Goal: Task Accomplishment & Management: Manage account settings

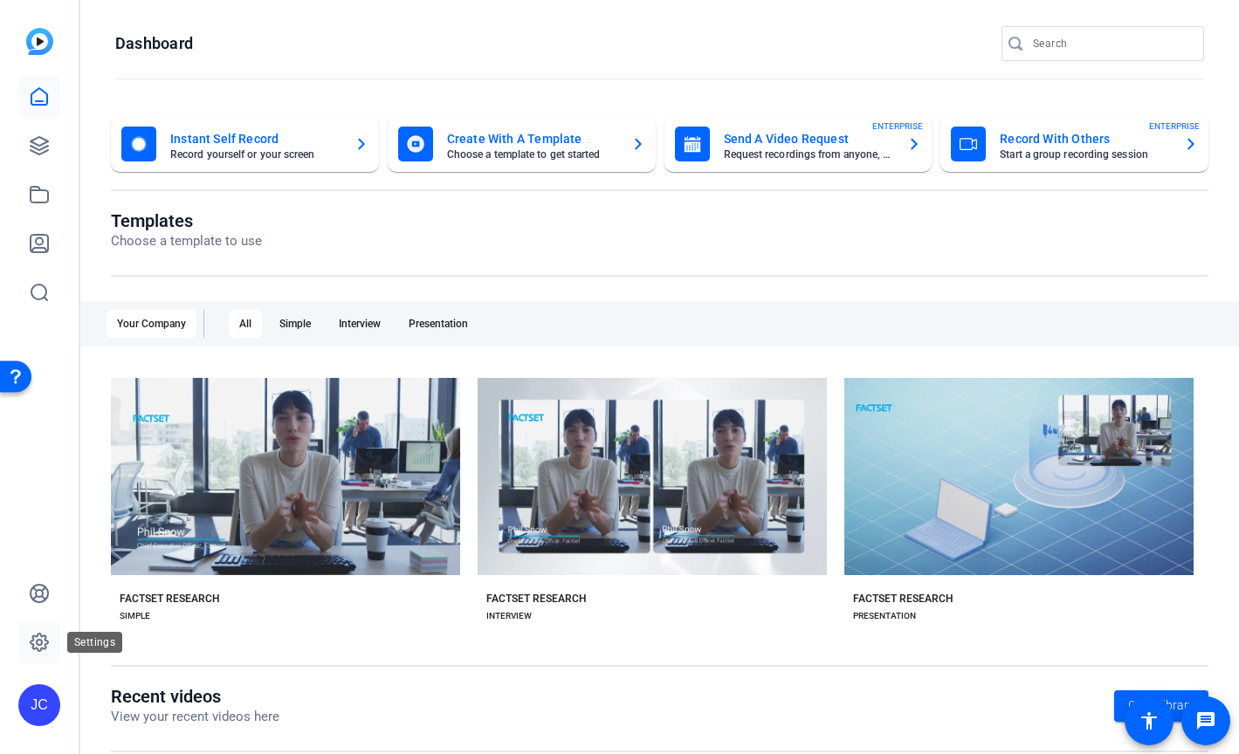
click at [44, 638] on icon at bounding box center [39, 642] width 17 height 17
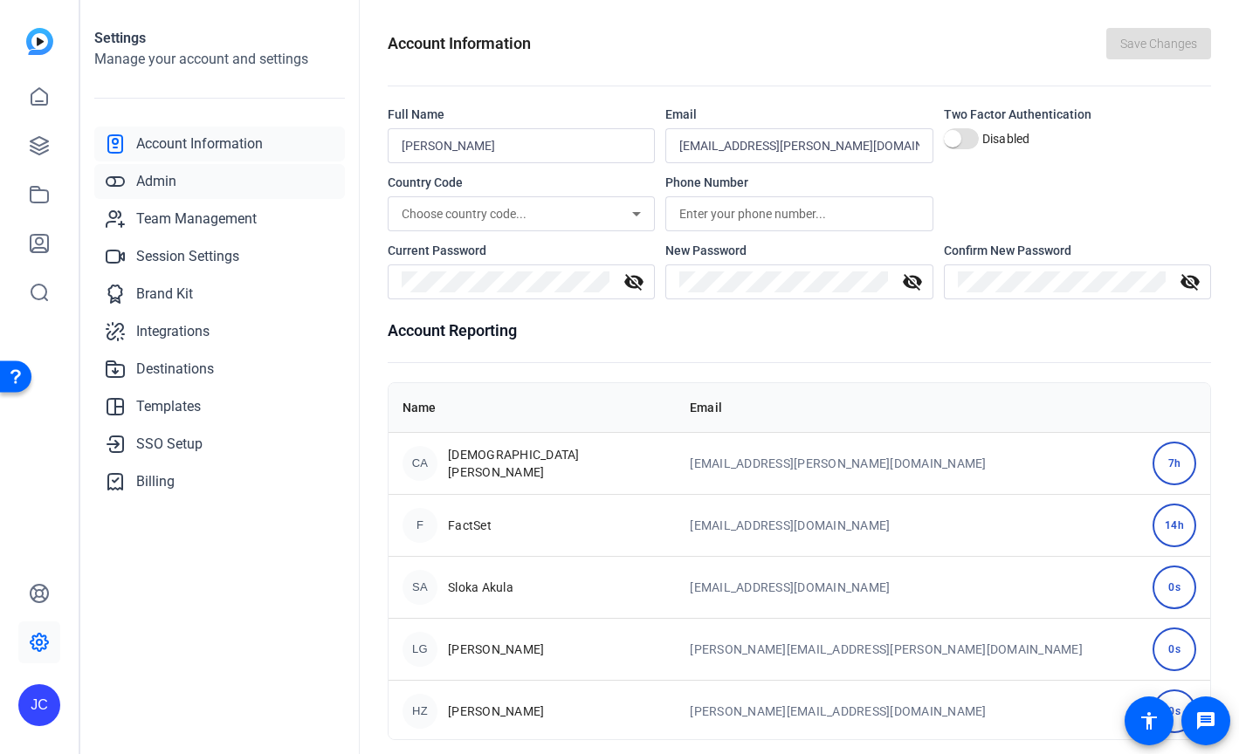
click at [191, 186] on link "Admin" at bounding box center [219, 181] width 251 height 35
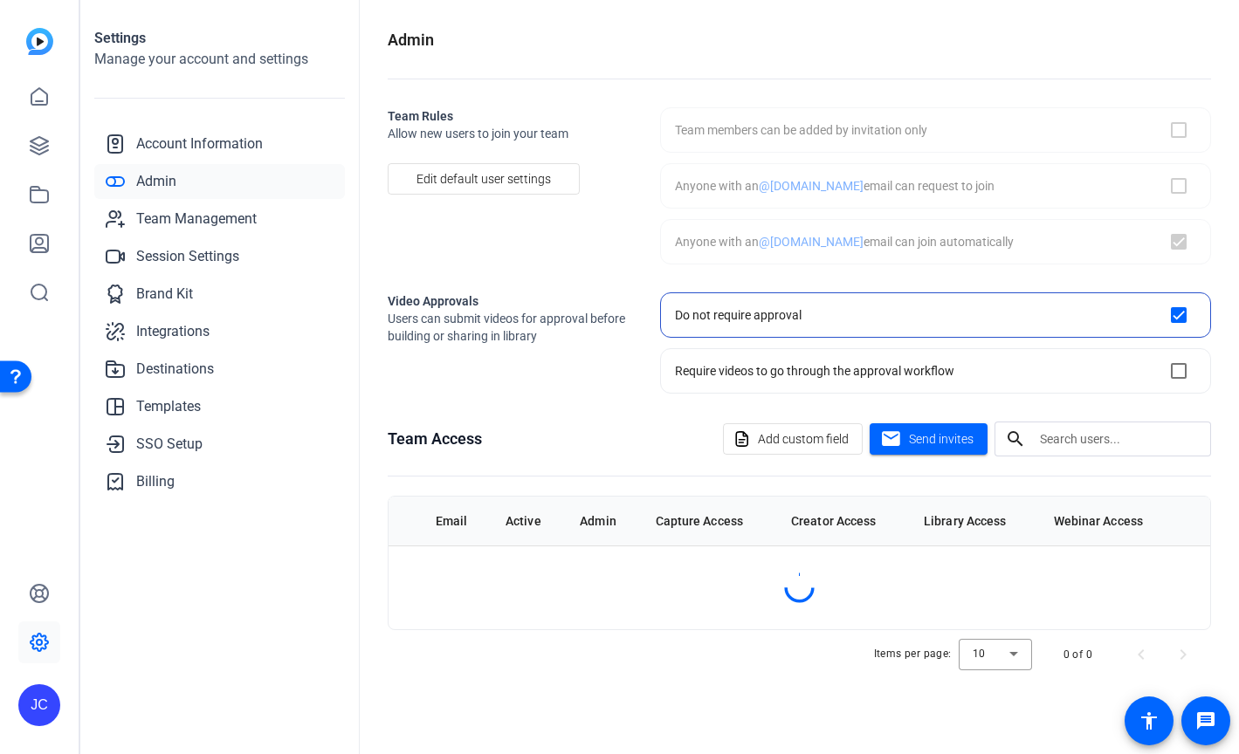
checkbox input "true"
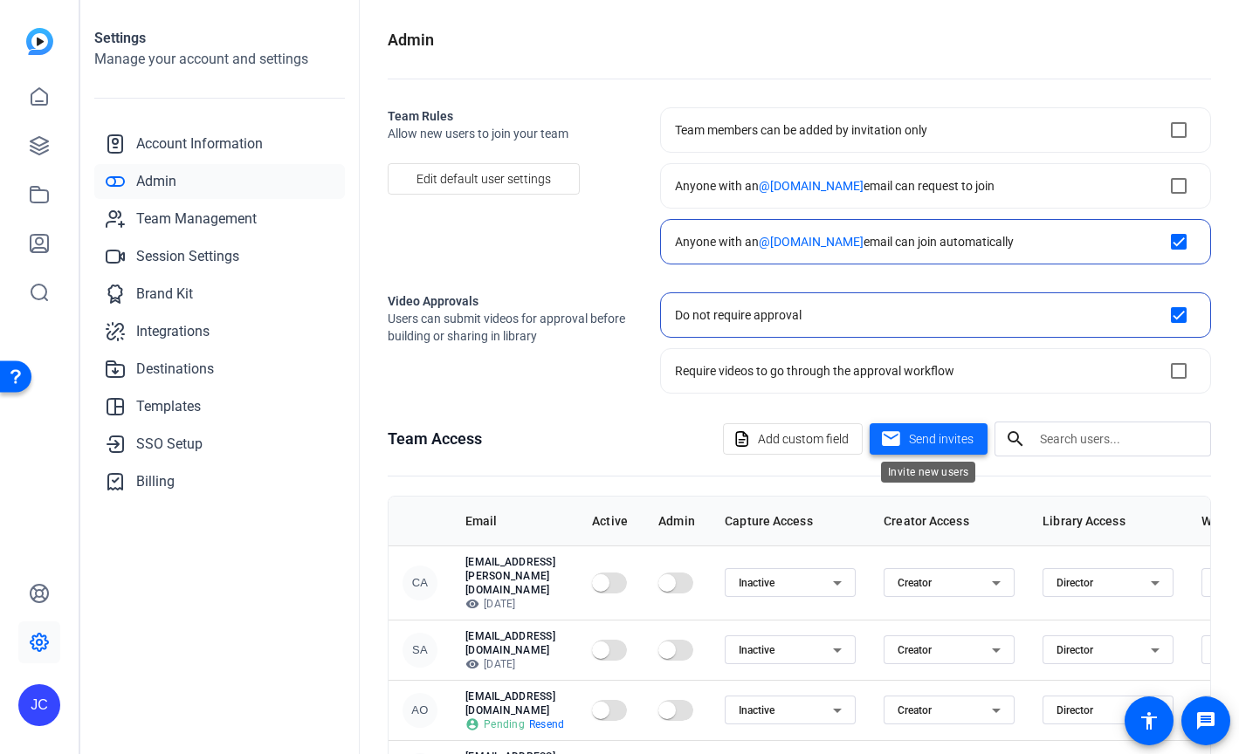
click at [912, 439] on span "Send invites" at bounding box center [941, 439] width 65 height 18
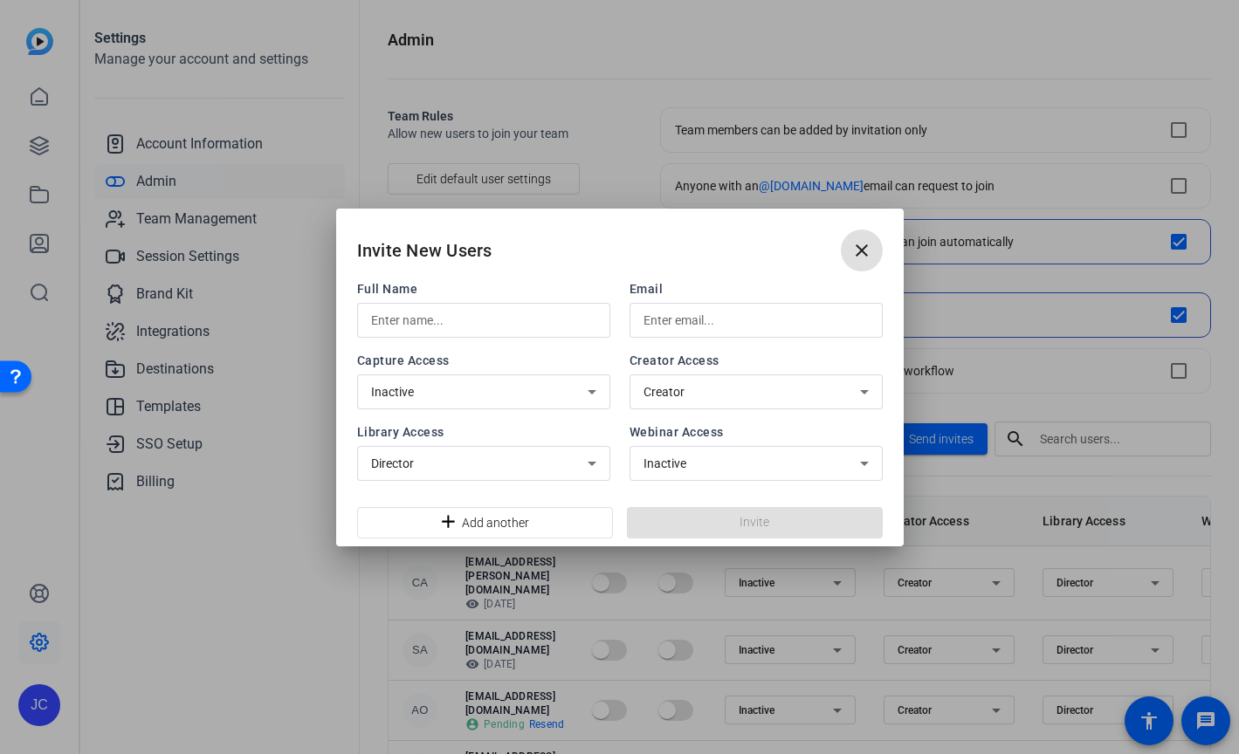
click at [704, 307] on div at bounding box center [755, 320] width 225 height 35
paste input "jhomarielirafael.fuedan@factset.com"
type input "jhomarielirafael.fuedan@factset.com"
click at [527, 318] on input "text" at bounding box center [483, 320] width 225 height 21
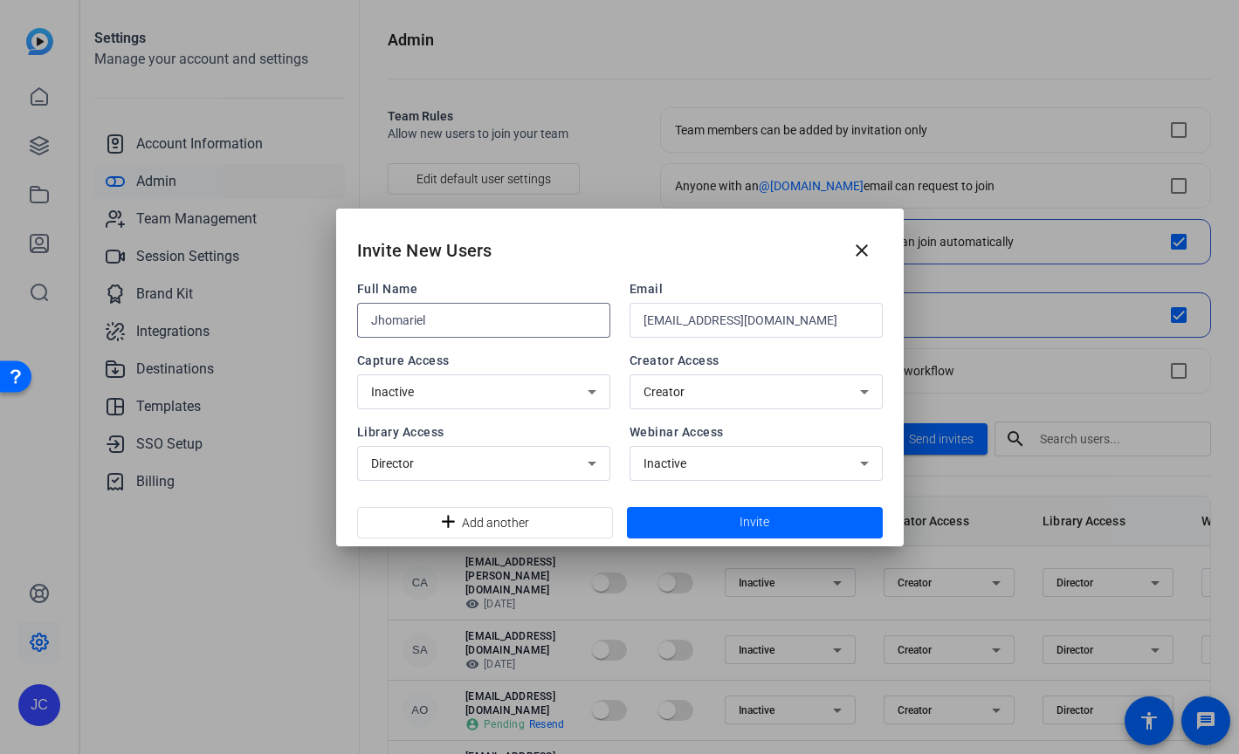
drag, startPoint x: 466, startPoint y: 316, endPoint x: 277, endPoint y: 316, distance: 189.4
click at [277, 316] on div "Invite New Users close Full Name Jhomariel Email jhomarielirafael.fuedan@factse…" at bounding box center [619, 377] width 1239 height 754
paste input "i Rafael Fuedan"
type input "Jhomarieli Rafael Fuedan"
click at [707, 519] on span at bounding box center [755, 523] width 256 height 42
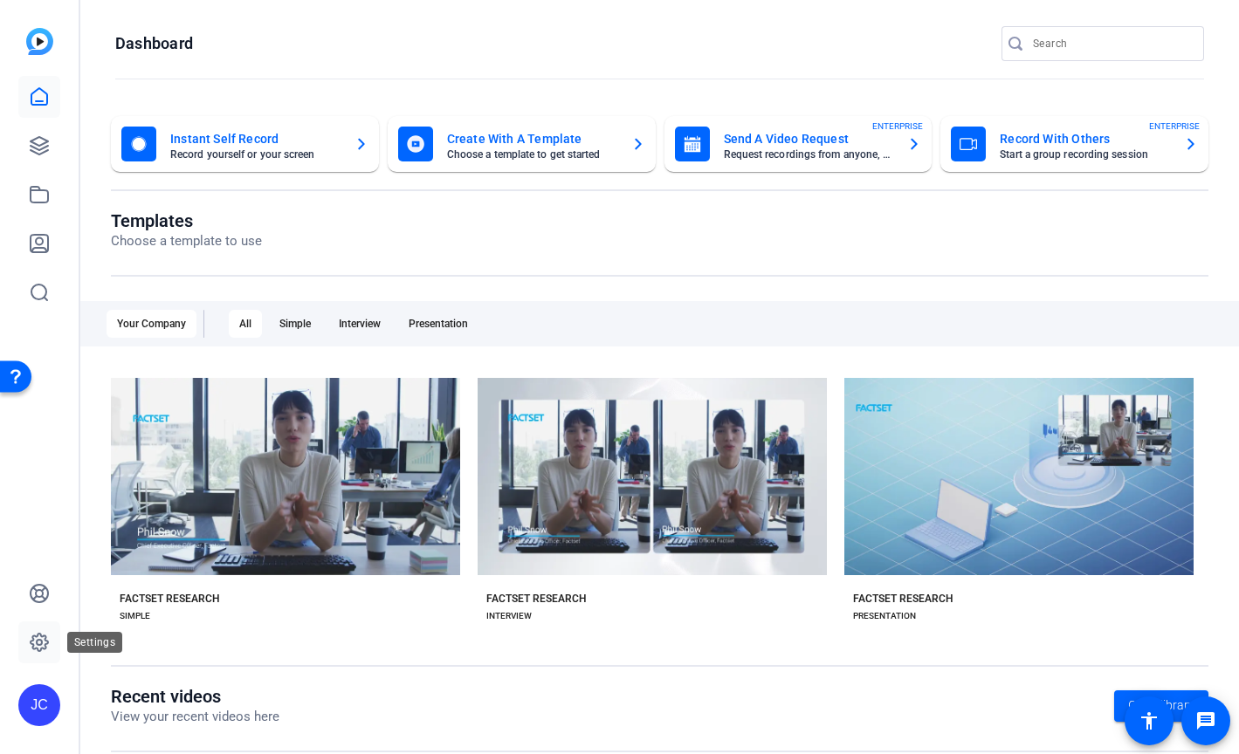
click at [31, 634] on icon at bounding box center [39, 642] width 21 height 21
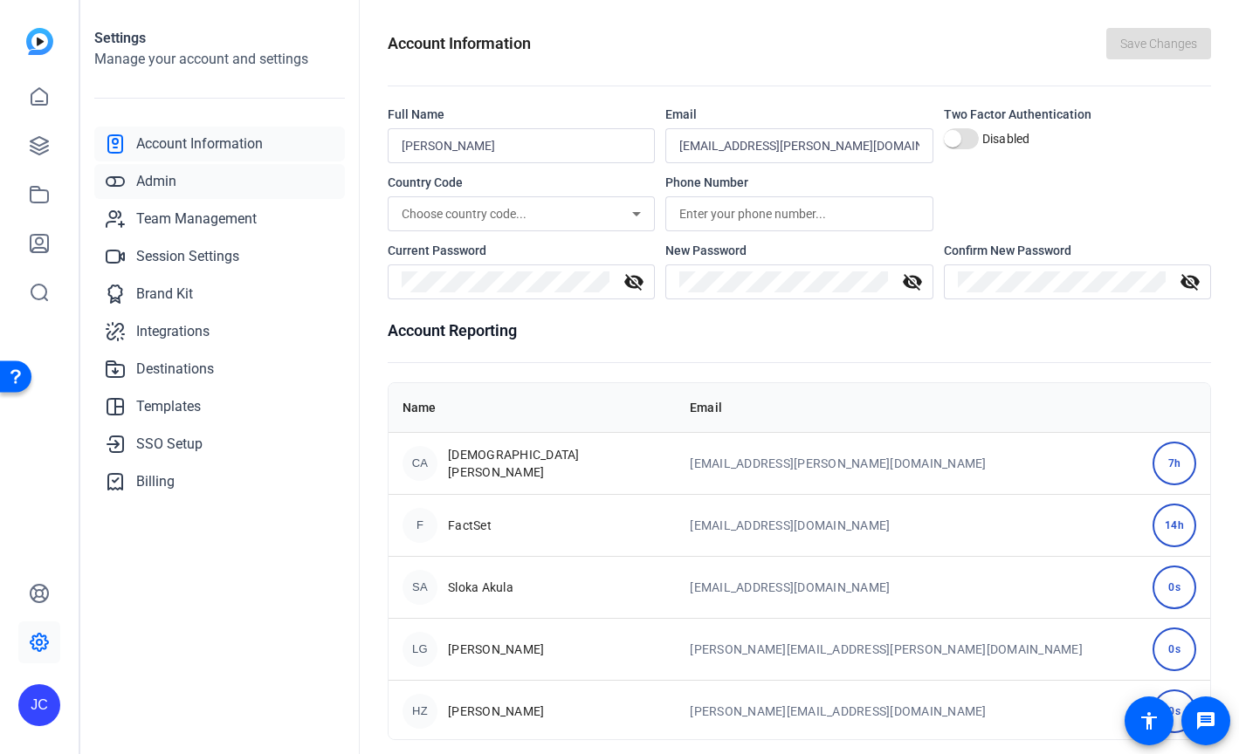
click at [165, 194] on link "Admin" at bounding box center [219, 181] width 251 height 35
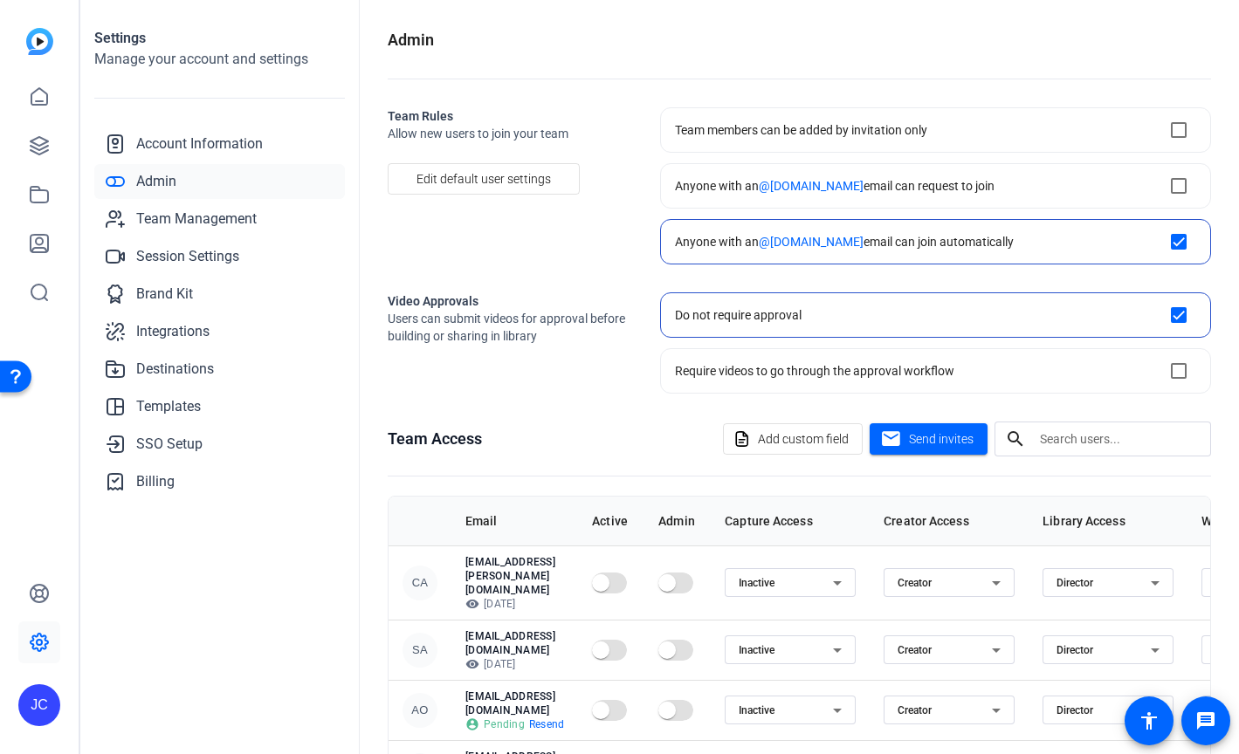
click at [1050, 434] on input "text" at bounding box center [1118, 439] width 157 height 21
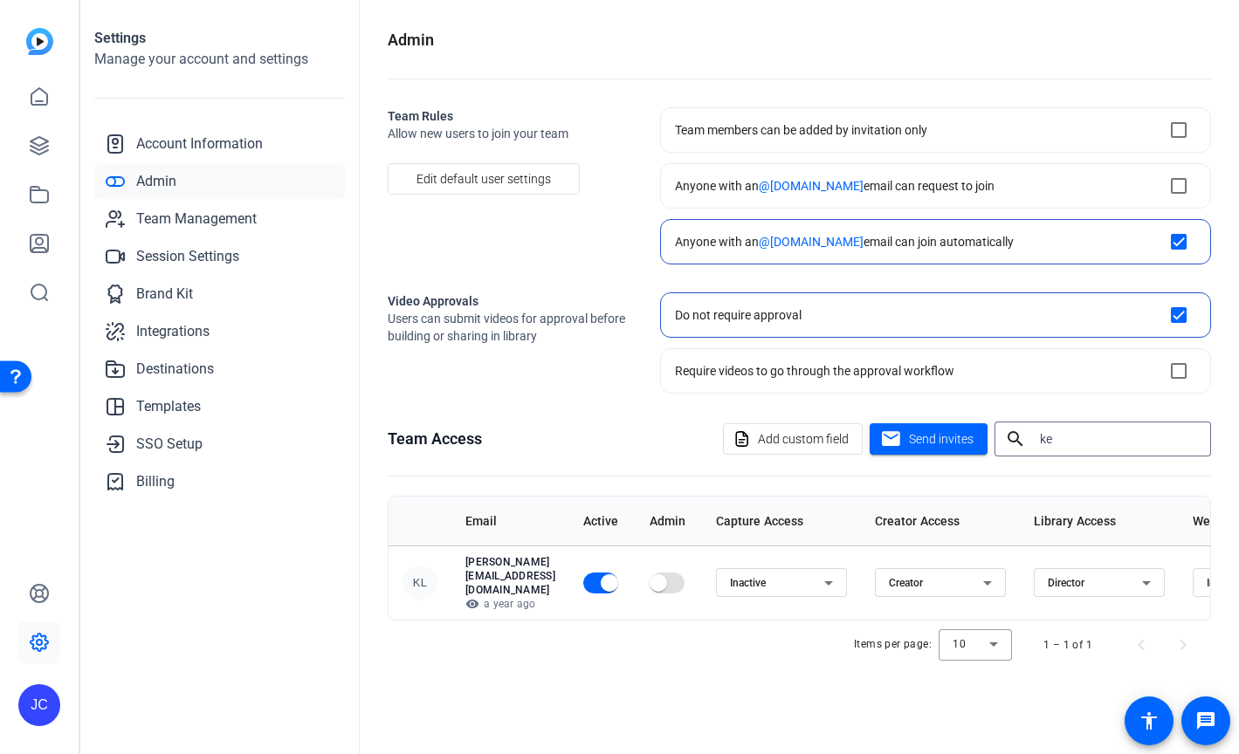
type input "k"
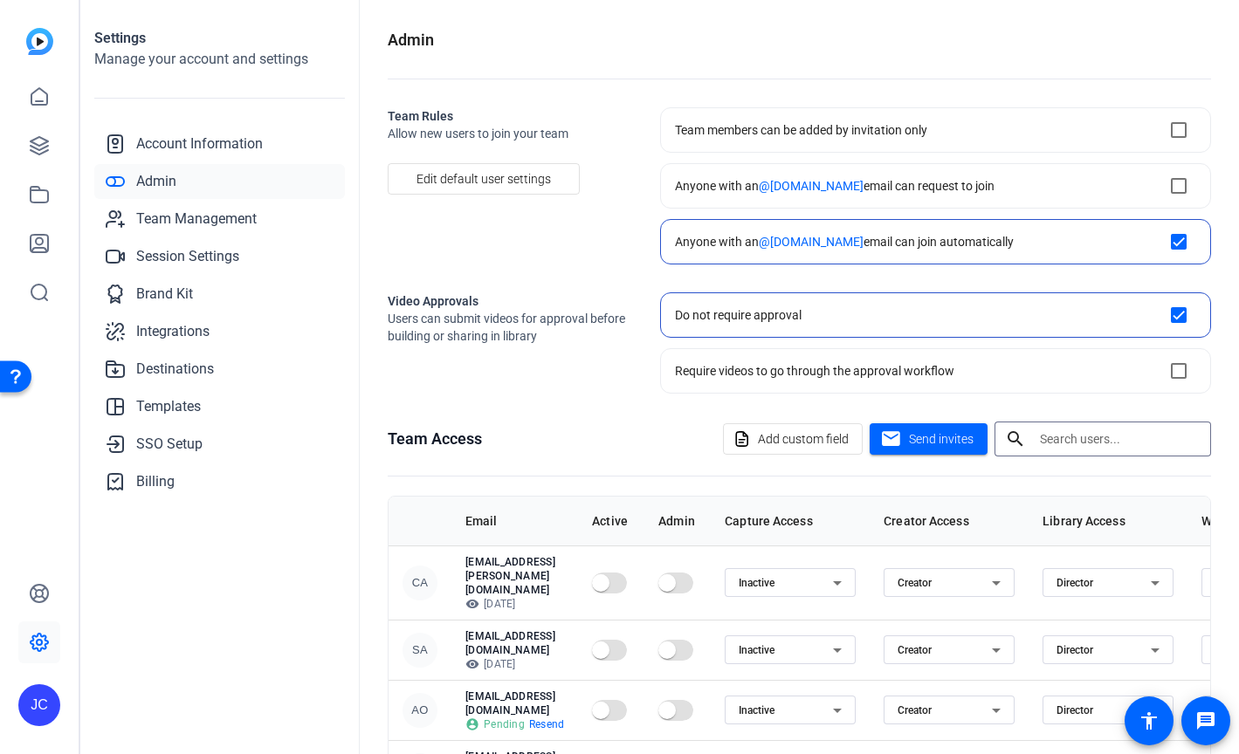
click at [190, 642] on div "Settings Manage your account and settings Account Information Admin Team Manage…" at bounding box center [219, 377] width 279 height 754
click at [34, 641] on icon at bounding box center [39, 642] width 21 height 21
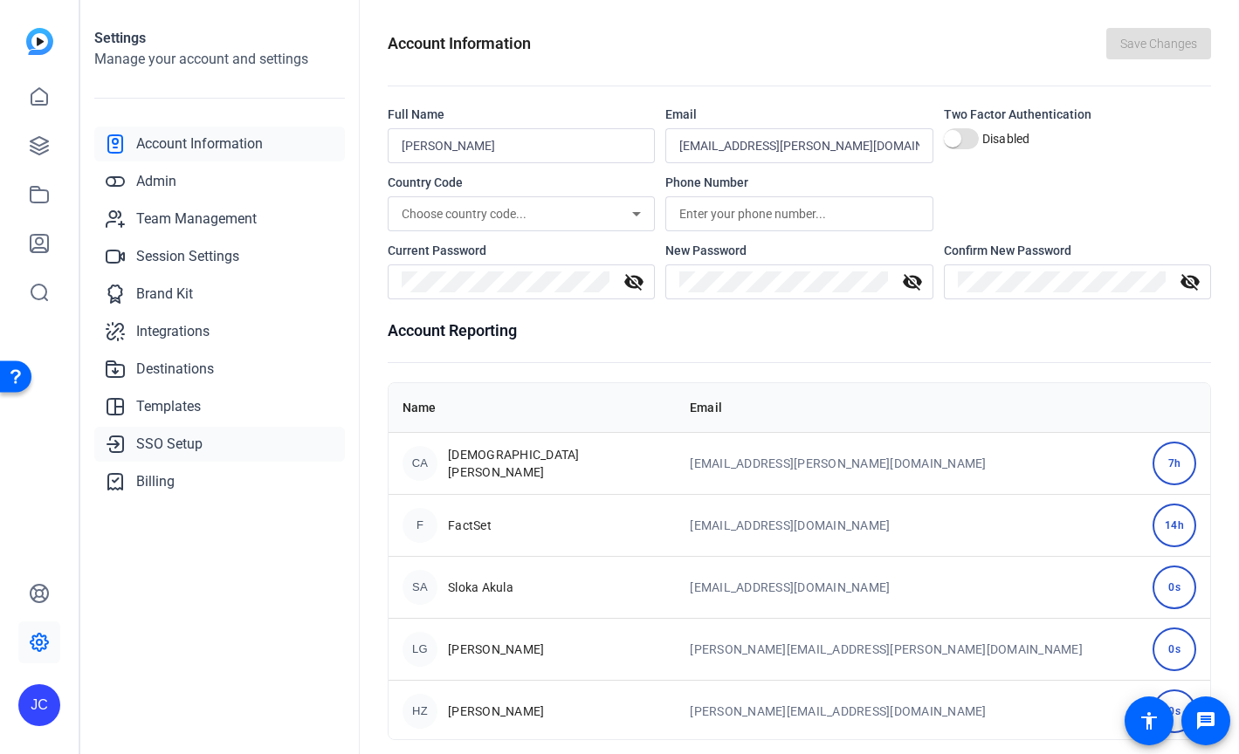
click at [181, 449] on span "SSO Setup" at bounding box center [169, 444] width 66 height 21
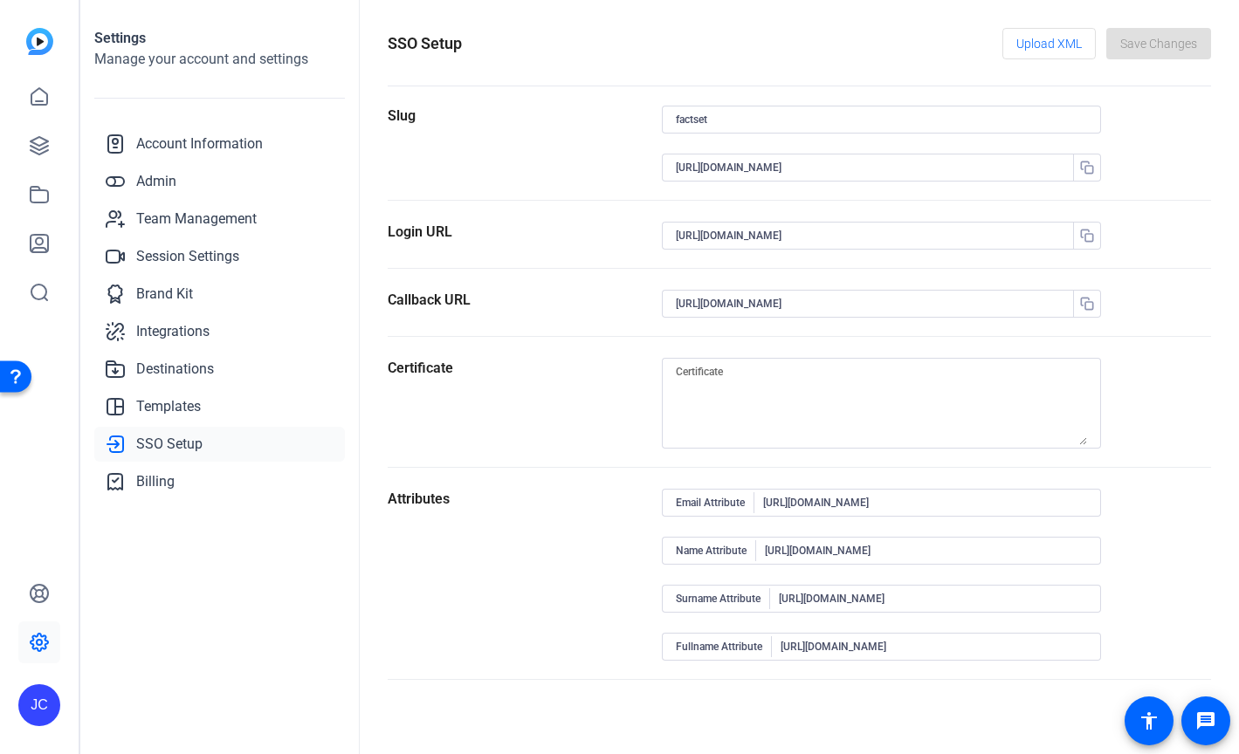
click at [840, 3] on div "SSO Setup Upload XML Save Changes Slug factset https://sts.windows.net/ff9b87e3…" at bounding box center [799, 377] width 879 height 754
click at [801, 29] on div "SSO Setup Upload XML Save Changes" at bounding box center [799, 43] width 823 height 31
drag, startPoint x: 884, startPoint y: 26, endPoint x: 760, endPoint y: 31, distance: 124.0
click at [760, 31] on div "SSO Setup Upload XML Save Changes Slug factset https://sts.windows.net/ff9b87e3…" at bounding box center [799, 377] width 879 height 754
click at [722, 120] on input "factset" at bounding box center [881, 119] width 411 height 21
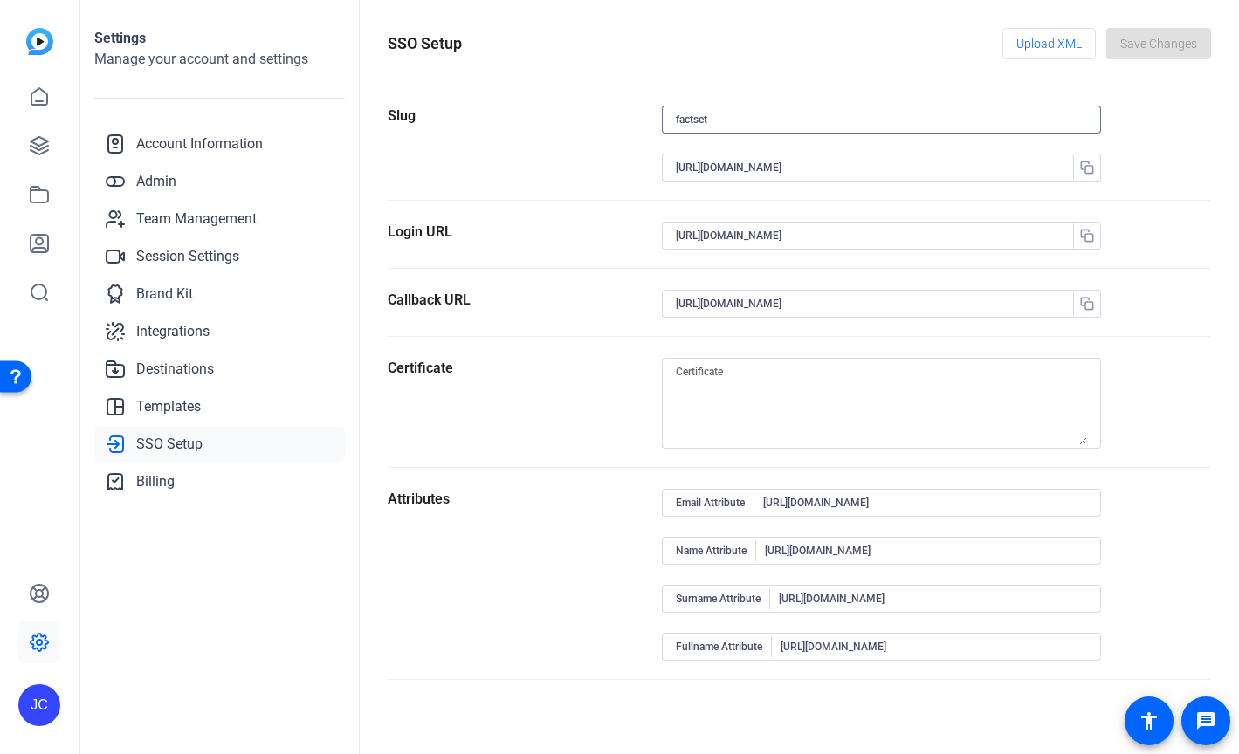
click at [941, 305] on input "https://capture.openreel.com/api/sso/return/factset" at bounding box center [873, 303] width 394 height 21
click at [773, 122] on input "factset" at bounding box center [881, 119] width 411 height 21
click at [946, 309] on input "https://capture.openreel.com/api/sso/return/factset" at bounding box center [873, 303] width 394 height 21
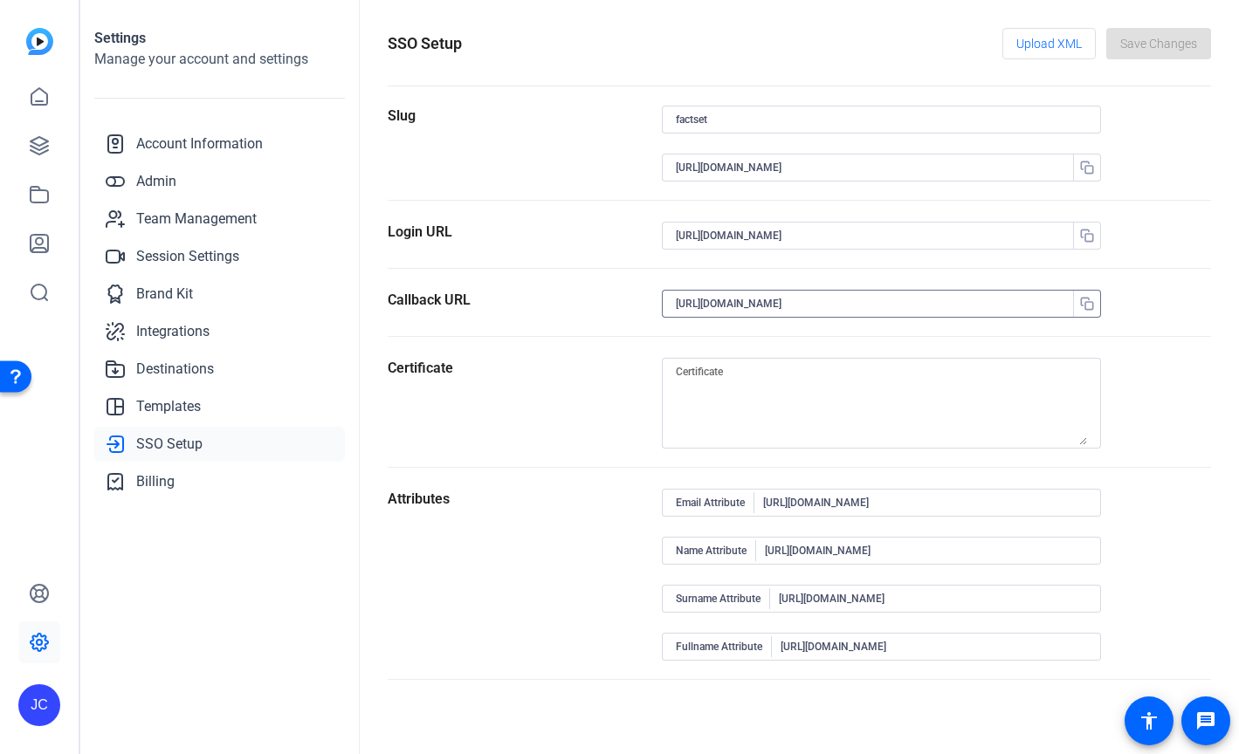
click at [794, 109] on input "factset" at bounding box center [881, 119] width 411 height 21
click at [800, 75] on openreel-settings-page-header "SSO Setup Upload XML Save Changes" at bounding box center [799, 57] width 823 height 58
click at [782, 70] on openreel-settings-page-header "SSO Setup Upload XML Save Changes" at bounding box center [799, 57] width 823 height 58
click at [47, 689] on div "JC" at bounding box center [39, 705] width 42 height 42
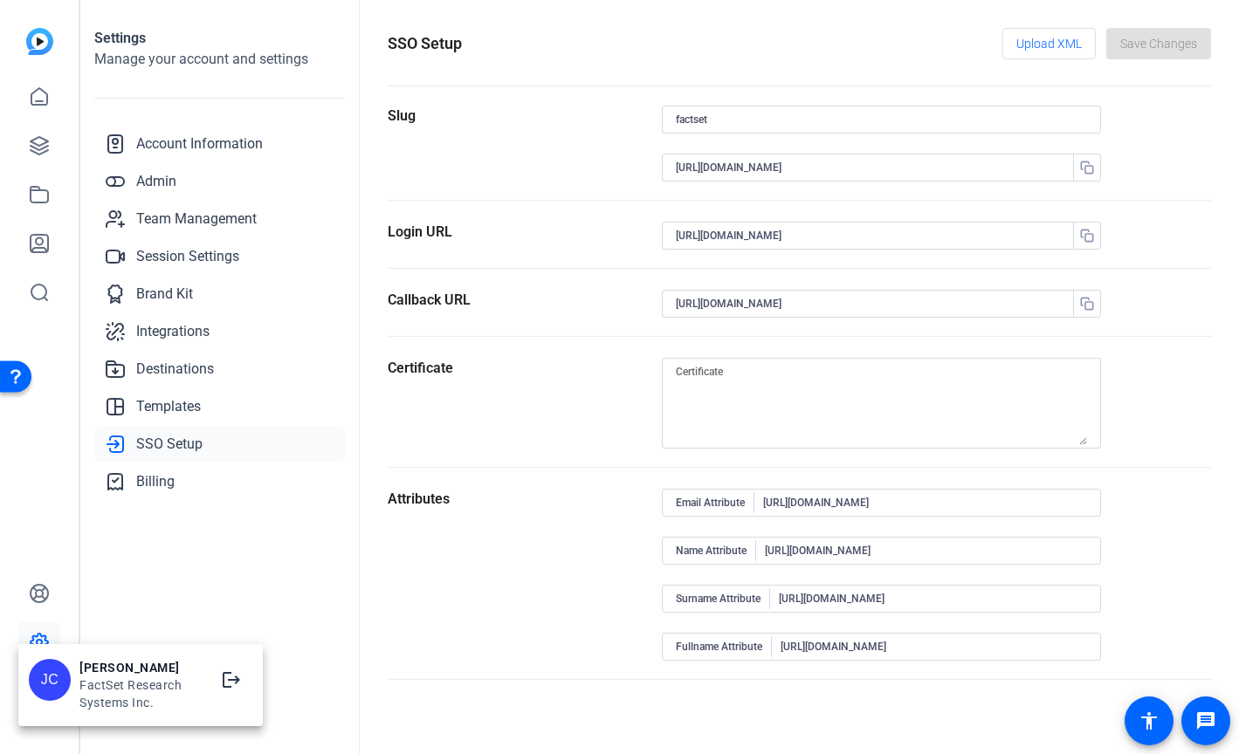
click at [132, 669] on div "[PERSON_NAME]" at bounding box center [140, 667] width 122 height 17
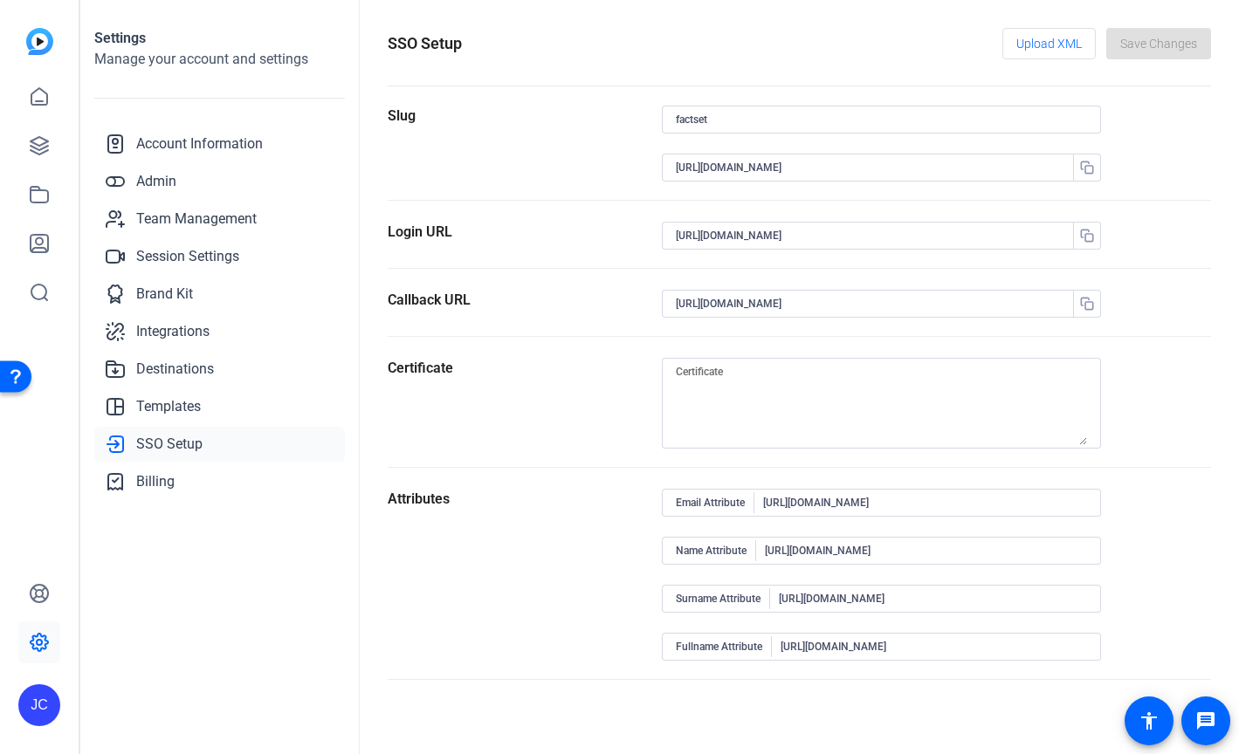
click at [36, 685] on div "JC" at bounding box center [39, 705] width 42 height 42
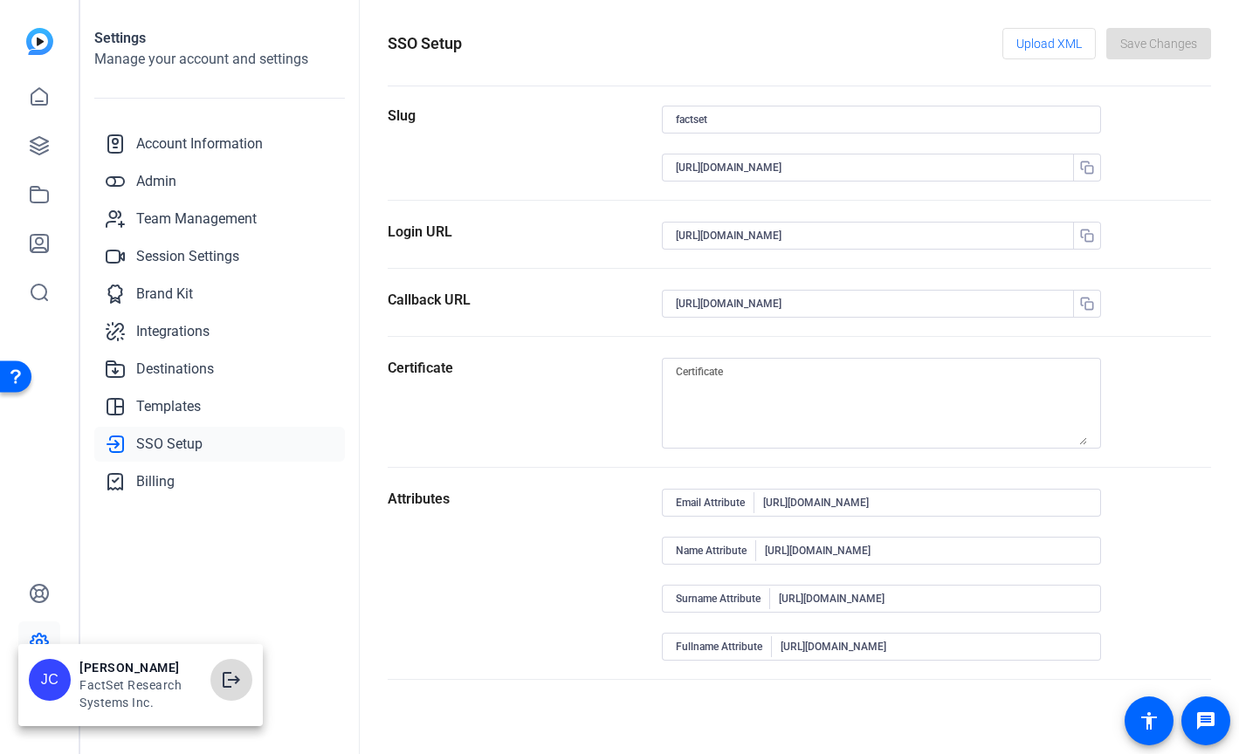
click at [234, 678] on mat-icon "logout" at bounding box center [231, 680] width 21 height 21
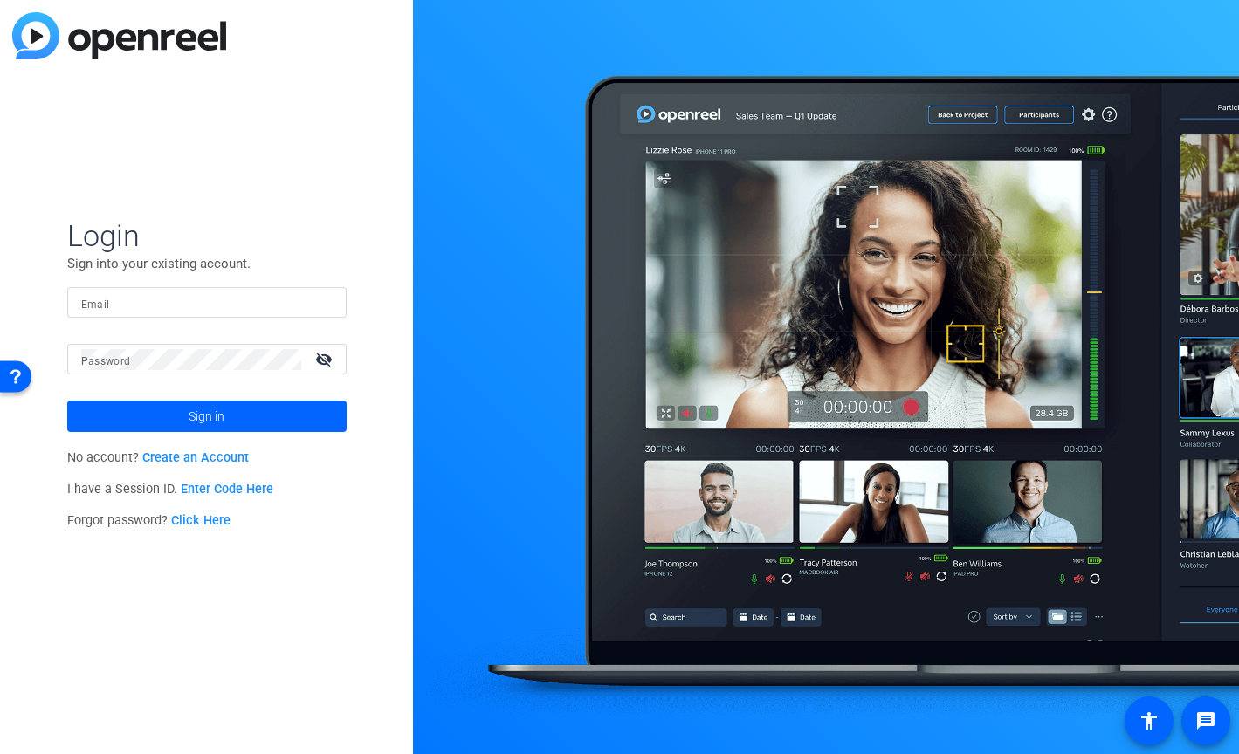
type input "[EMAIL_ADDRESS][PERSON_NAME][DOMAIN_NAME]"
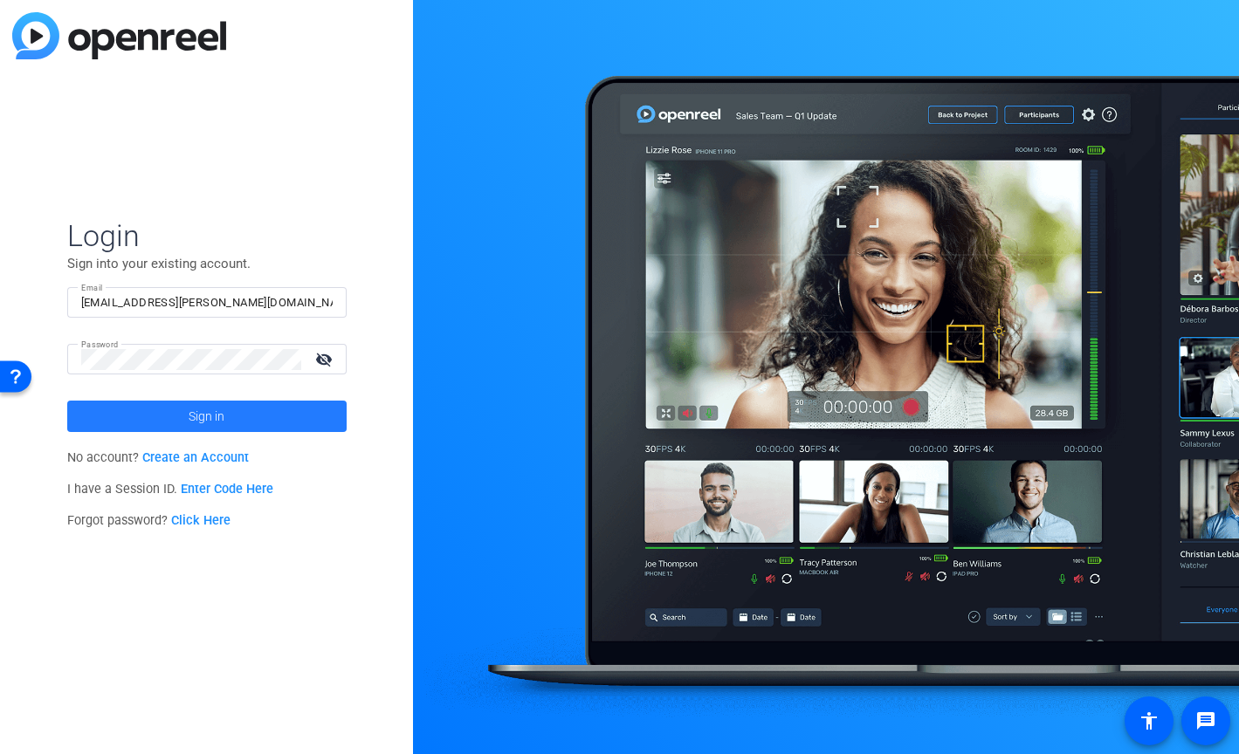
click at [197, 413] on span "Sign in" at bounding box center [207, 417] width 36 height 44
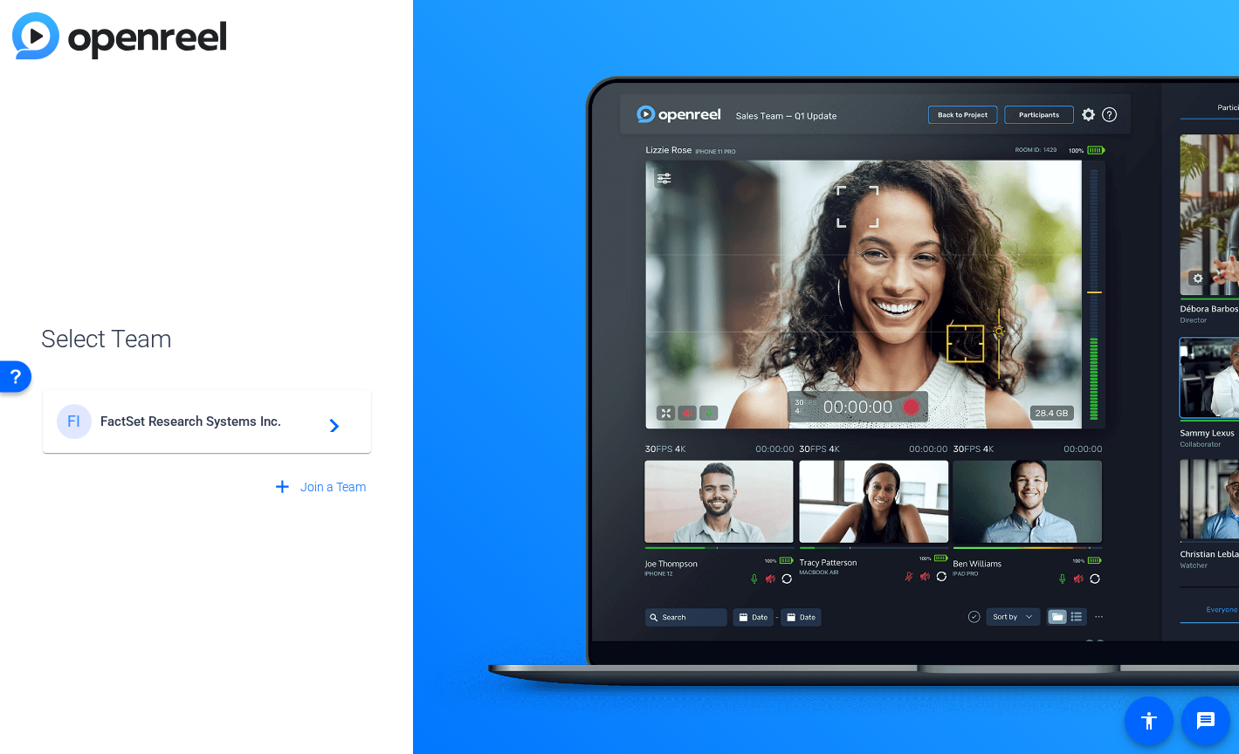
click at [246, 416] on span "FactSet Research Systems Inc." at bounding box center [209, 422] width 218 height 16
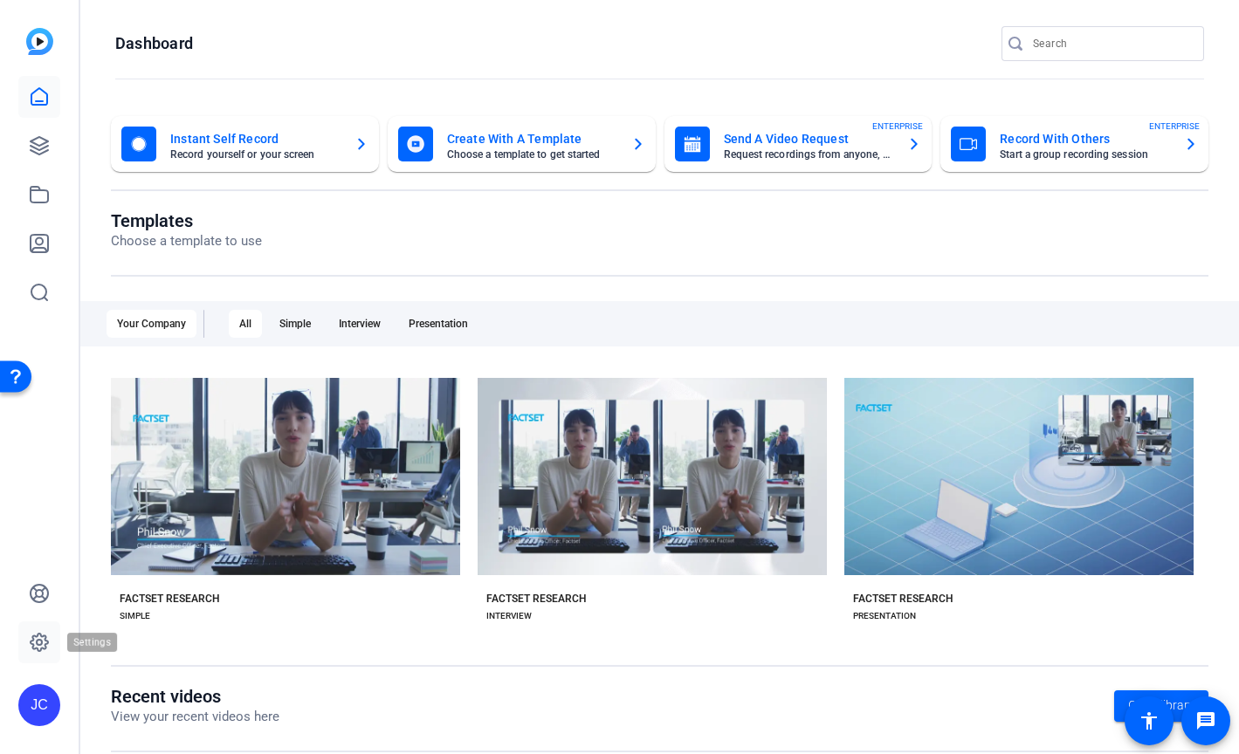
click at [37, 638] on icon at bounding box center [39, 642] width 21 height 21
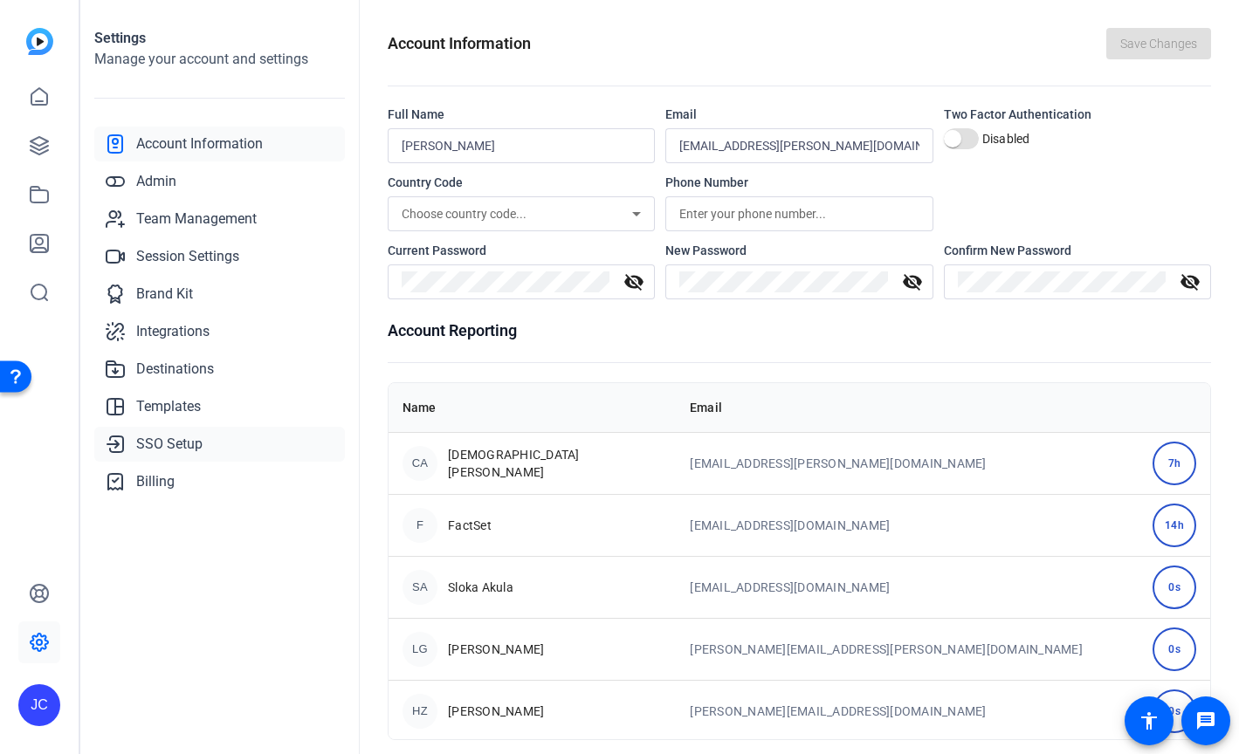
click at [175, 442] on span "SSO Setup" at bounding box center [169, 444] width 66 height 21
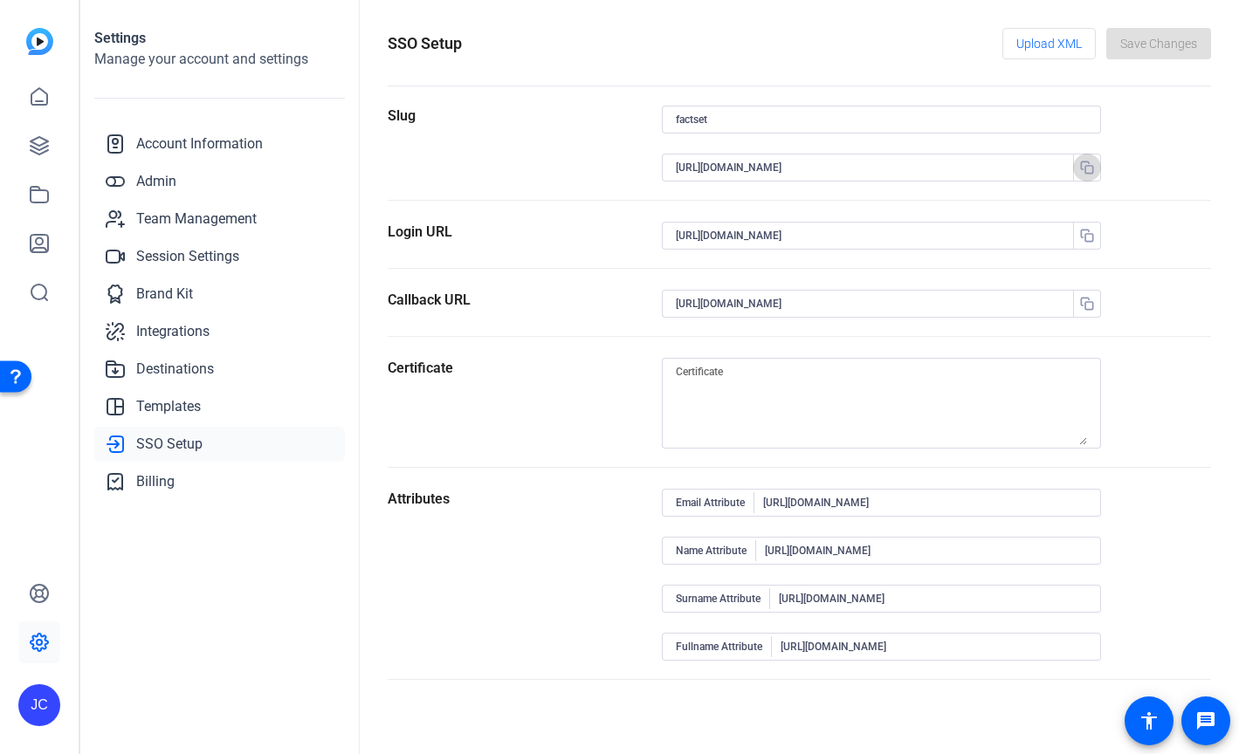
click at [1082, 173] on icon "button" at bounding box center [1087, 168] width 14 height 14
drag, startPoint x: 1007, startPoint y: 170, endPoint x: 611, endPoint y: 163, distance: 395.5
click at [611, 163] on section "Slug factset https://sts.windows.net/ff9b87e3-c548-4b3d-8782-7cf47b86c057/" at bounding box center [799, 153] width 823 height 95
paste input "https://capture.openreel.com"
type input "https://capture.openreel.com"
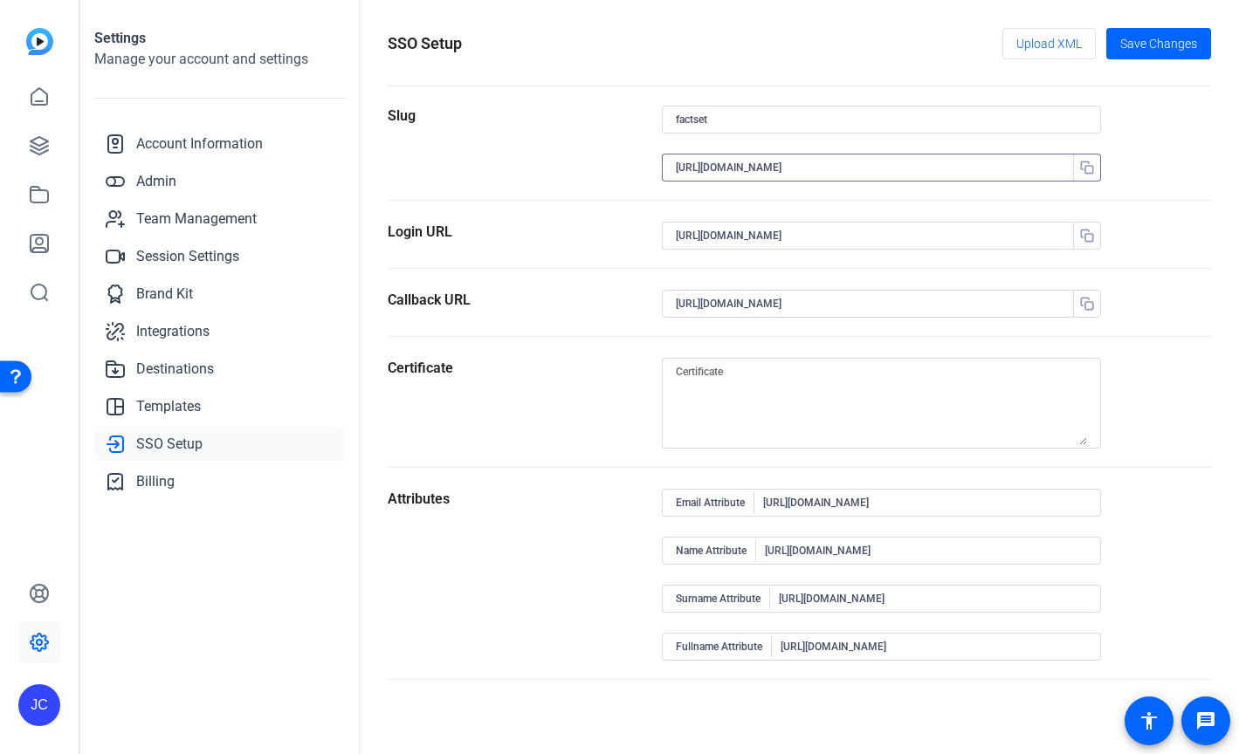
click at [569, 173] on div "Slug" at bounding box center [525, 153] width 274 height 94
click at [1165, 42] on span "Save Changes" at bounding box center [1158, 44] width 77 height 18
click at [850, 28] on div "SSO Setup Upload XML Save Changes" at bounding box center [799, 43] width 823 height 31
click at [51, 685] on div "JC" at bounding box center [39, 705] width 42 height 42
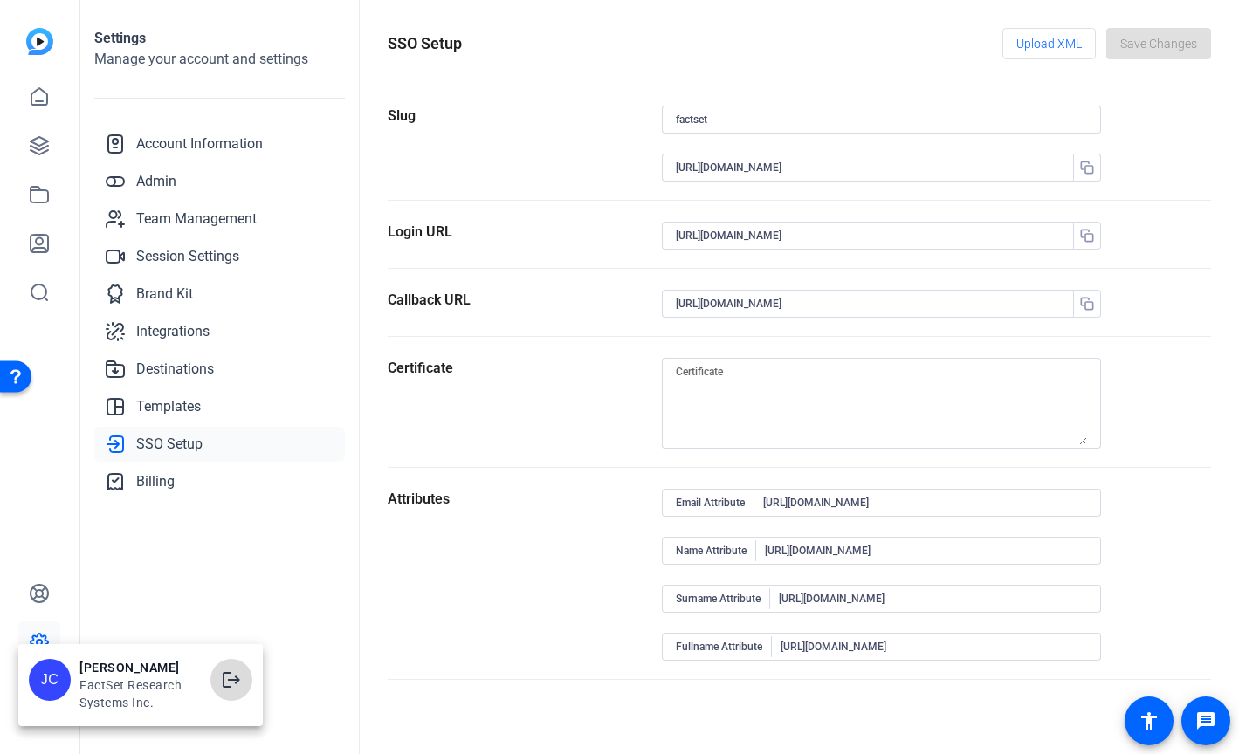
click at [239, 677] on mat-icon "logout" at bounding box center [231, 680] width 21 height 21
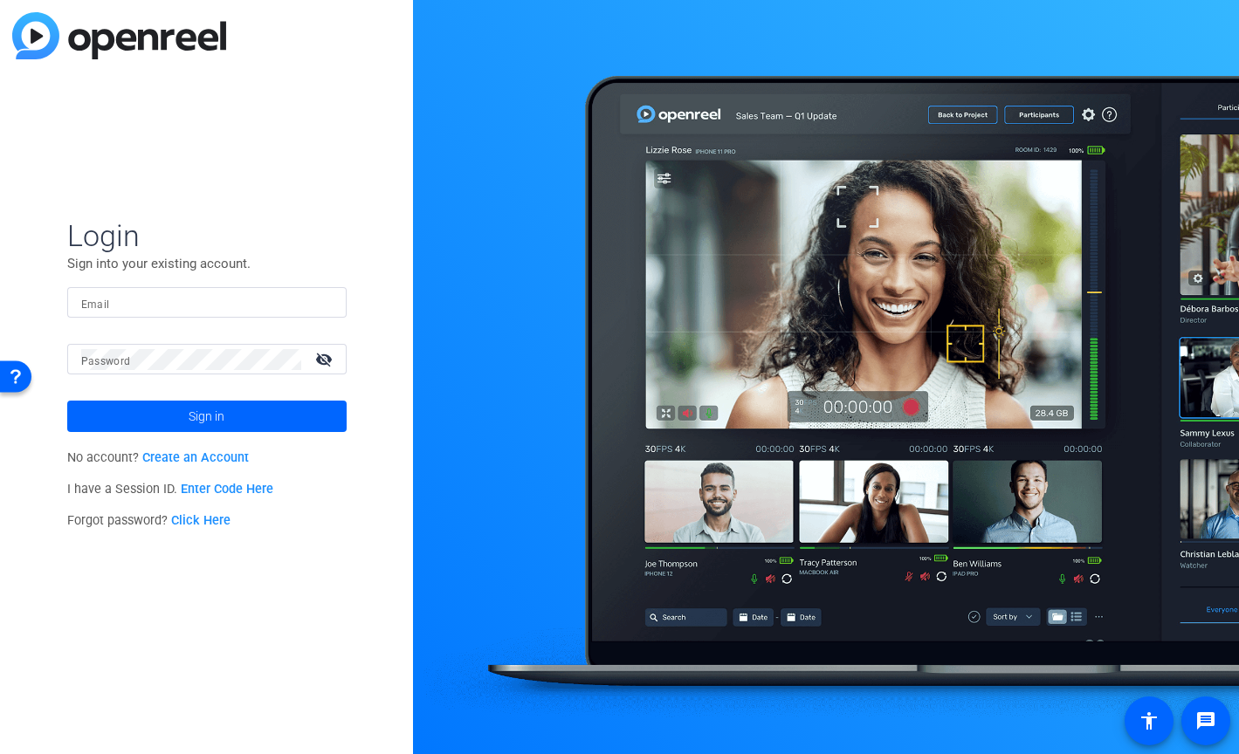
type input "jc.carr@factset.com"
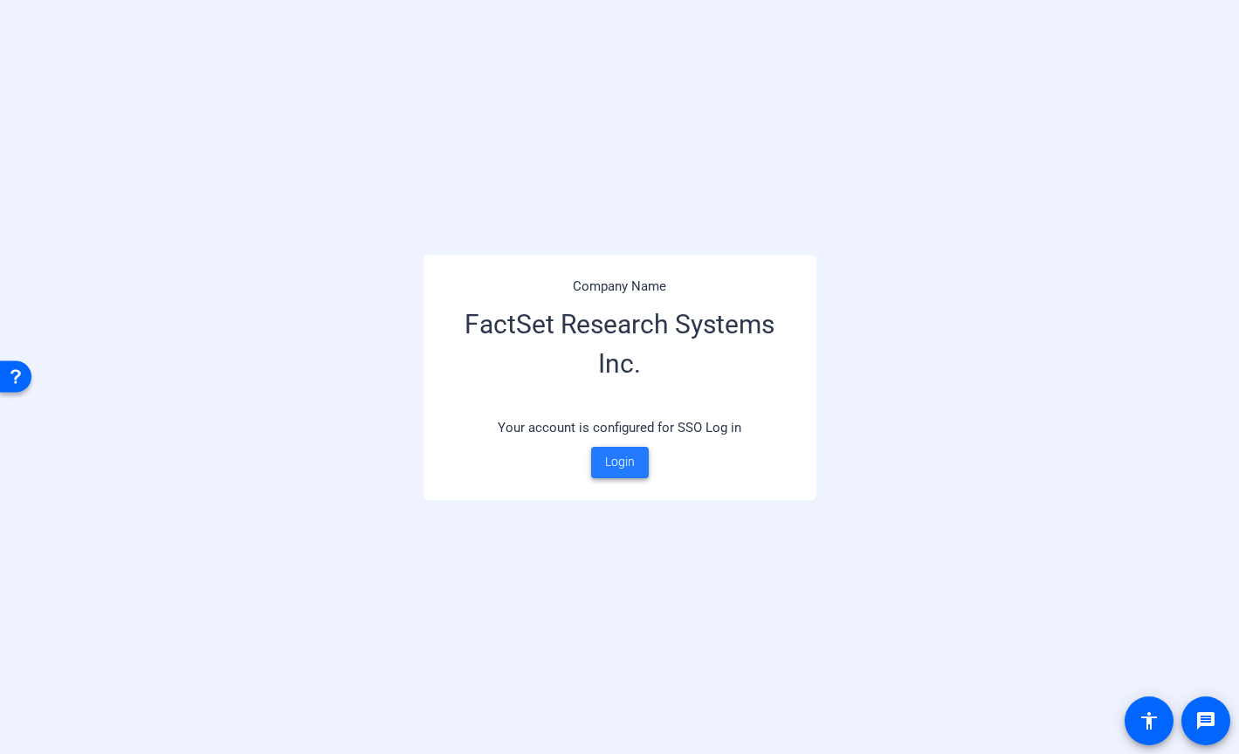
click at [622, 464] on span "Login" at bounding box center [620, 462] width 30 height 18
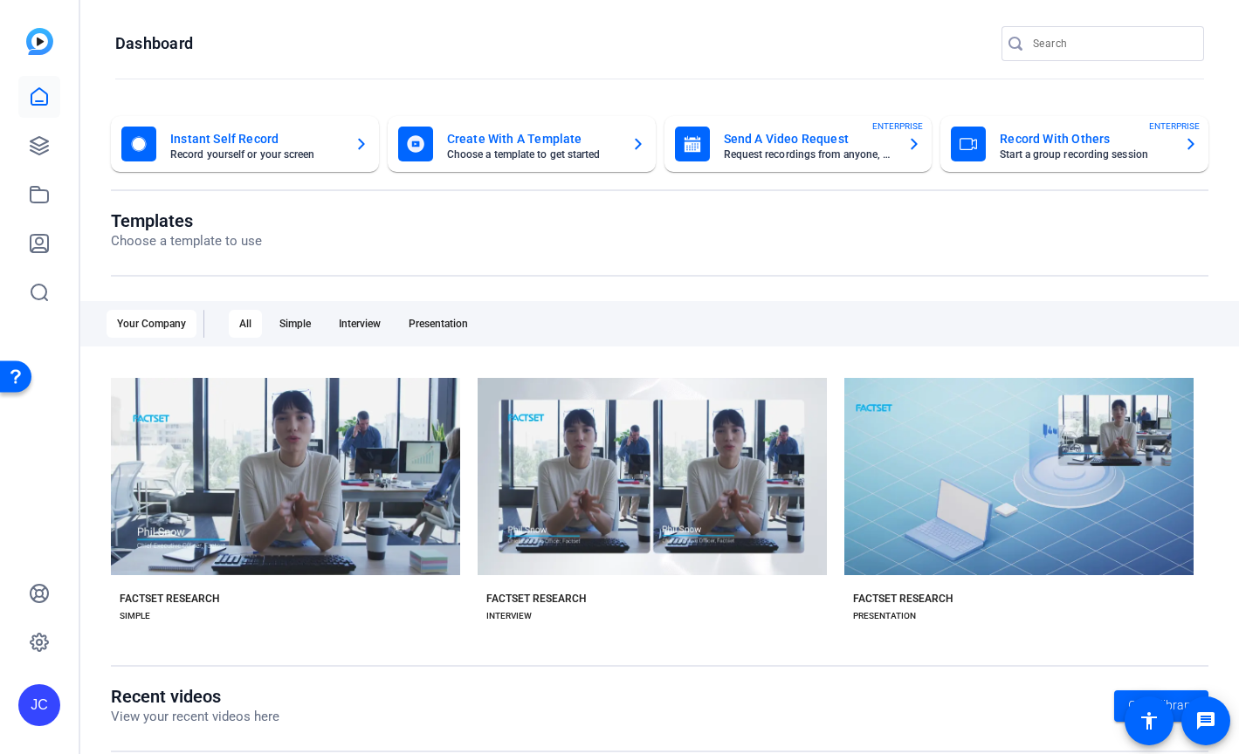
click at [50, 693] on div "JC" at bounding box center [39, 705] width 42 height 42
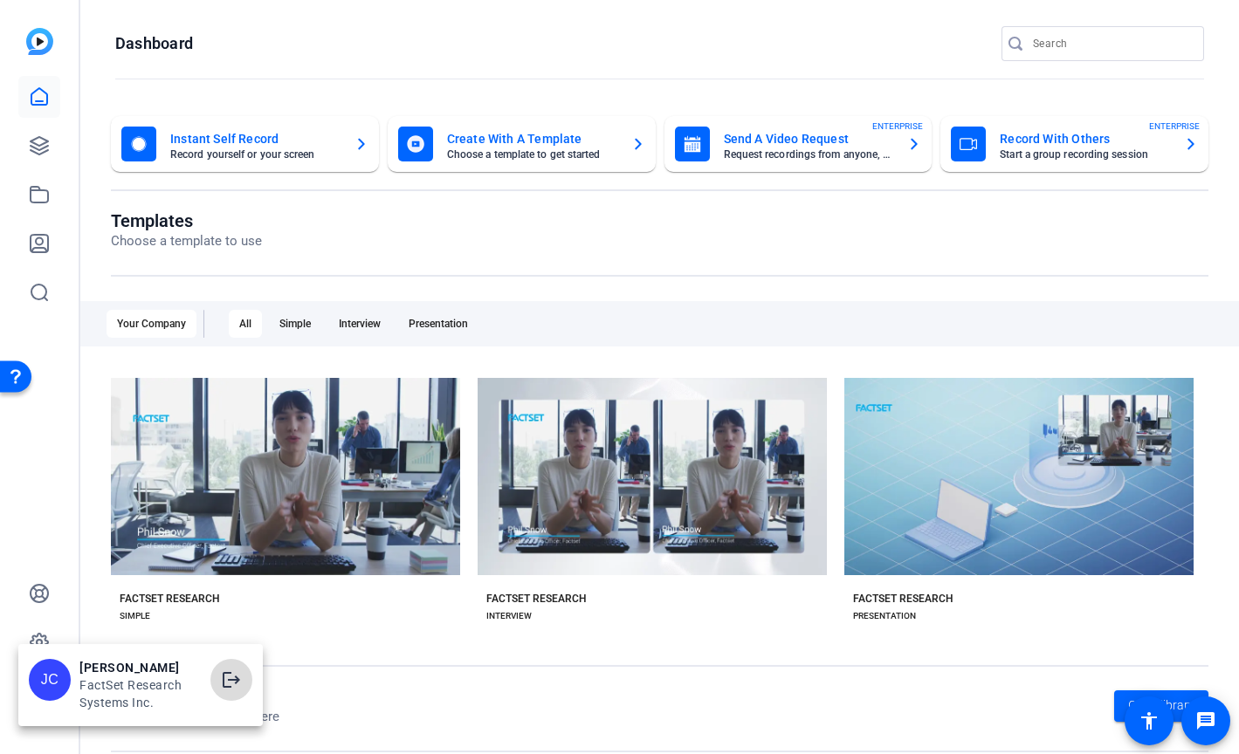
click at [230, 679] on mat-icon "logout" at bounding box center [231, 680] width 21 height 21
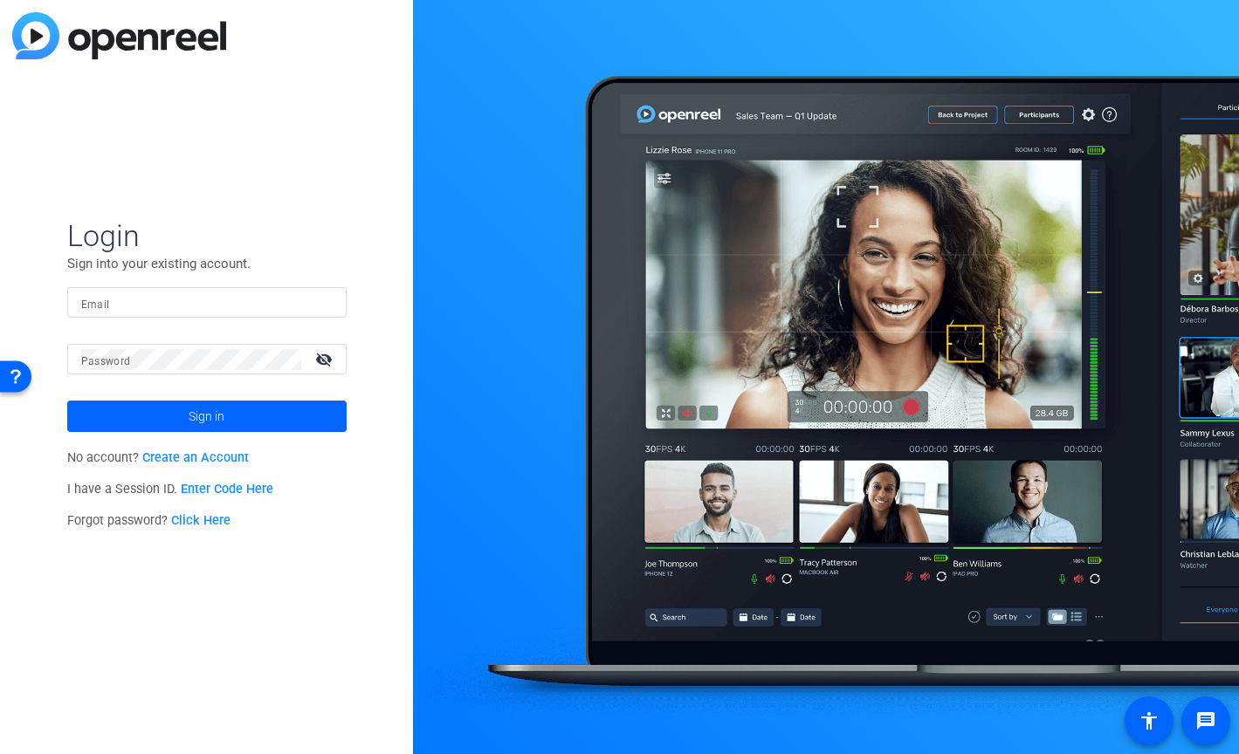
type input "jc.carr@factset.com"
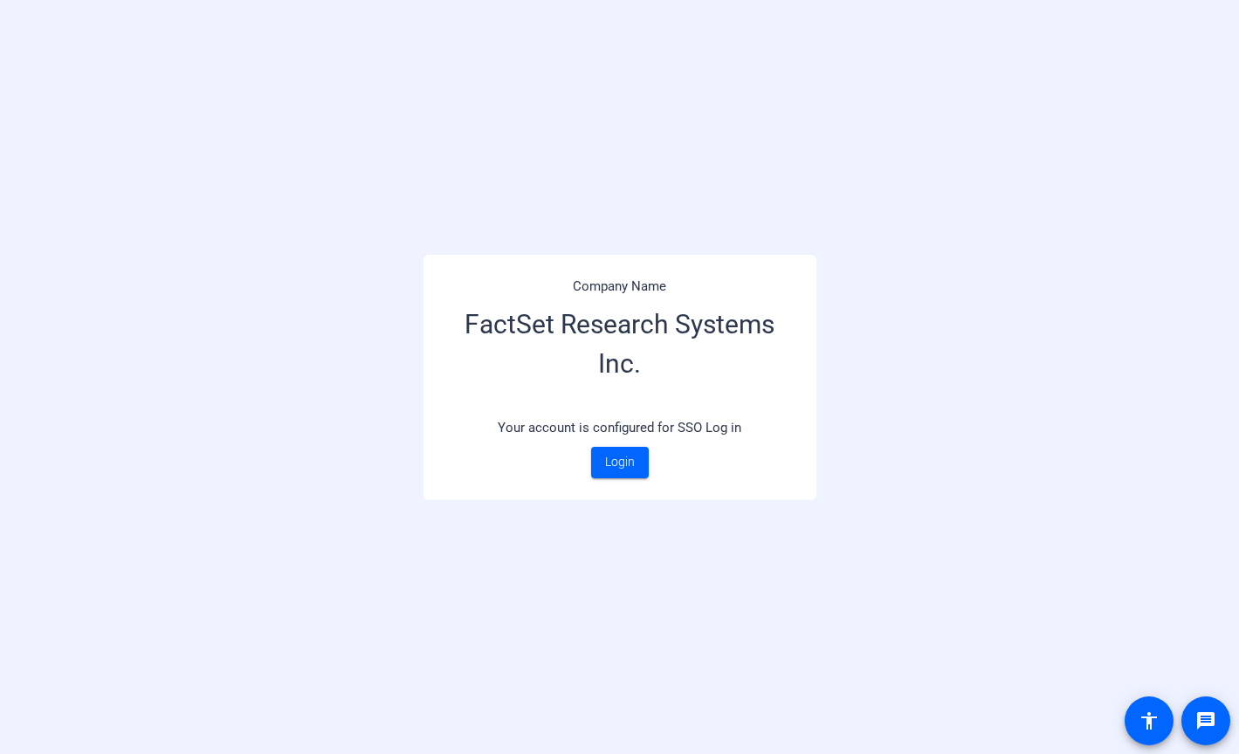
click at [649, 257] on div "Company Name FactSet Research Systems Inc. Your account is configured for SSO L…" at bounding box center [619, 377] width 393 height 245
click at [624, 467] on span "Login" at bounding box center [620, 462] width 30 height 18
click at [629, 467] on span "Login" at bounding box center [620, 462] width 30 height 18
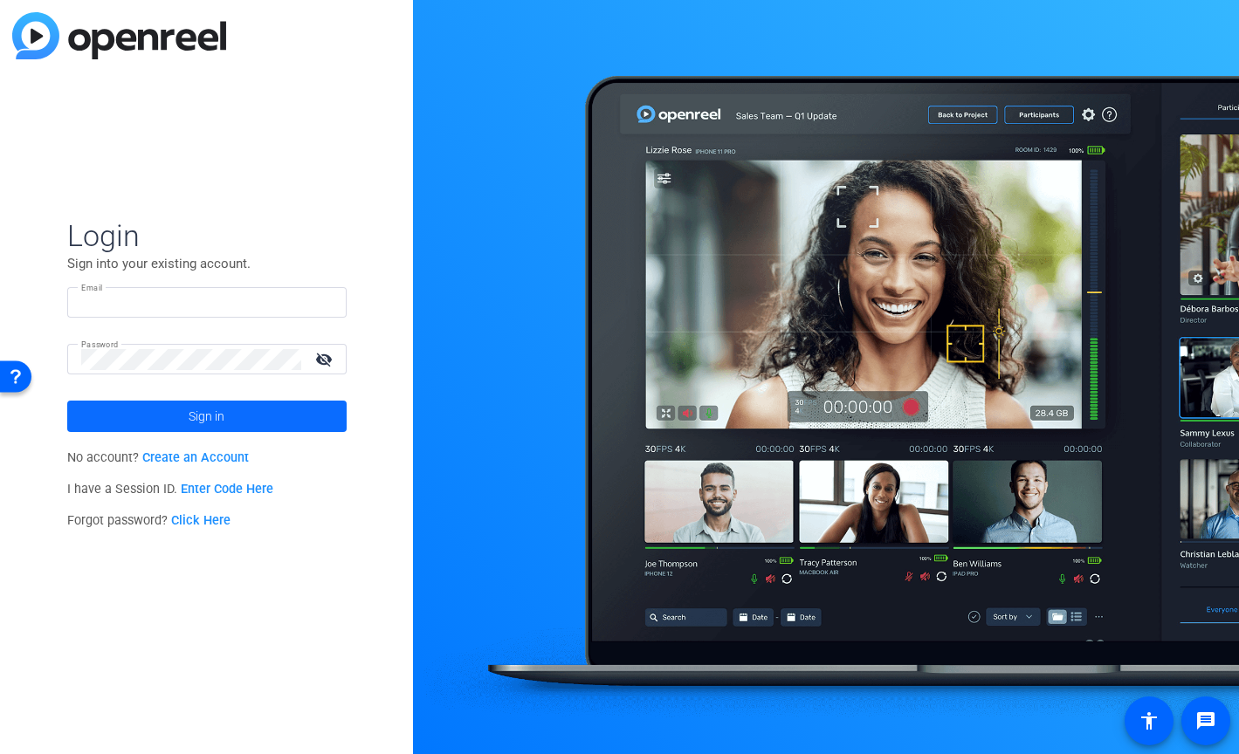
type input "[EMAIL_ADDRESS][PERSON_NAME][DOMAIN_NAME]"
click at [209, 417] on span "Sign in" at bounding box center [207, 417] width 36 height 44
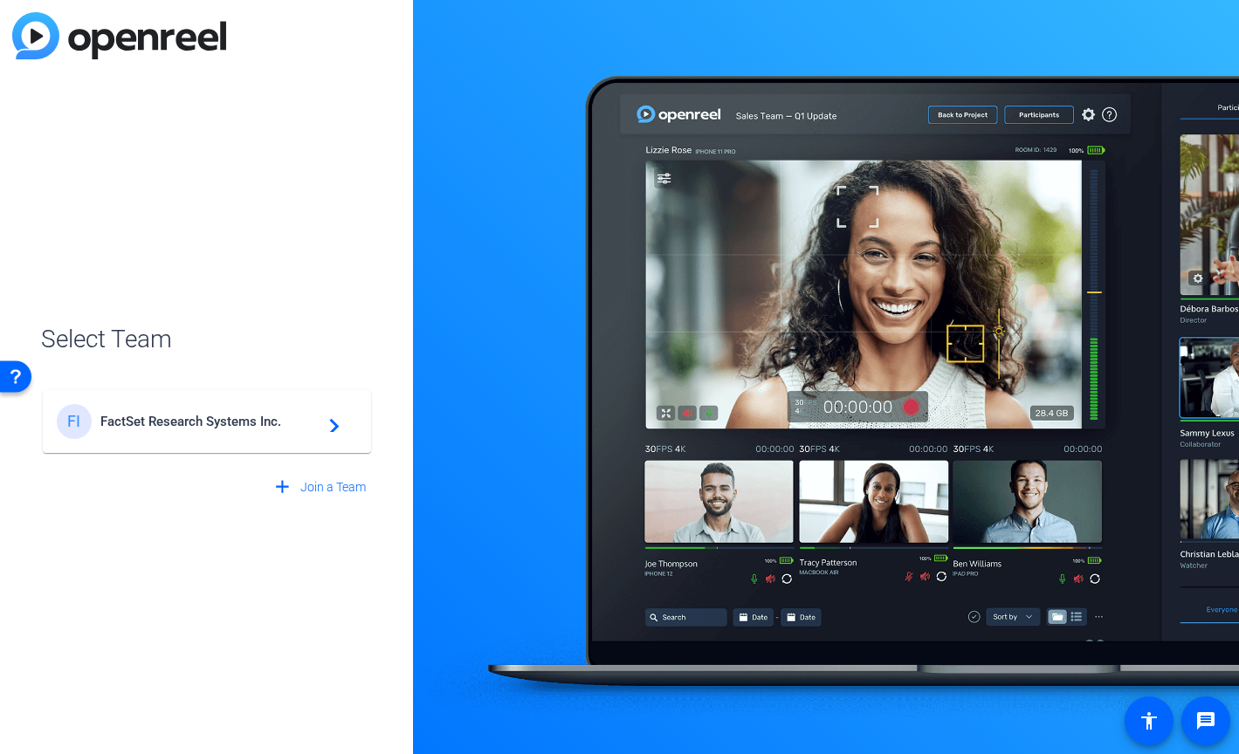
click at [176, 416] on span "FactSet Research Systems Inc." at bounding box center [209, 422] width 218 height 16
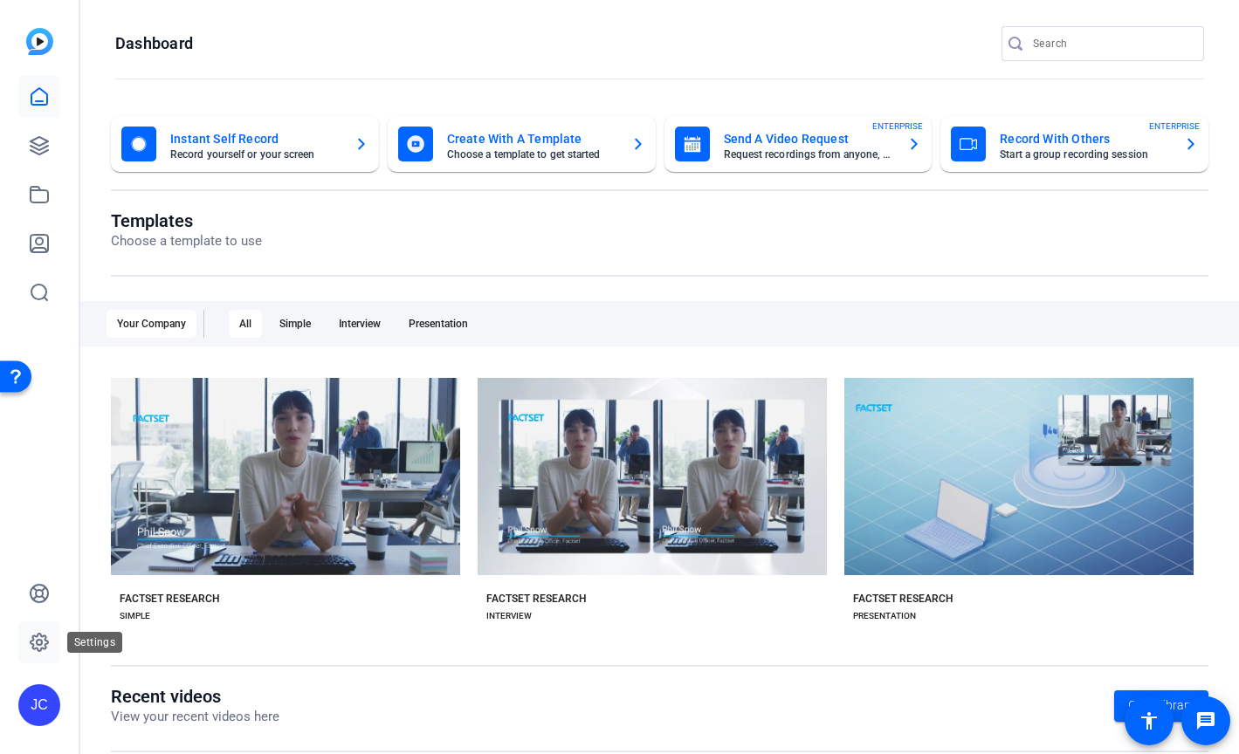
click at [43, 629] on link at bounding box center [39, 643] width 42 height 42
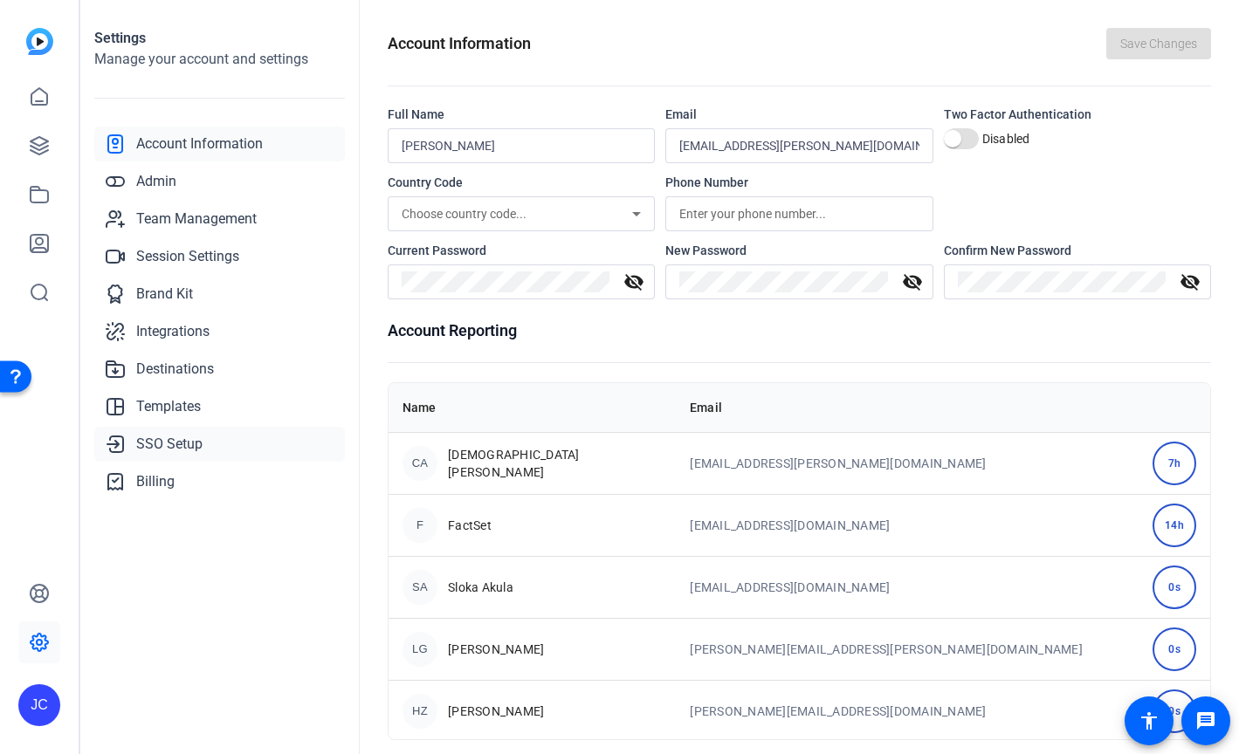
click at [182, 443] on span "SSO Setup" at bounding box center [169, 444] width 66 height 21
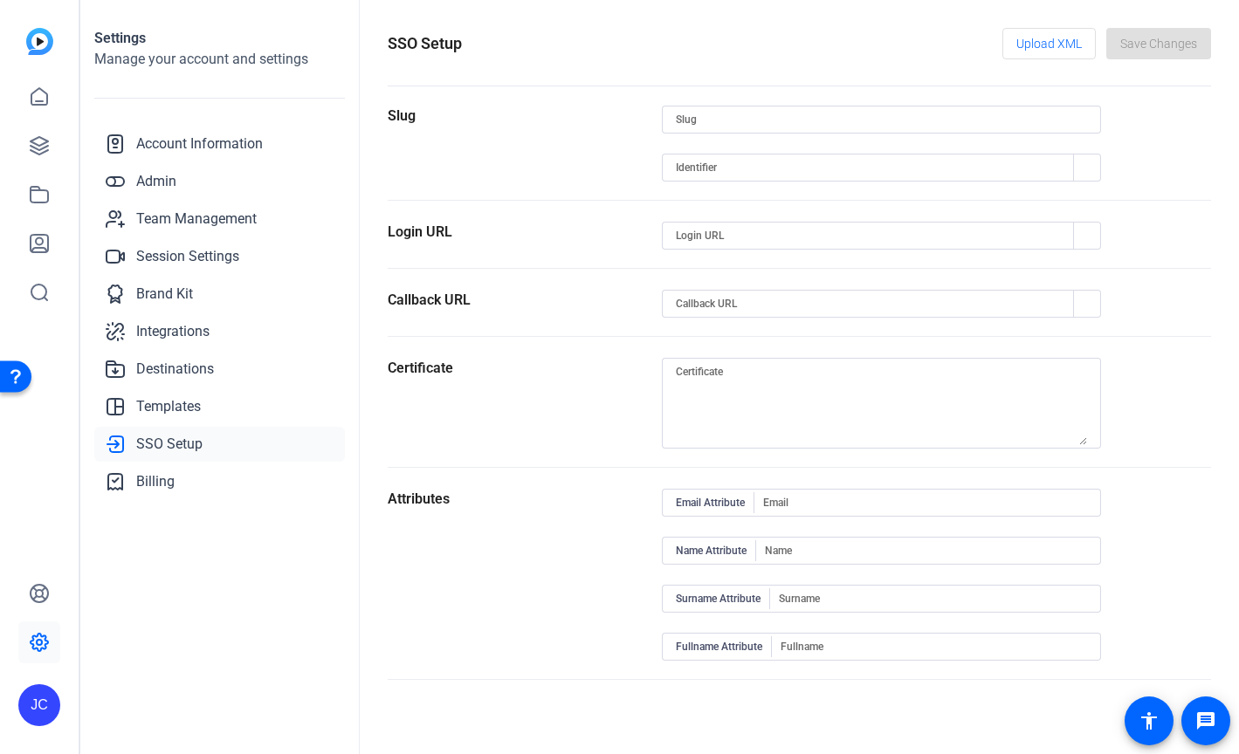
type input "factset"
type input "[URL][DOMAIN_NAME]"
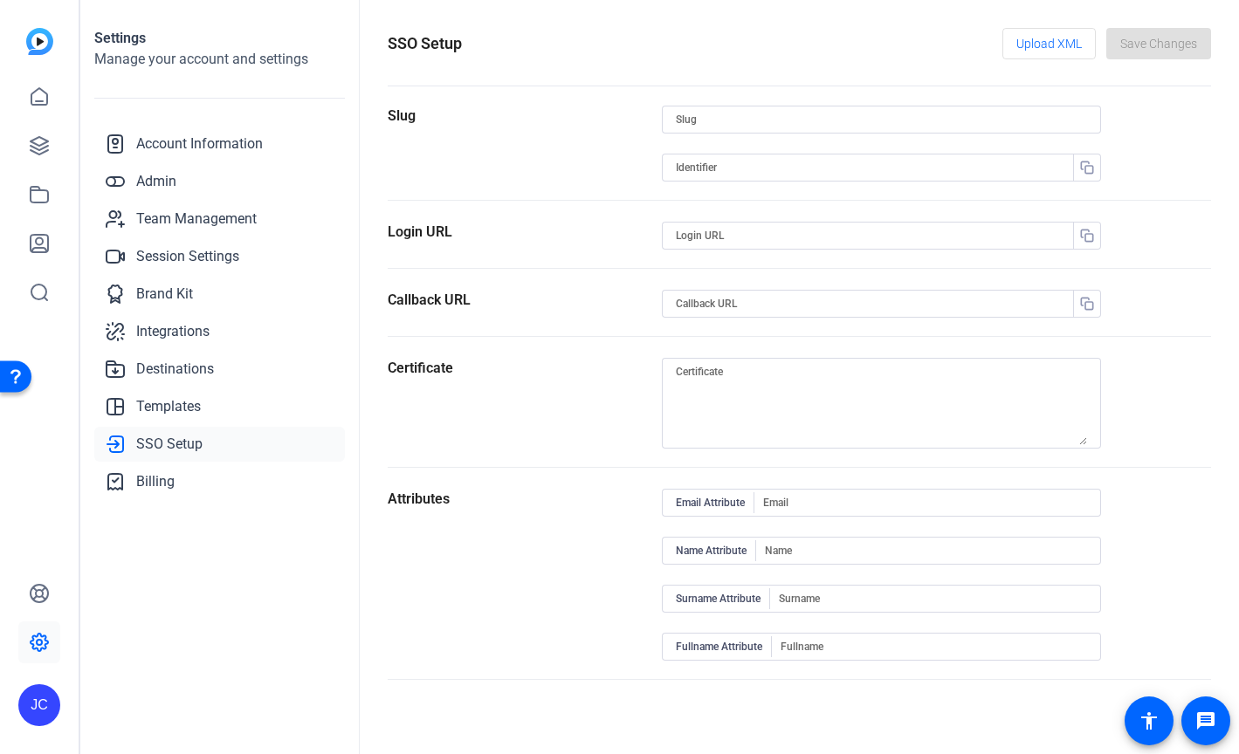
type input "http://schemas.xmlsoap.org/ws/2005/05/identity/claims/givenname"
type input "http://schemas.xmlsoap.org/ws/2005/05/identity/claims/surname"
type input "http://schemas.microsoft.com/identity/claims/displayname"
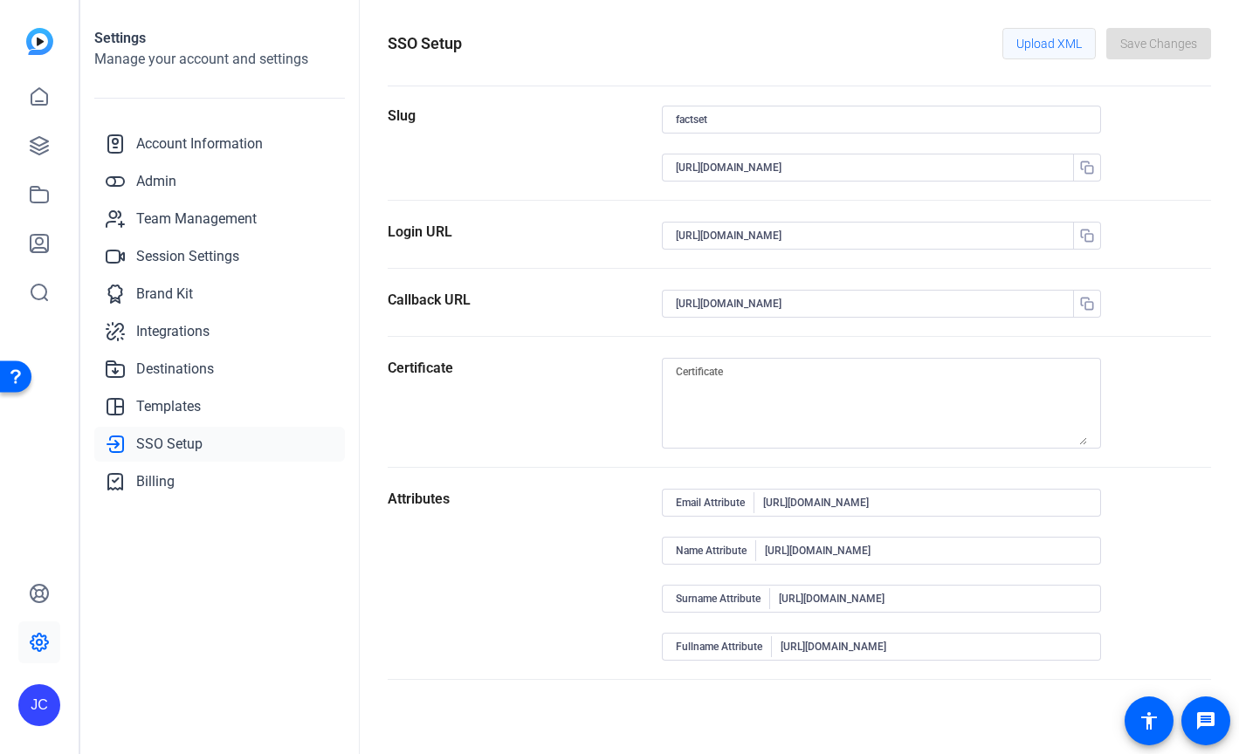
click at [1038, 28] on span "Upload XML" at bounding box center [1048, 43] width 65 height 33
type input "https://sts.windows.net/ff9b87e3-c548-4b3d-8782-7cf47b86c057/"
type textarea "MIIC8DCCAdigAwIBAgIQGmLp+wVdZJdF4hN9zC1BtjANBgkqhkiG9w0BAQsFADA0MTIwMAYDVQQDEyl…"
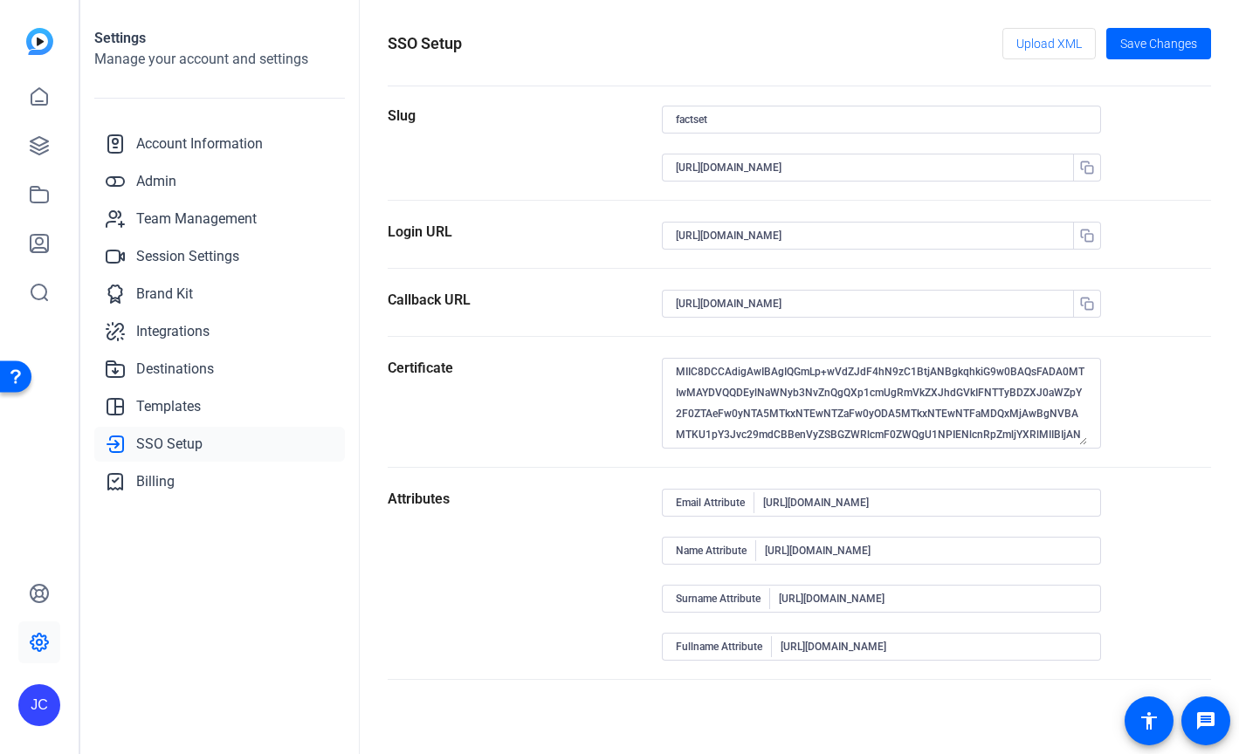
click at [622, 178] on div "Slug" at bounding box center [525, 153] width 274 height 94
click at [944, 37] on div "SSO Setup Upload XML Save Changes" at bounding box center [799, 43] width 823 height 31
click at [1172, 40] on span "Save Changes" at bounding box center [1158, 44] width 77 height 18
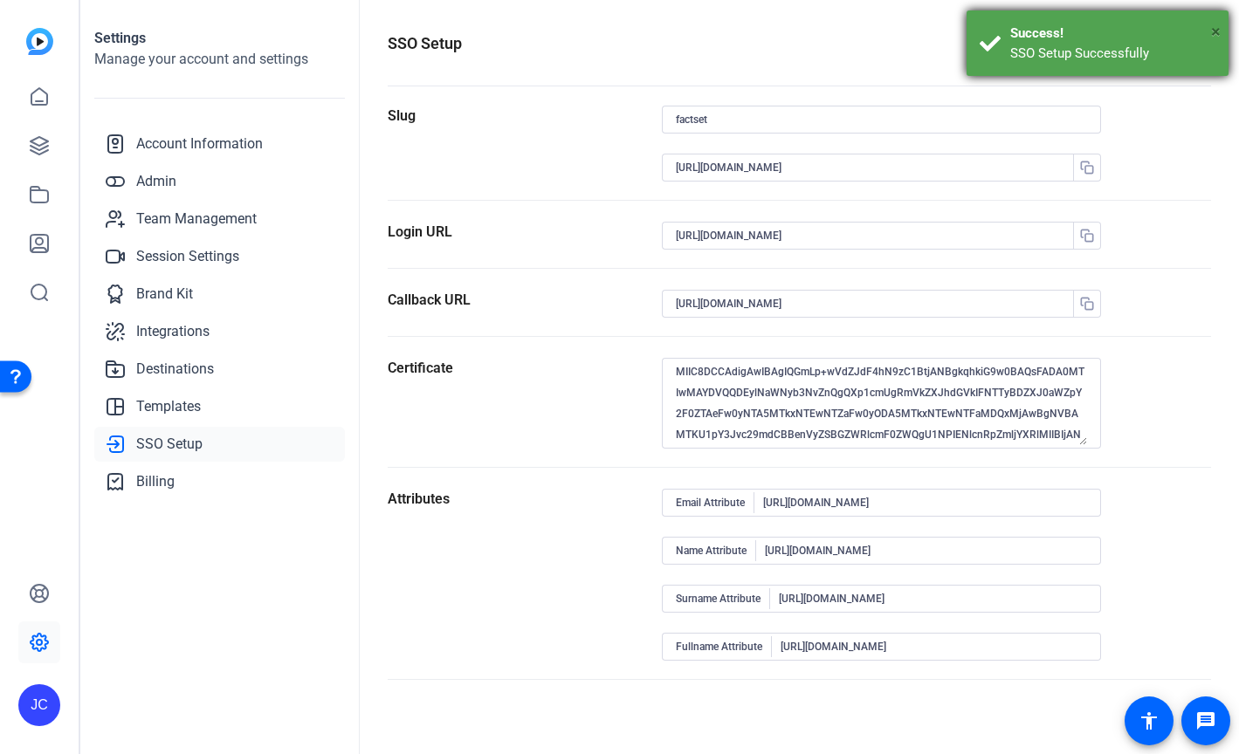
click at [1216, 28] on span "×" at bounding box center [1216, 31] width 10 height 21
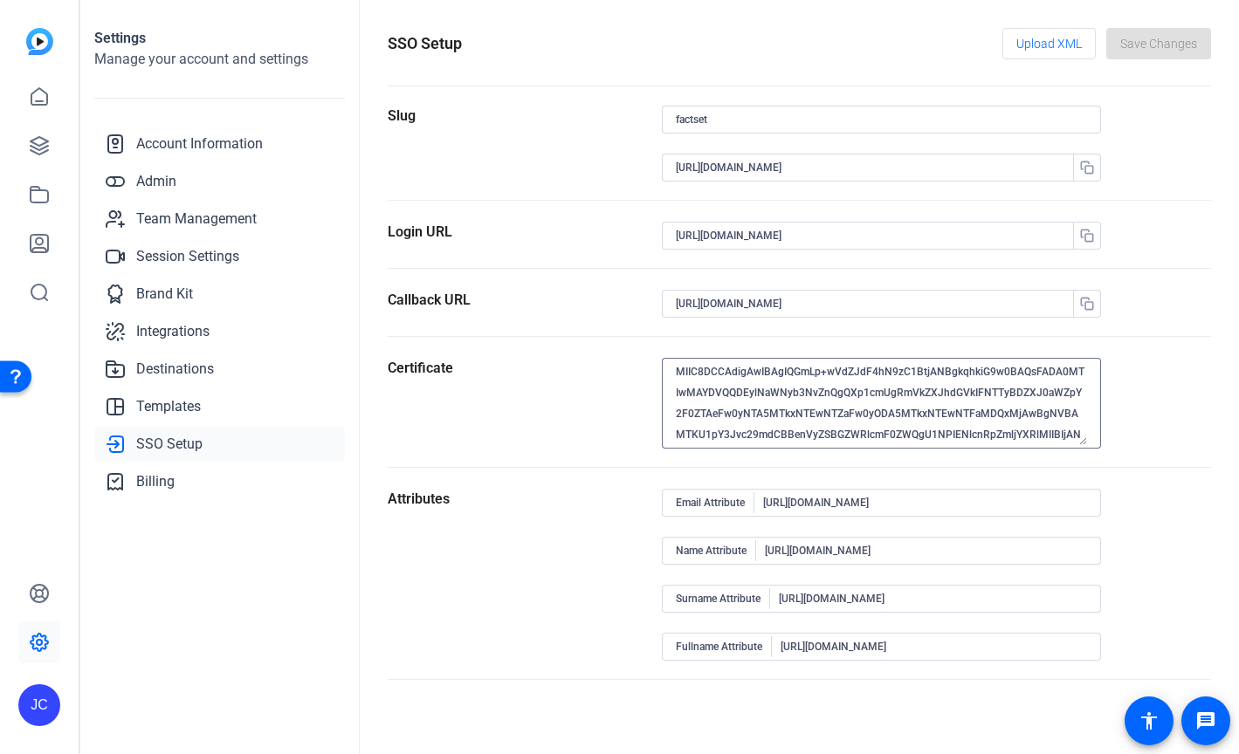
scroll to position [230, 0]
drag, startPoint x: 677, startPoint y: 369, endPoint x: 1049, endPoint y: 495, distance: 393.4
click at [1049, 495] on form "Slug factset https://sts.windows.net/ff9b87e3-c548-4b3d-8782-7cf47b86c057/ Logi…" at bounding box center [799, 393] width 823 height 574
click at [1169, 448] on section "Certificate MIIC8DCCAdigAwIBAgIQGmLp+wVdZJdF4hN9zC1BtjANBgkqhkiG9w0BAQsFADA0MTI…" at bounding box center [799, 413] width 823 height 110
click at [53, 692] on div "JC" at bounding box center [39, 705] width 42 height 42
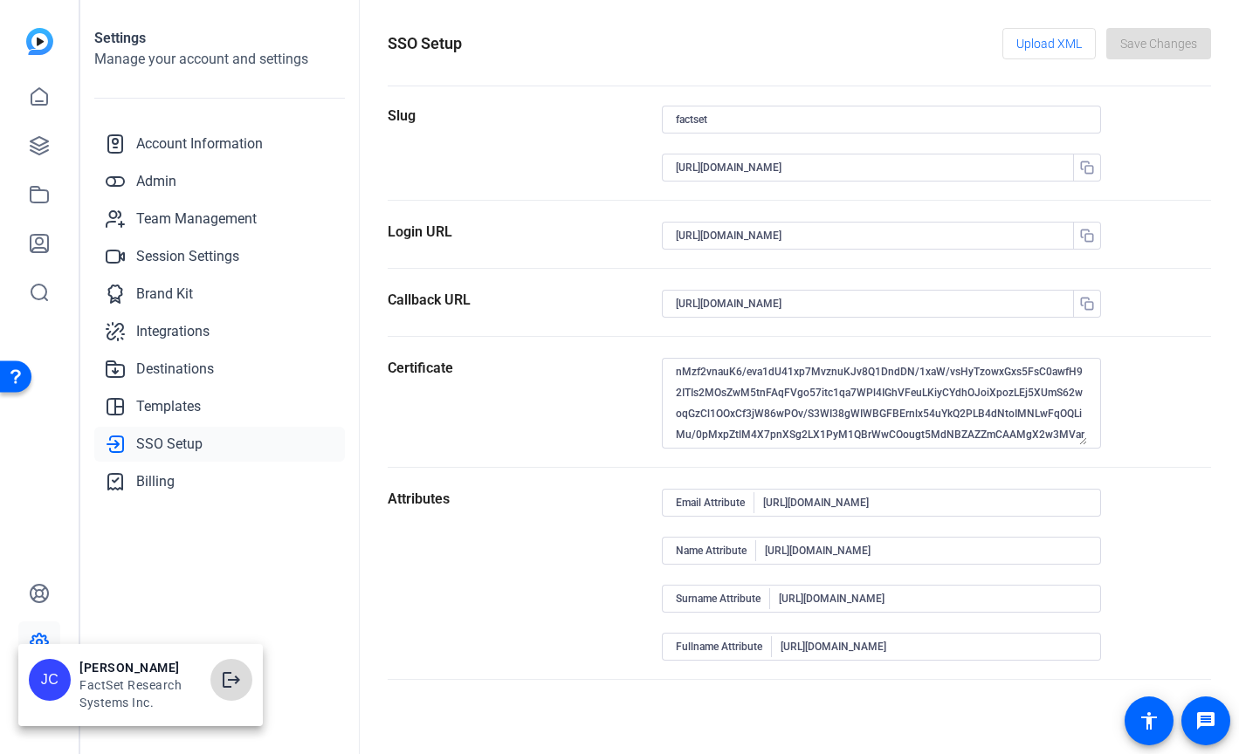
click at [230, 683] on mat-icon "logout" at bounding box center [231, 680] width 21 height 21
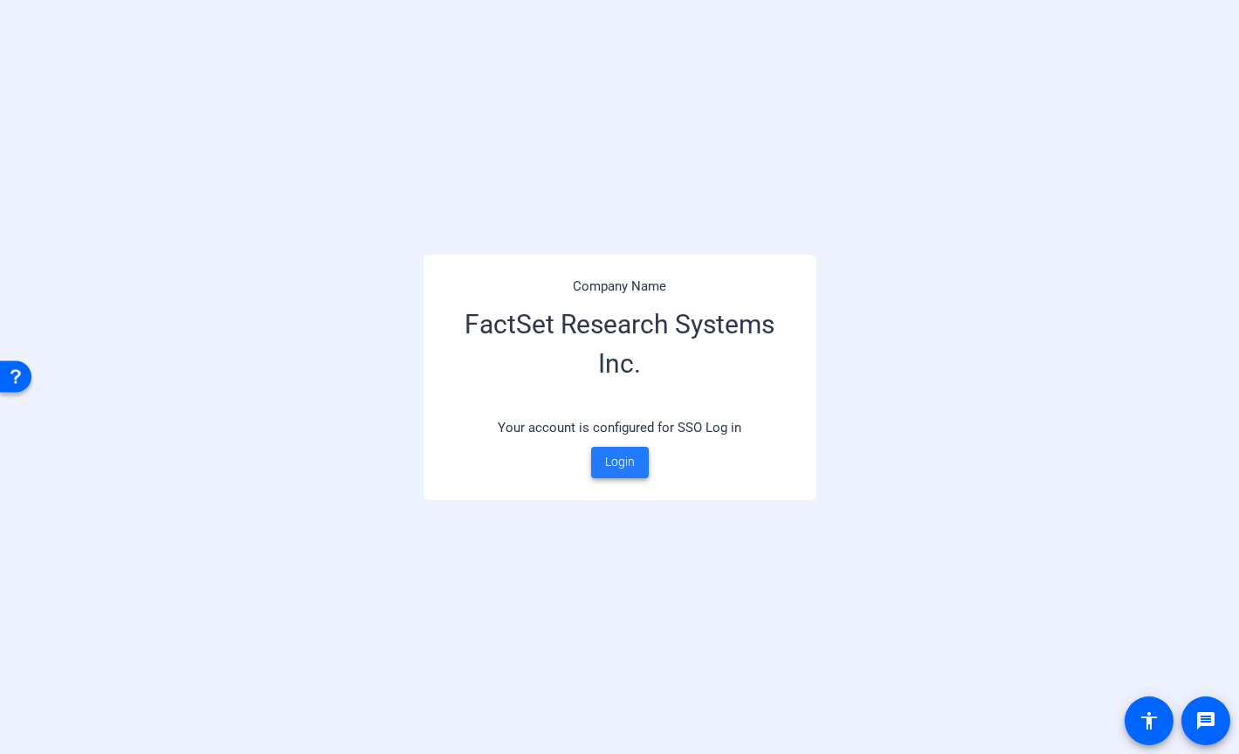
click at [629, 464] on span "Login" at bounding box center [620, 462] width 30 height 18
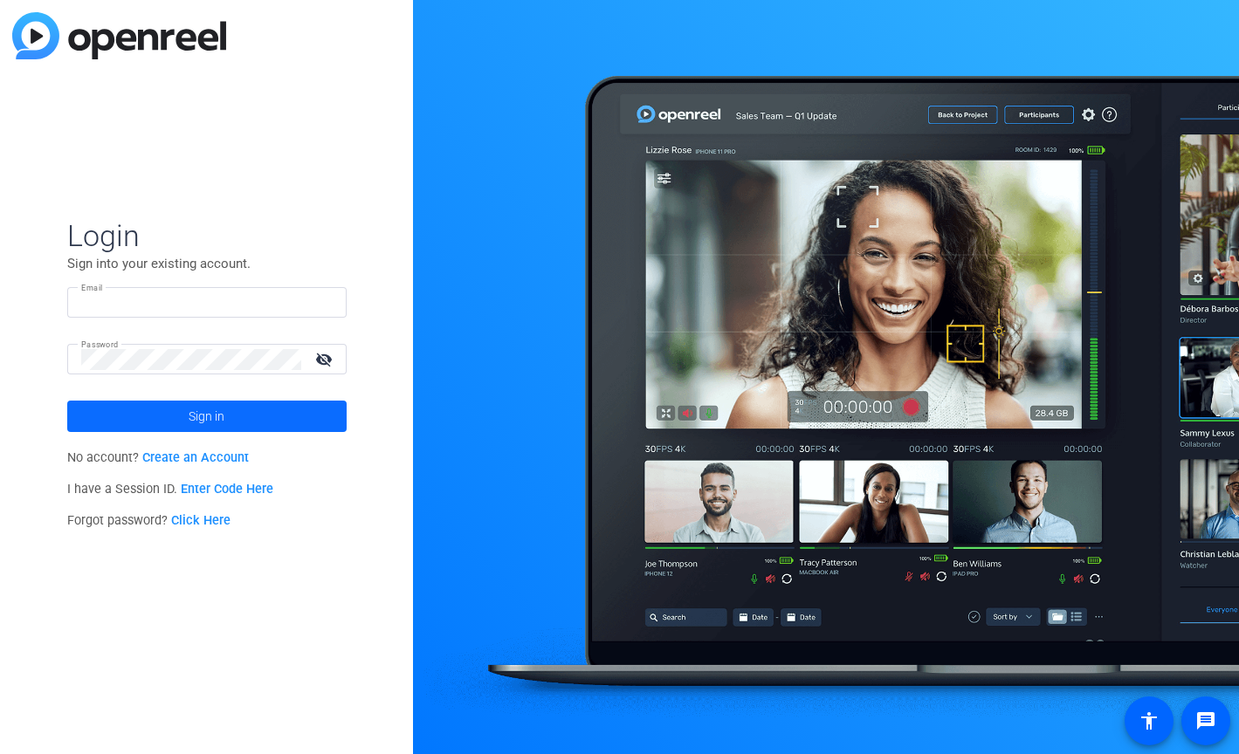
type input "jc.carr@factset.com"
click at [258, 417] on span at bounding box center [206, 416] width 279 height 42
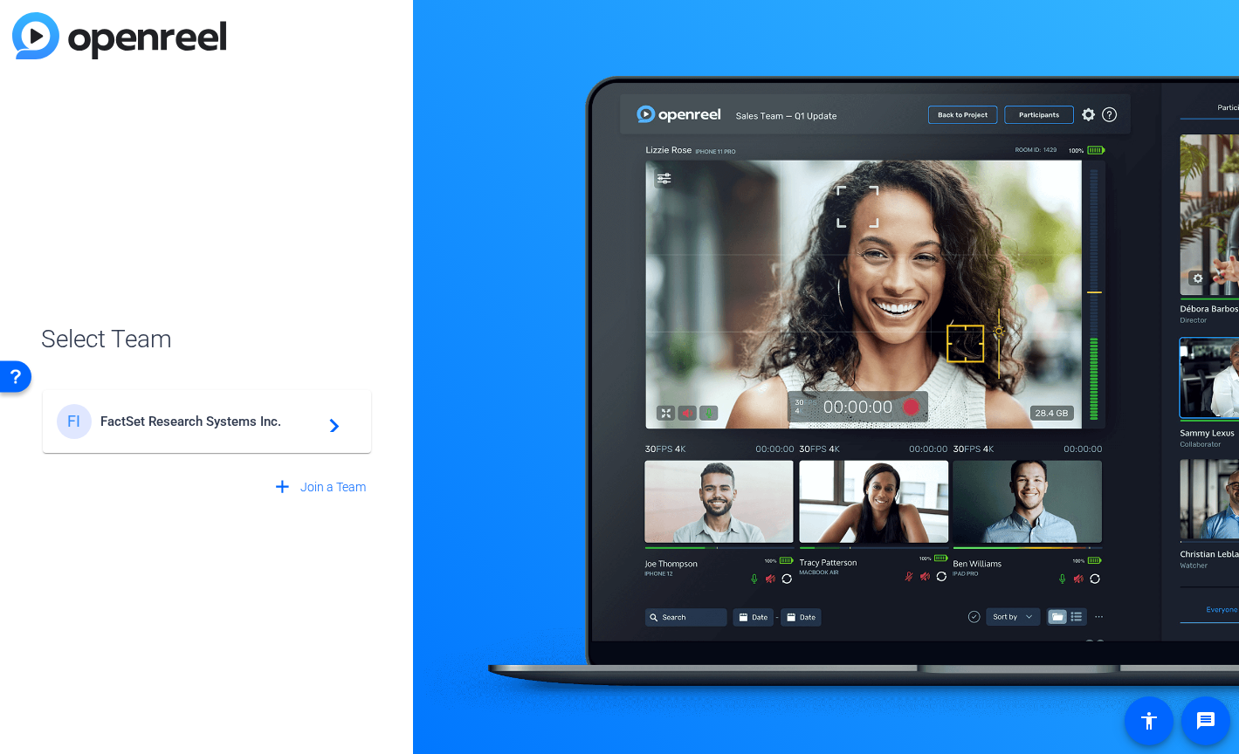
click at [258, 419] on span "FactSet Research Systems Inc." at bounding box center [209, 422] width 218 height 16
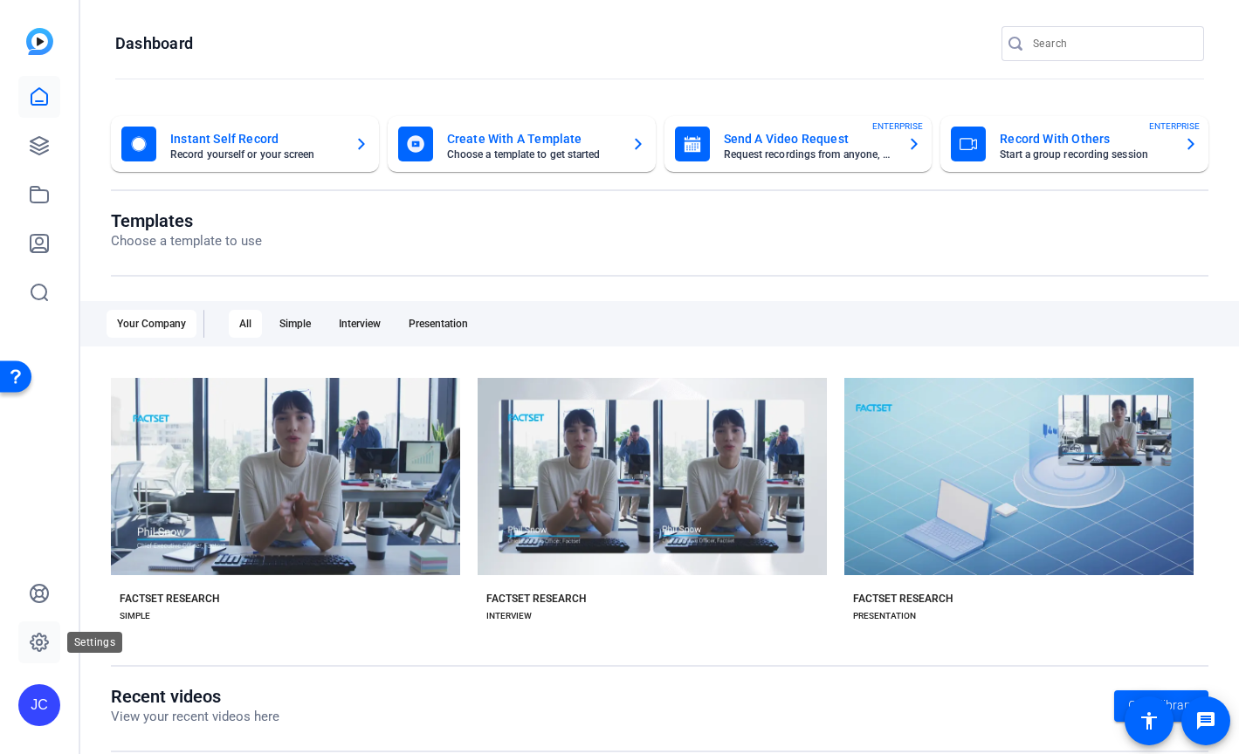
click at [49, 637] on icon at bounding box center [39, 642] width 21 height 21
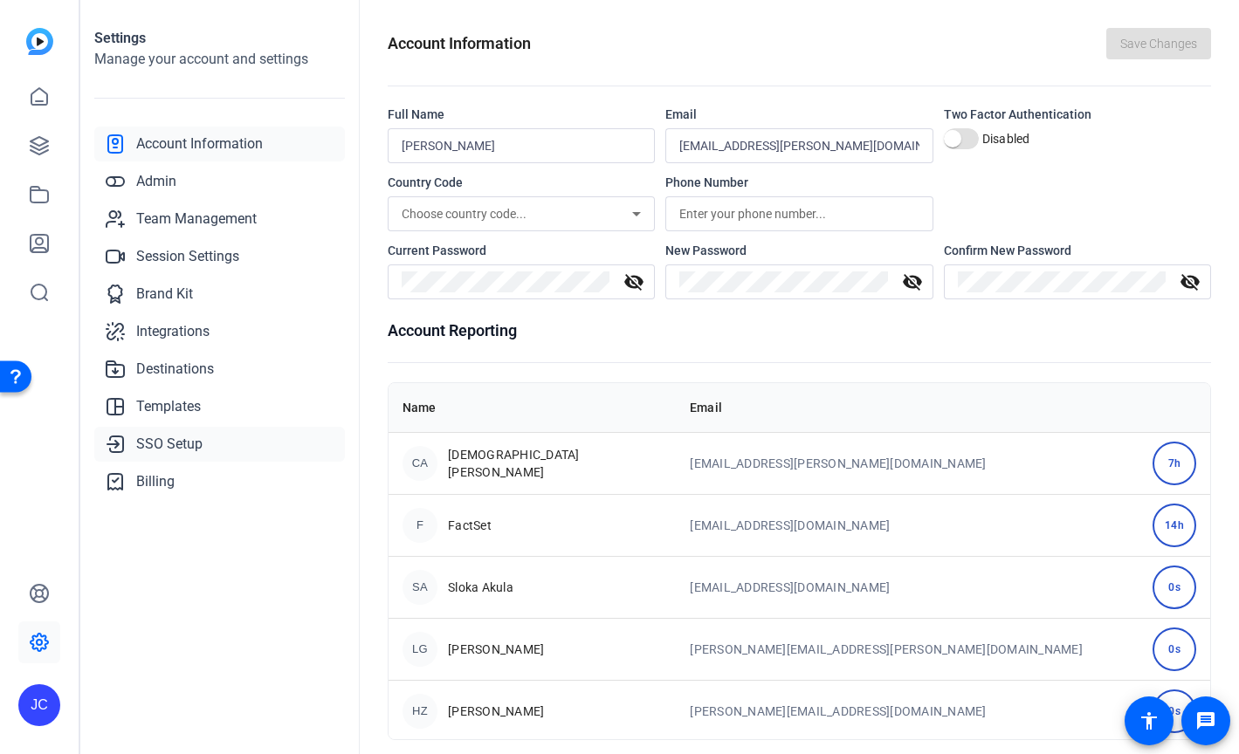
click at [149, 447] on span "SSO Setup" at bounding box center [169, 444] width 66 height 21
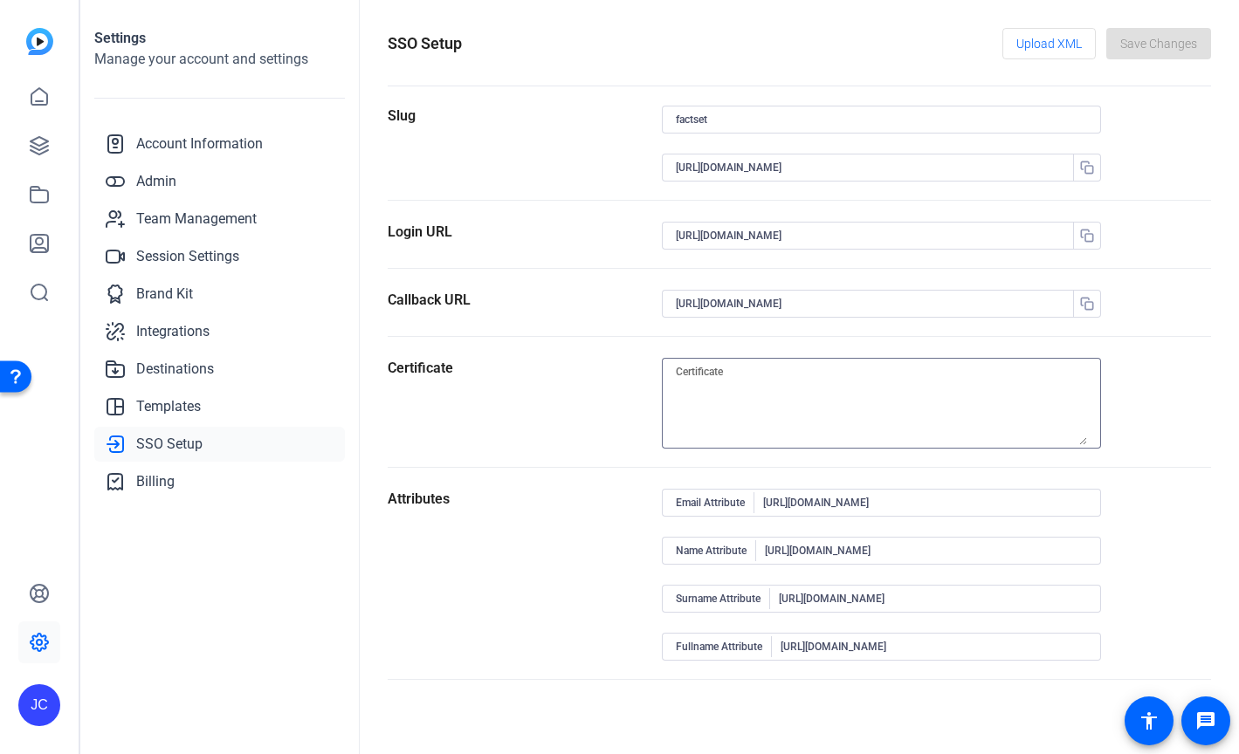
drag, startPoint x: 751, startPoint y: 370, endPoint x: 646, endPoint y: 369, distance: 104.8
click at [646, 369] on section "Certificate" at bounding box center [799, 413] width 823 height 110
drag, startPoint x: 727, startPoint y: 371, endPoint x: 761, endPoint y: 382, distance: 35.9
click at [761, 382] on textarea at bounding box center [881, 403] width 411 height 84
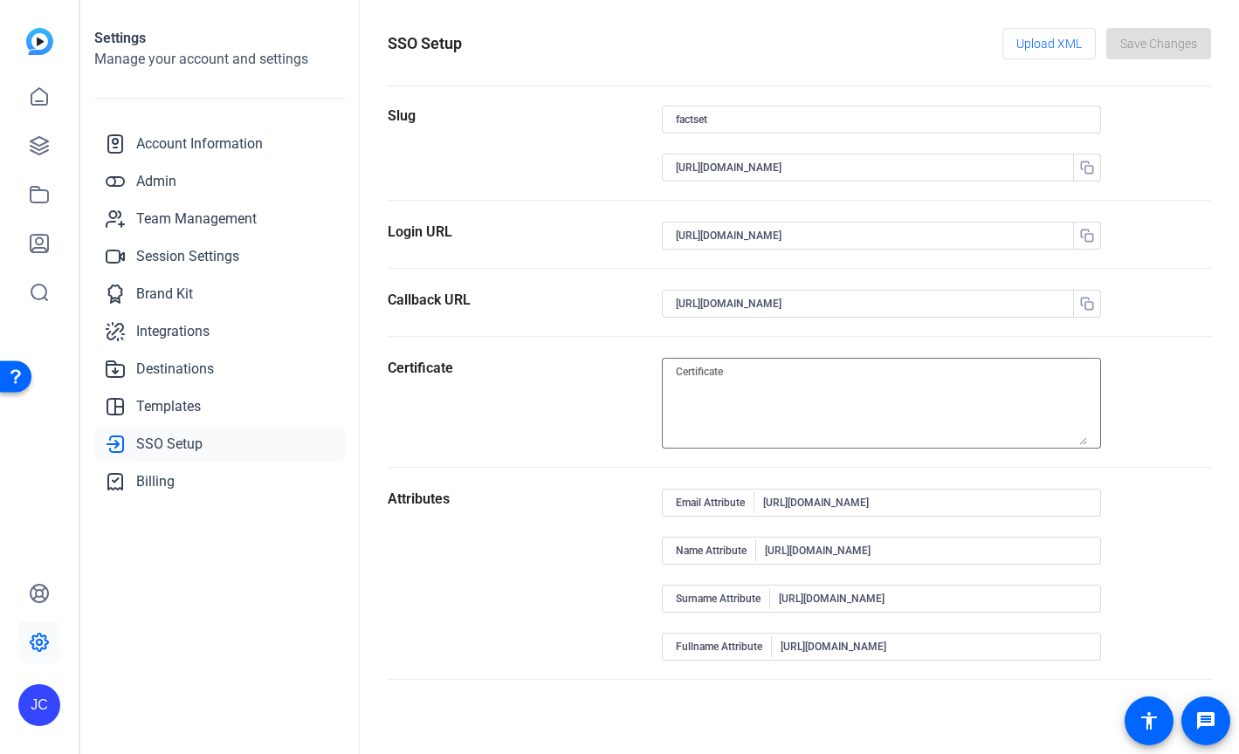
click at [761, 379] on textarea at bounding box center [881, 403] width 411 height 84
paste textarea "MIIC8DCCAdigAwIBAgIQGmLp+wVdZJdF4hN9zC1BtjANBgkqhkiG9w0BAQsFADA0MTIwMAYDVQQDEyl…"
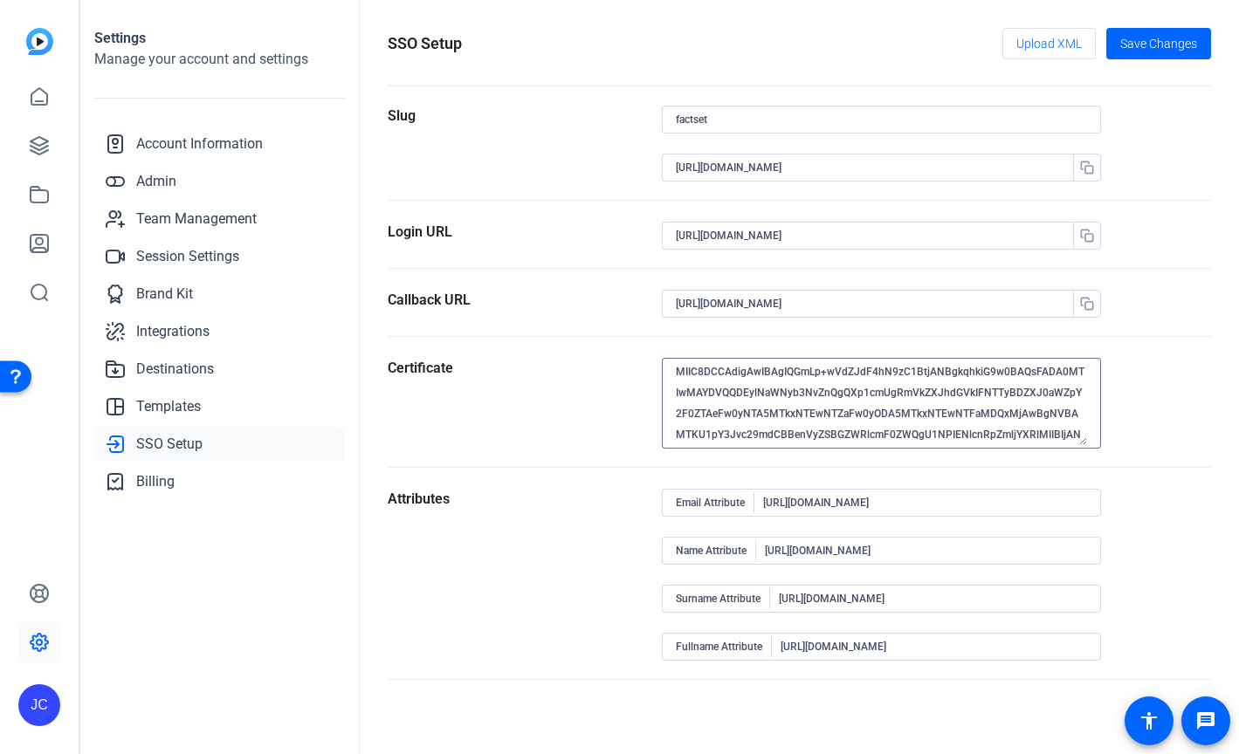
type textarea "MIIC8DCCAdigAwIBAgIQGmLp+wVdZJdF4hN9zC1BtjANBgkqhkiG9w0BAQsFADA0MTIwMAYDVQQDEyl…"
click at [1169, 370] on section "Certificate MIIC8DCCAdigAwIBAgIQGmLp+wVdZJdF4hN9zC1BtjANBgkqhkiG9w0BAQsFADA0MTI…" at bounding box center [799, 413] width 823 height 110
click at [1012, 163] on input "https://sts.windows.net/ff9b87e3-c548-4b3d-8782-7cf47b86c057/" at bounding box center [873, 167] width 394 height 21
drag, startPoint x: 1032, startPoint y: 164, endPoint x: 632, endPoint y: 159, distance: 399.8
click at [632, 159] on section "Slug factset https://sts.windows.net/ff9b87e3-c548-4b3d-8782-7cf47b86c057/" at bounding box center [799, 153] width 823 height 95
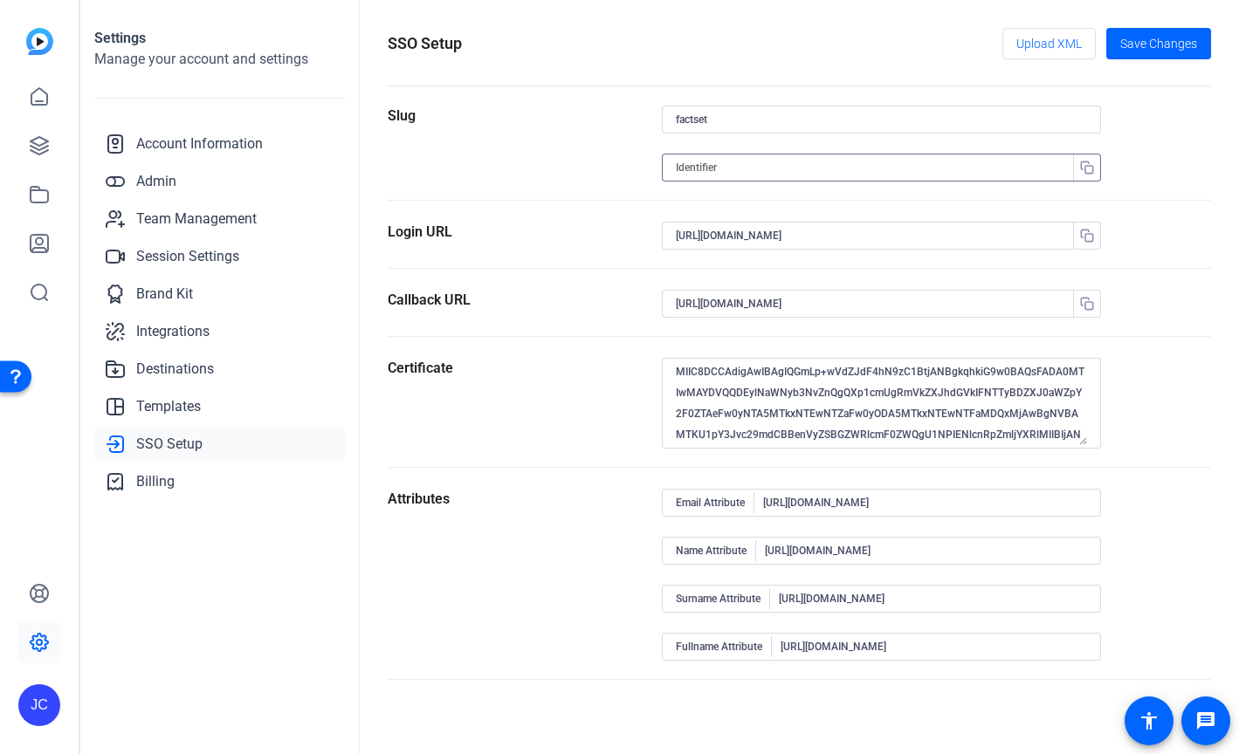
paste input "https://capture.openreel.com"
type input "https://capture.openreel.com"
click at [539, 184] on div "Slug" at bounding box center [525, 153] width 274 height 94
click at [1184, 415] on section "Certificate MIIC8DCCAdigAwIBAgIQGmLp+wVdZJdF4hN9zC1BtjANBgkqhkiG9w0BAQsFADA0MTI…" at bounding box center [799, 413] width 823 height 110
click at [1154, 38] on span "Save Changes" at bounding box center [1158, 44] width 77 height 18
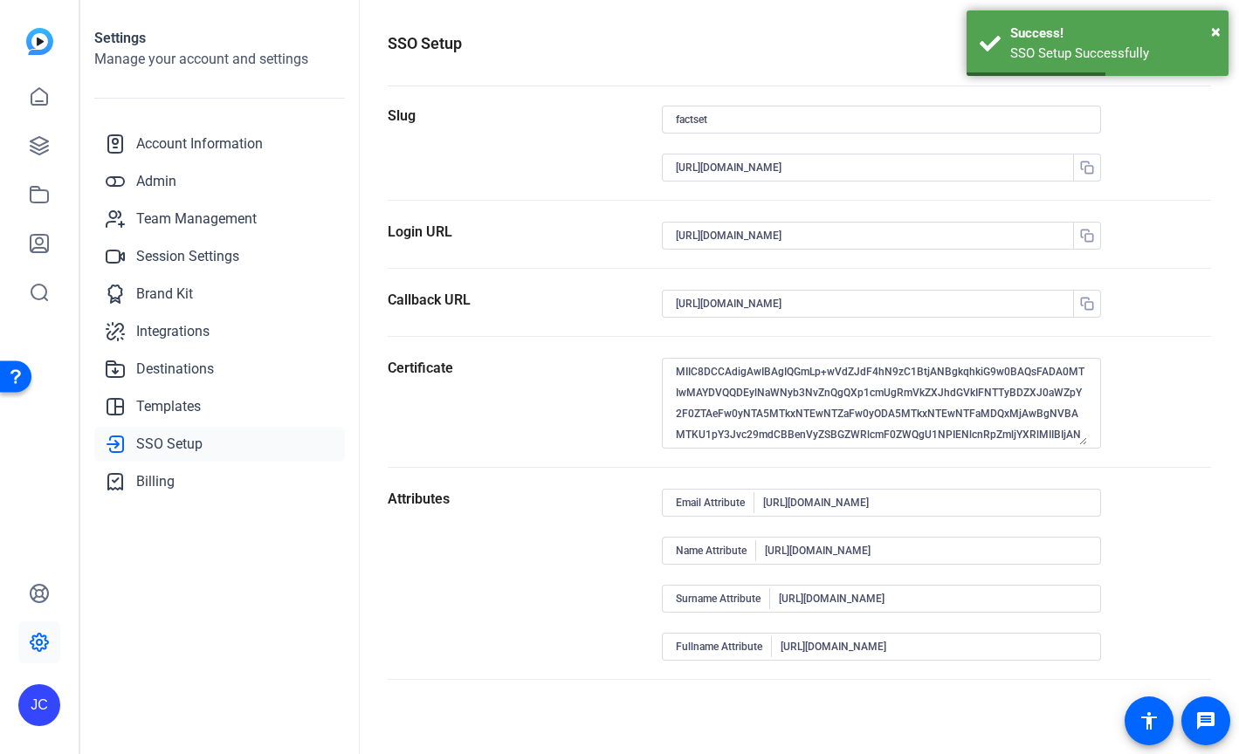
click at [783, 47] on div "SSO Setup Upload XML Save Changes" at bounding box center [799, 43] width 823 height 31
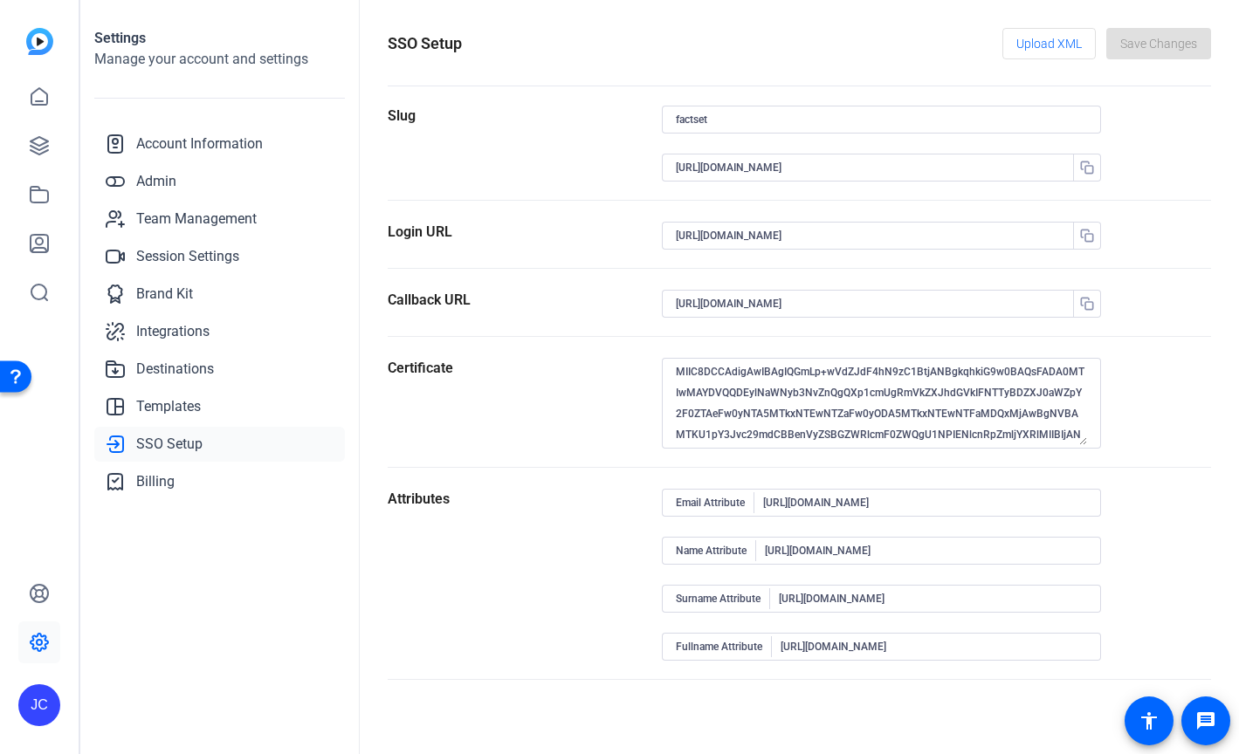
click at [46, 693] on div "JC" at bounding box center [39, 705] width 42 height 42
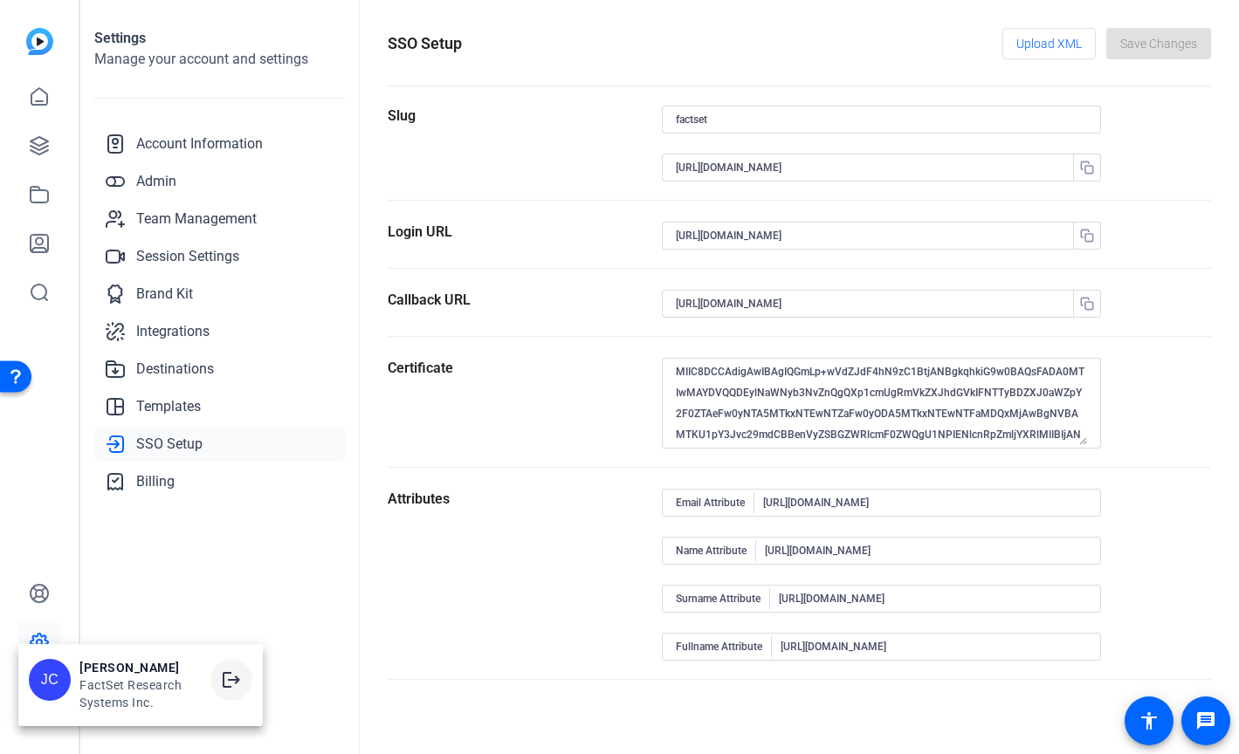
click at [229, 678] on mat-icon "logout" at bounding box center [231, 680] width 21 height 21
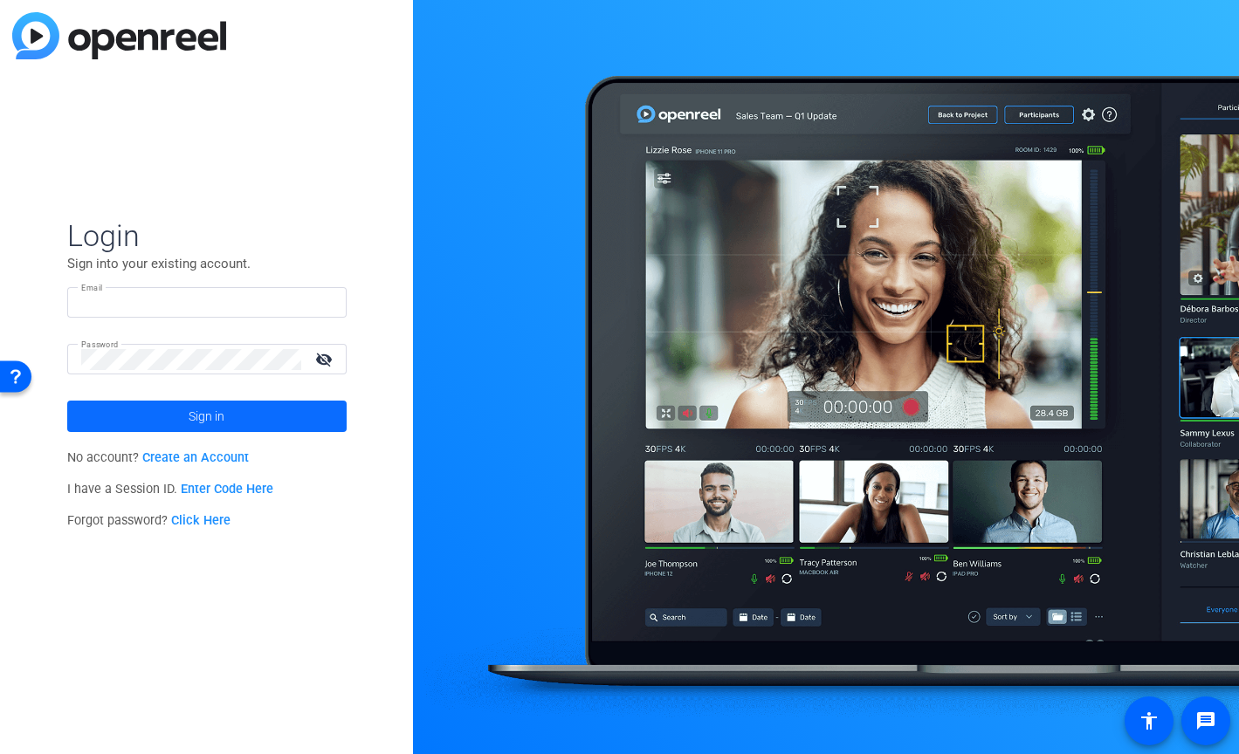
type input "[EMAIL_ADDRESS][PERSON_NAME][DOMAIN_NAME]"
click at [226, 421] on span at bounding box center [206, 416] width 279 height 42
type input "jc.carr@factset.com"
click at [321, 398] on span at bounding box center [206, 416] width 279 height 42
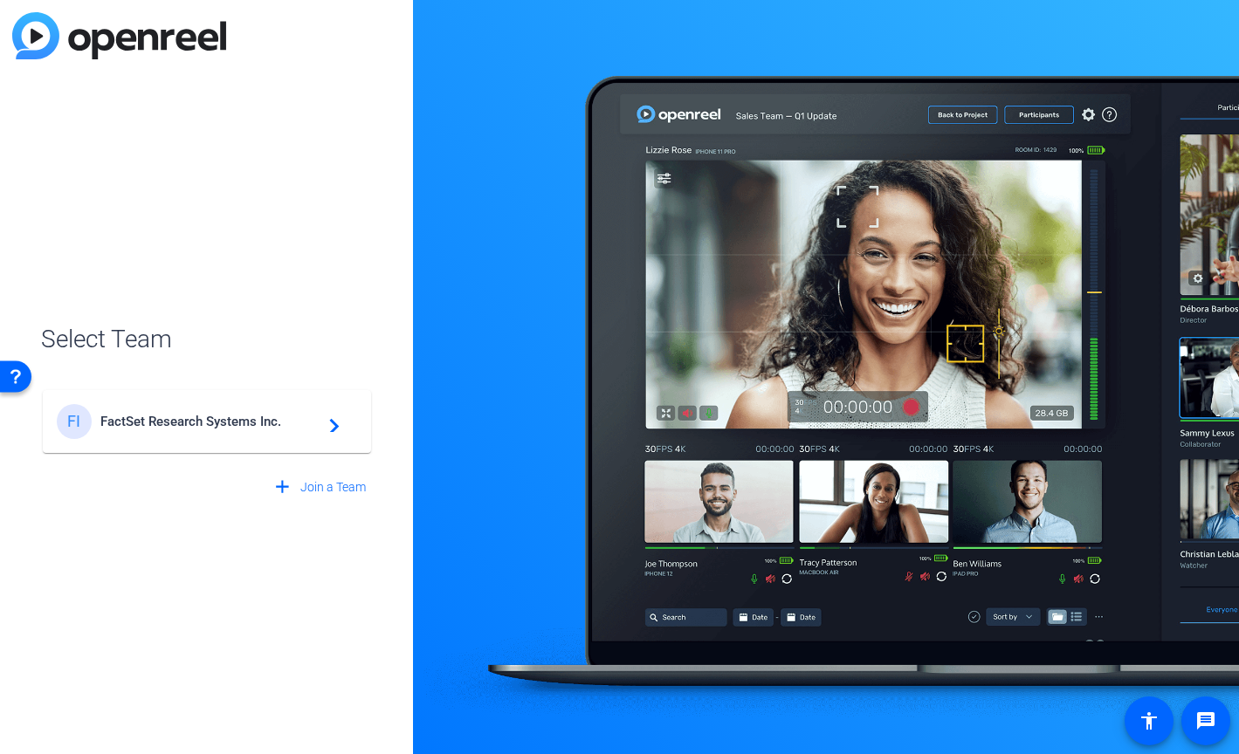
click at [319, 421] on mat-icon "navigate_next" at bounding box center [329, 421] width 21 height 21
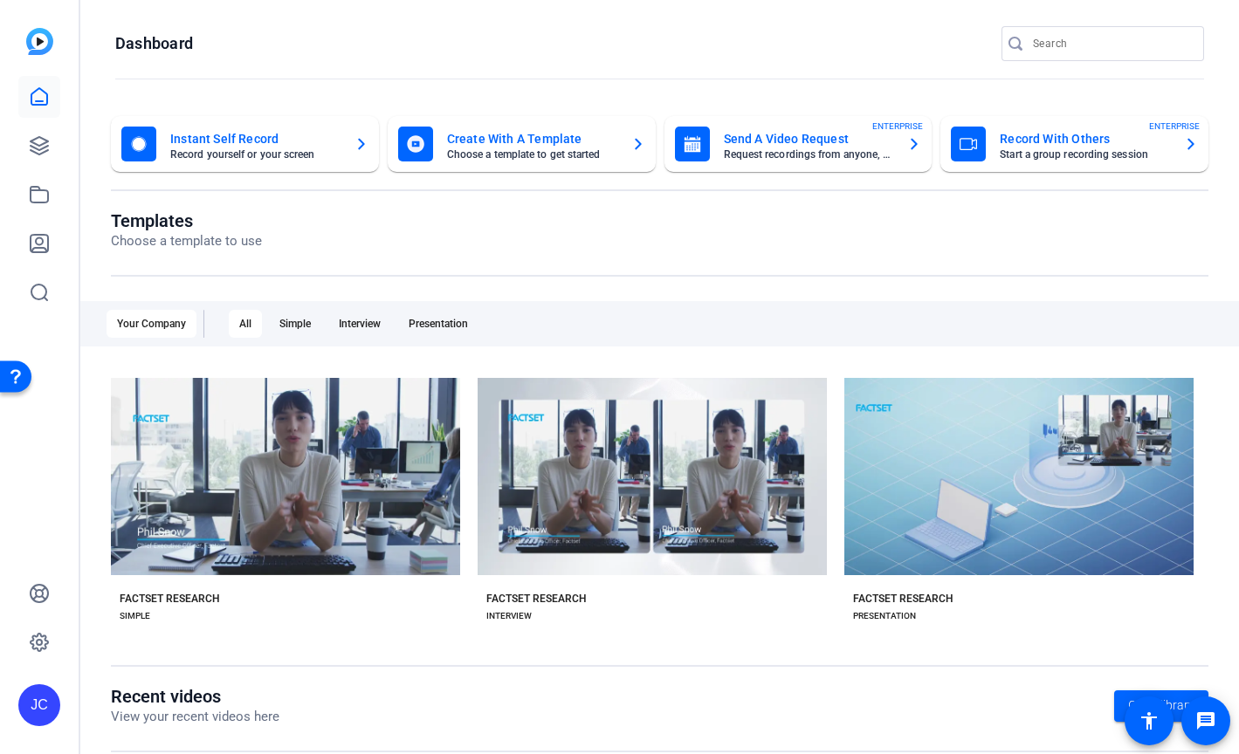
click at [44, 690] on div "JC" at bounding box center [39, 705] width 42 height 42
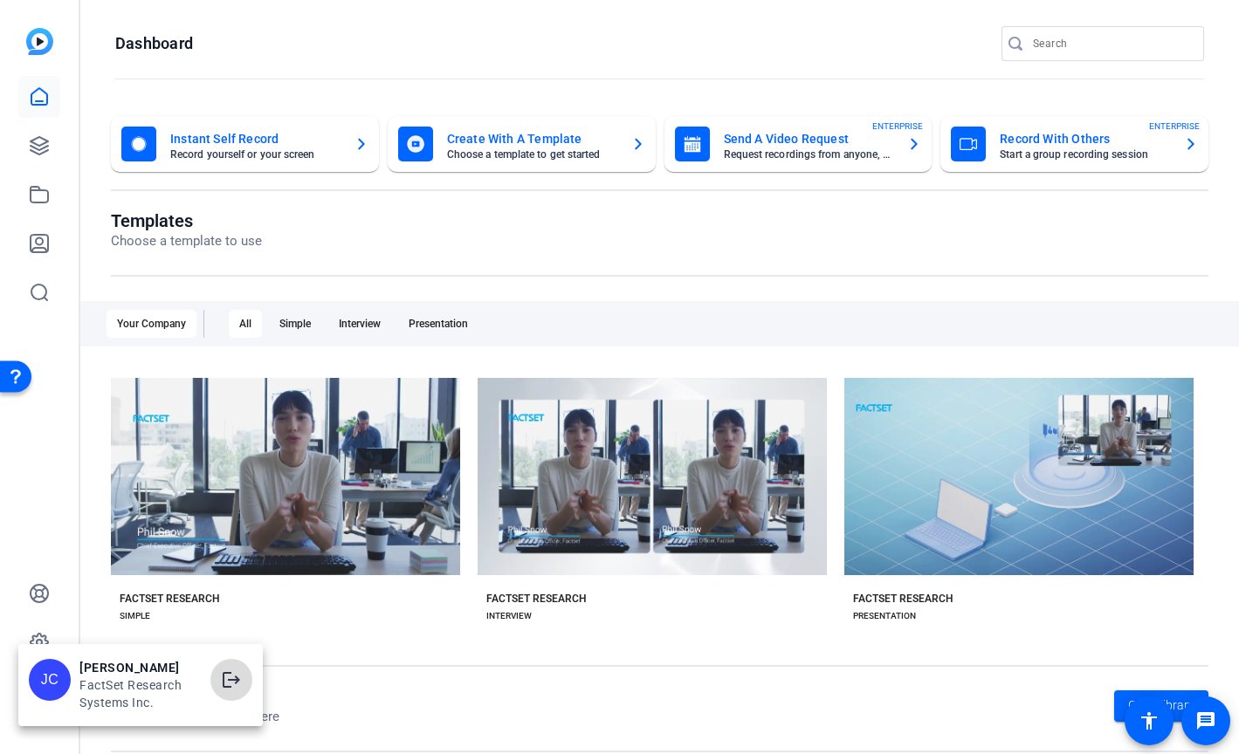
click at [231, 672] on mat-icon "logout" at bounding box center [231, 680] width 21 height 21
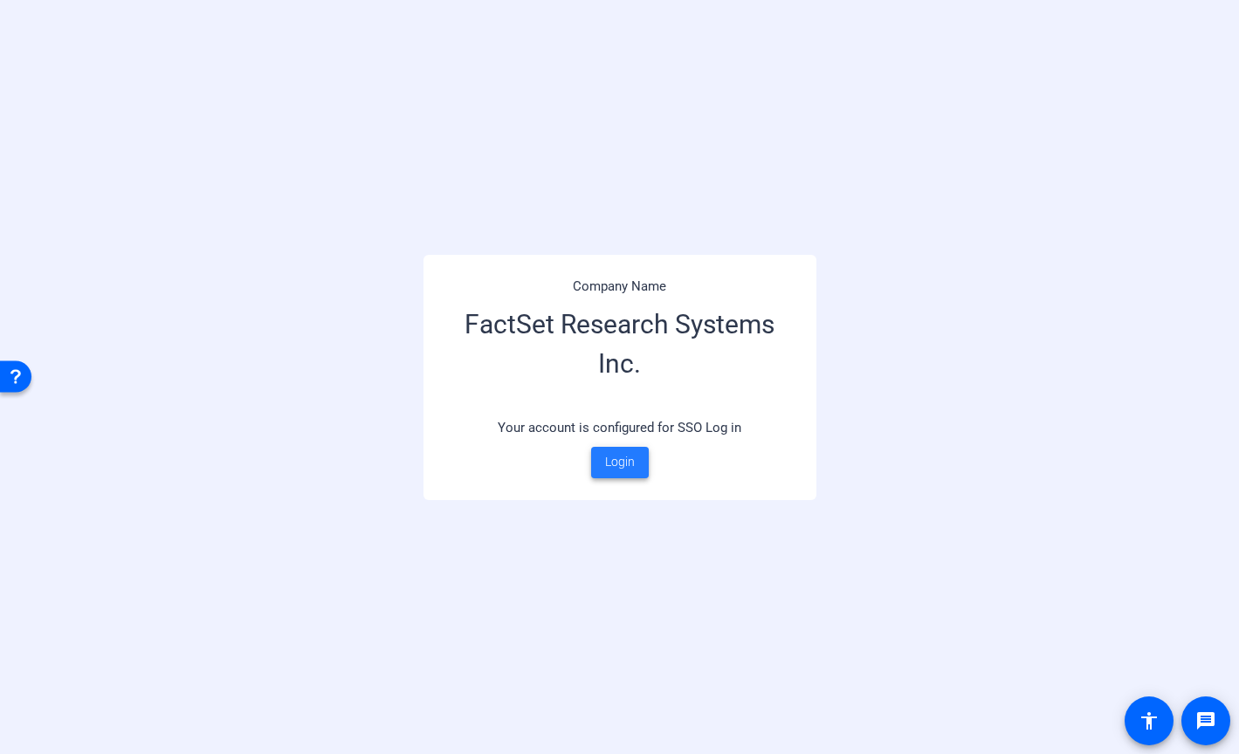
click at [629, 458] on span "Login" at bounding box center [620, 462] width 30 height 18
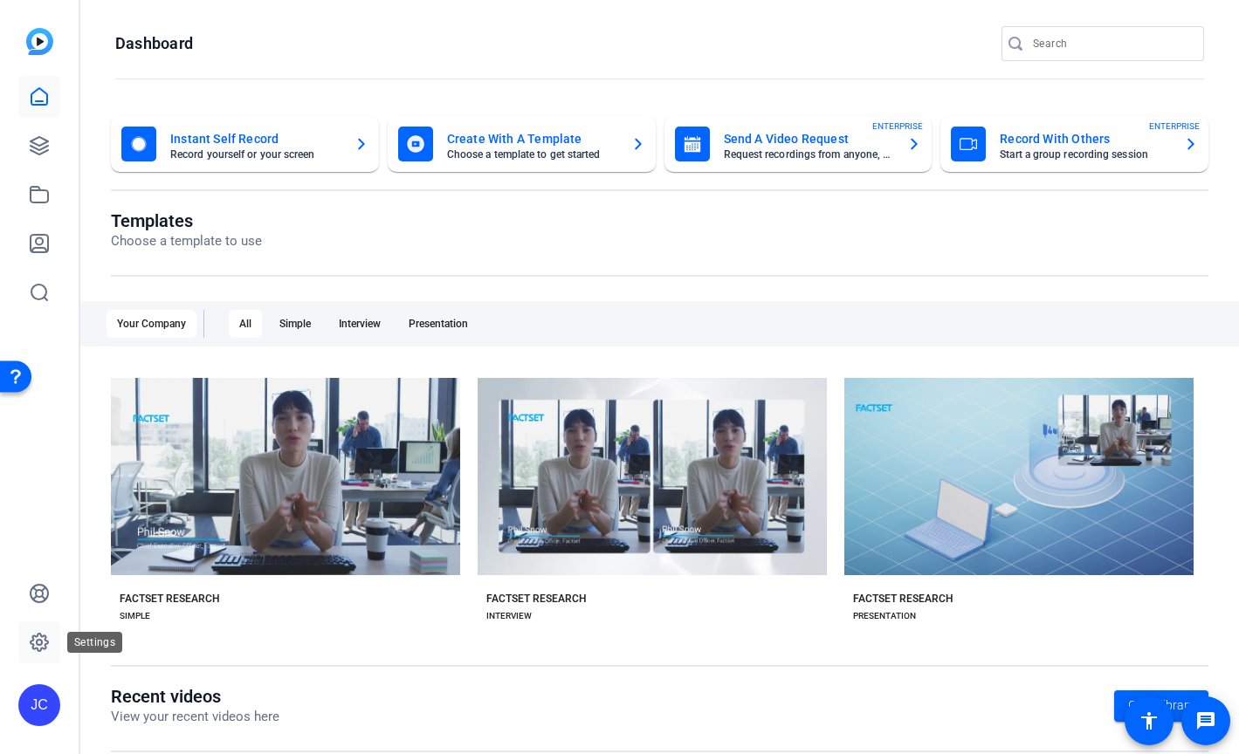
click at [40, 637] on icon at bounding box center [39, 642] width 21 height 21
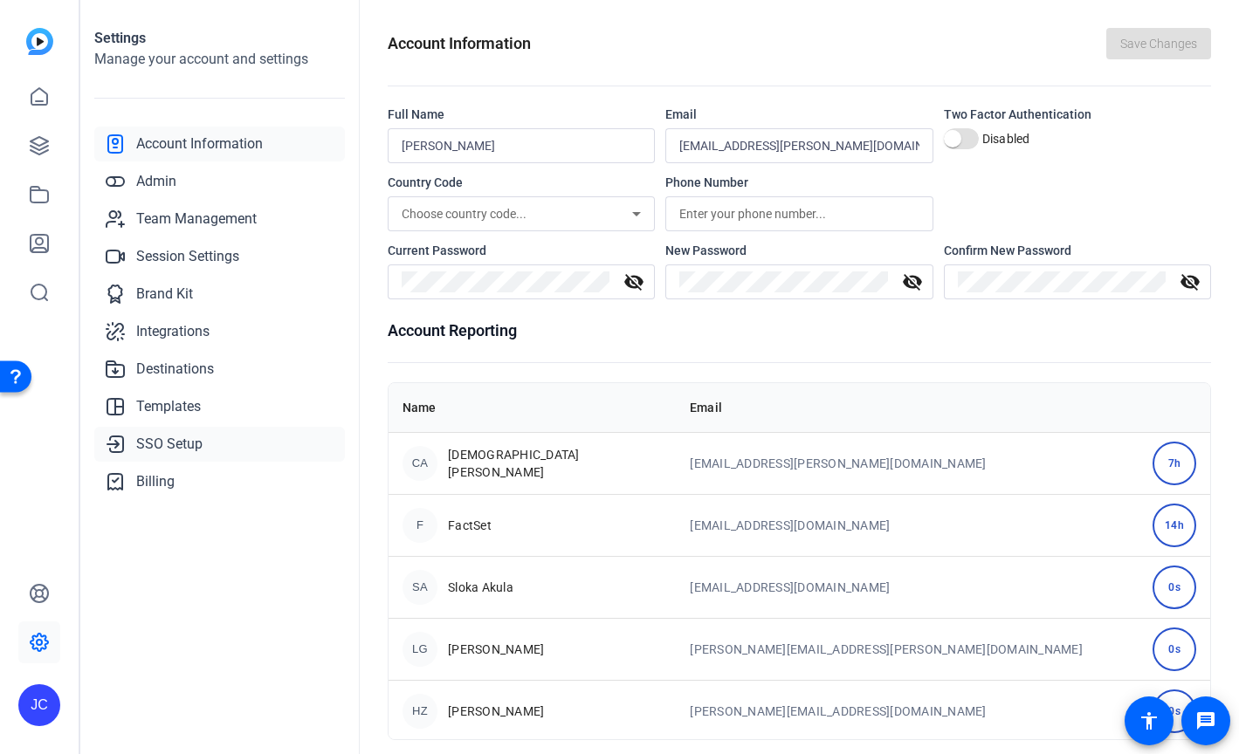
click at [167, 441] on span "SSO Setup" at bounding box center [169, 444] width 66 height 21
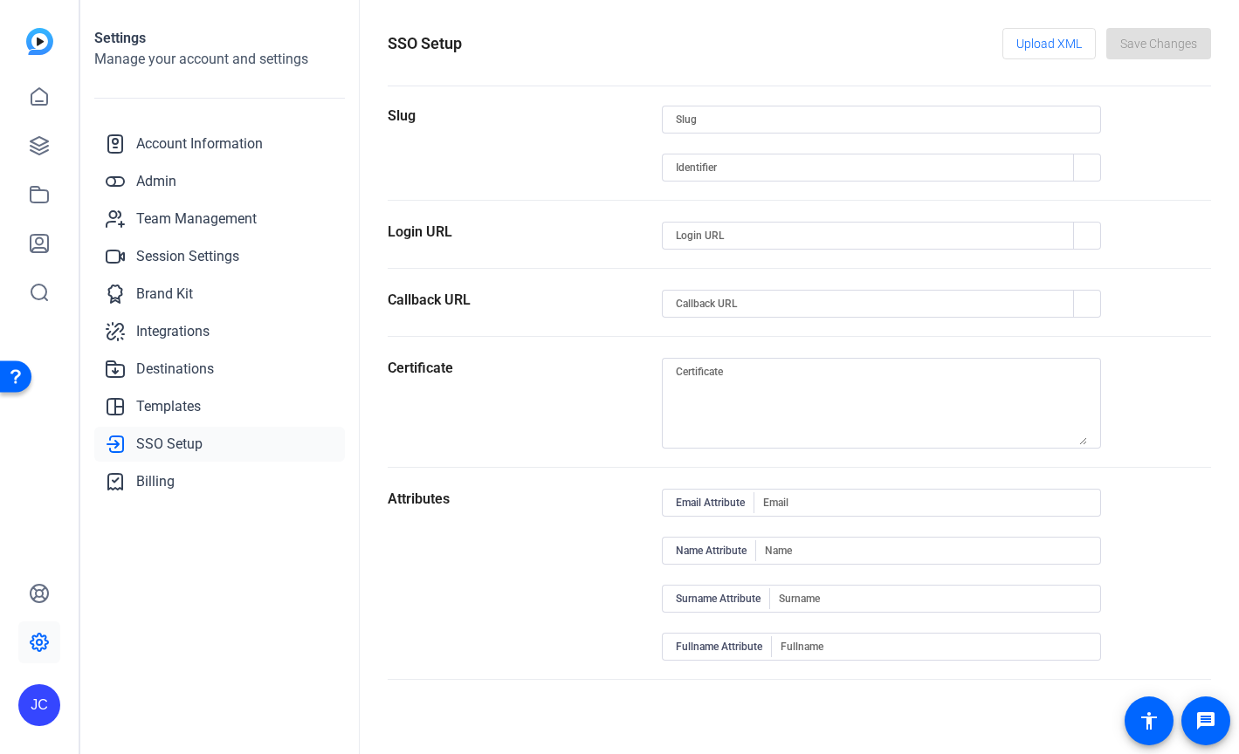
type input "factset"
type input "https://capture.openreel.com"
type input "https://login.microsoftonline.com/ff9b87e3-c548-4b3d-8782-7cf47b86c057/saml2"
type input "https://capture.openreel.com/api/sso/return/factset"
type input "http://schemas.xmlsoap.org/ws/2005/05/identity/claims/emailaddress"
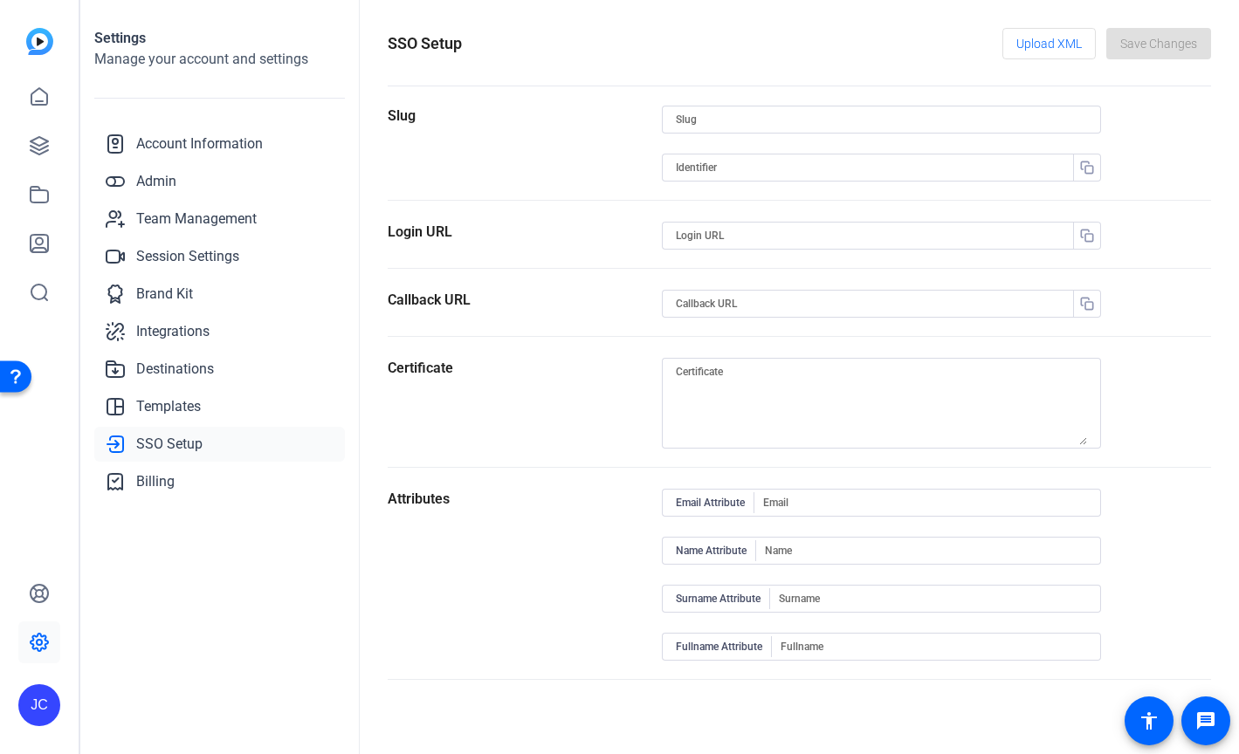
type input "http://schemas.xmlsoap.org/ws/2005/05/identity/claims/givenname"
type input "http://schemas.xmlsoap.org/ws/2005/05/identity/claims/surname"
type input "http://schemas.microsoft.com/identity/claims/displayname"
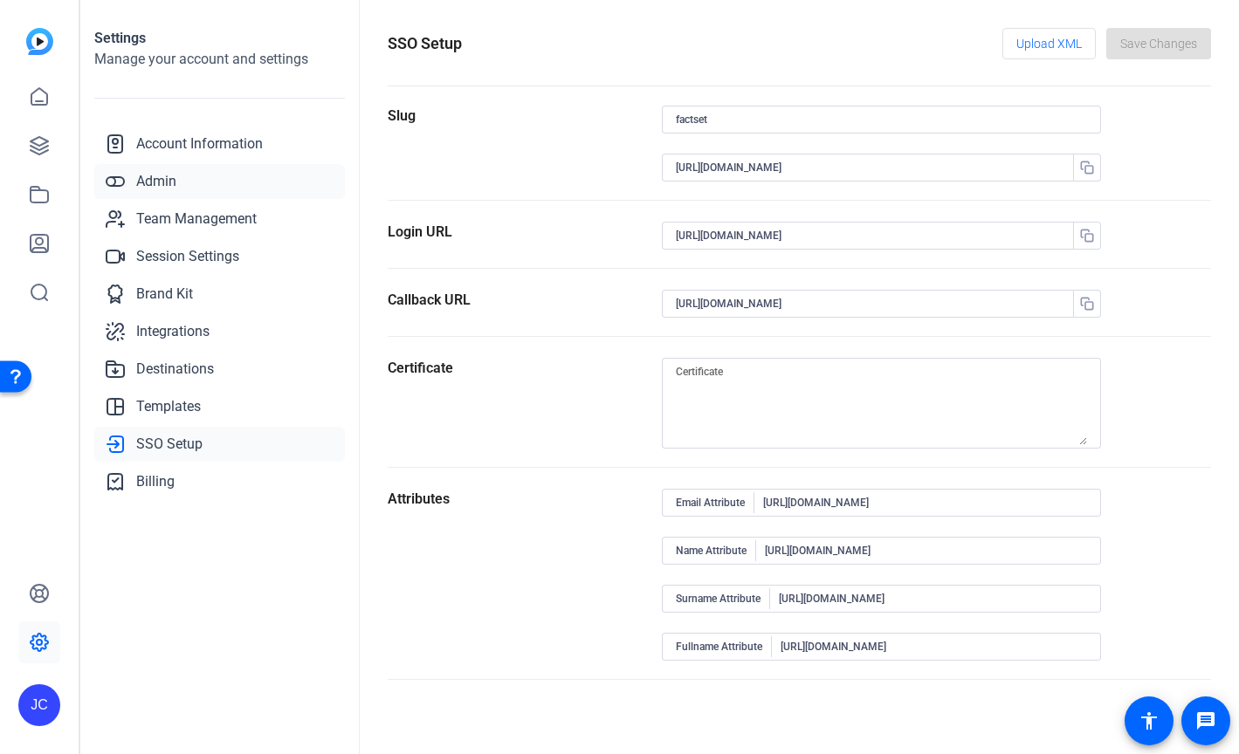
click at [149, 195] on link "Admin" at bounding box center [219, 181] width 251 height 35
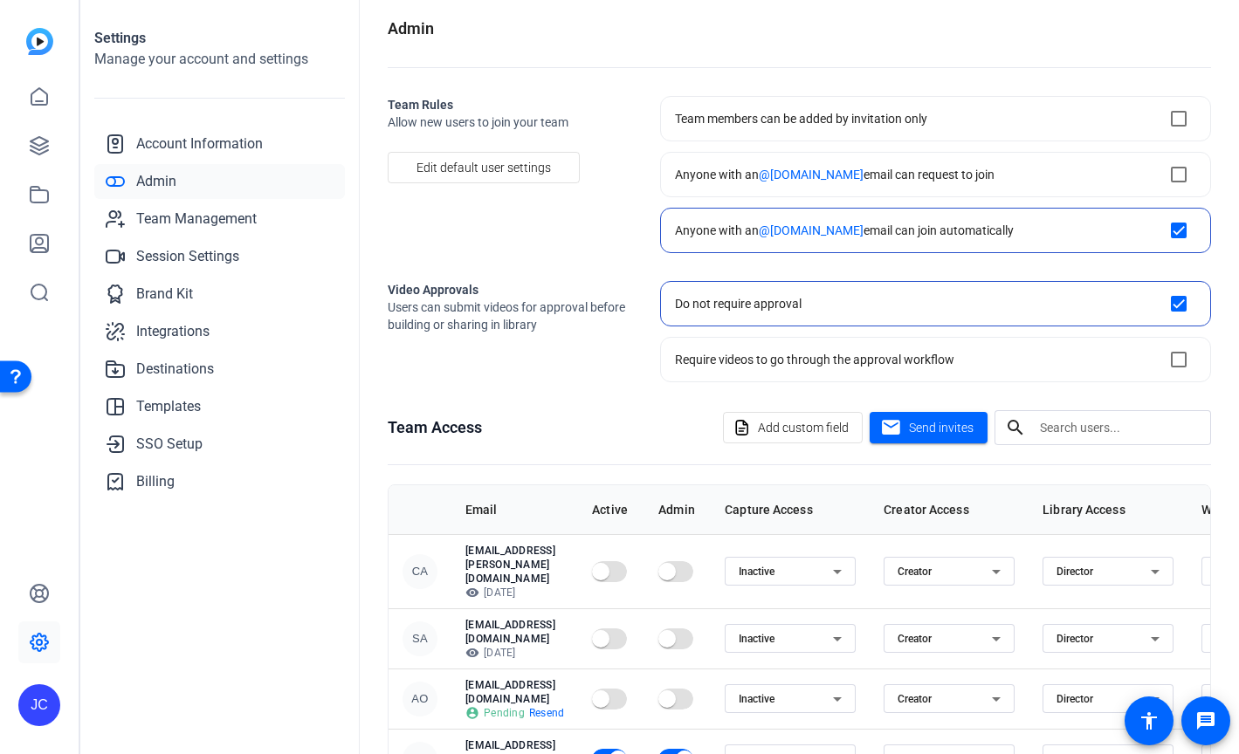
scroll to position [15, 0]
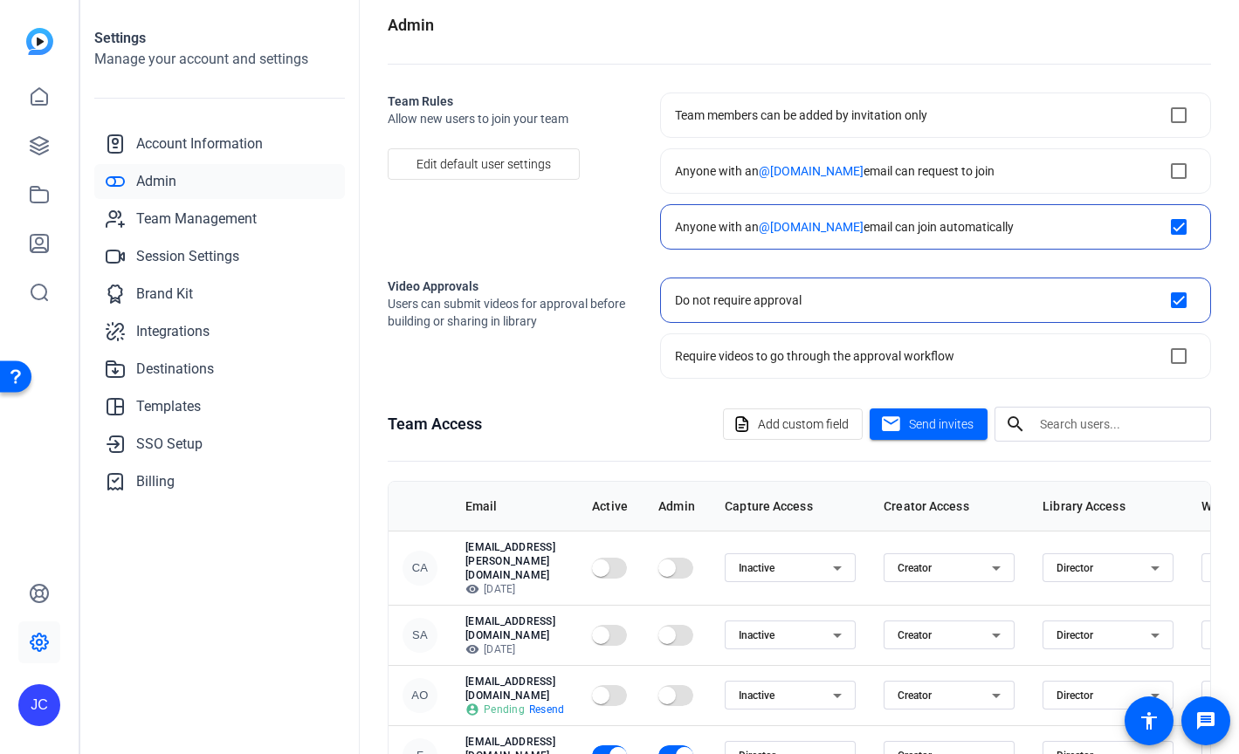
click at [586, 388] on openreel-admin "Admin Team Rules Allow new users to join your team Edit default user settings T…" at bounding box center [799, 450] width 823 height 875
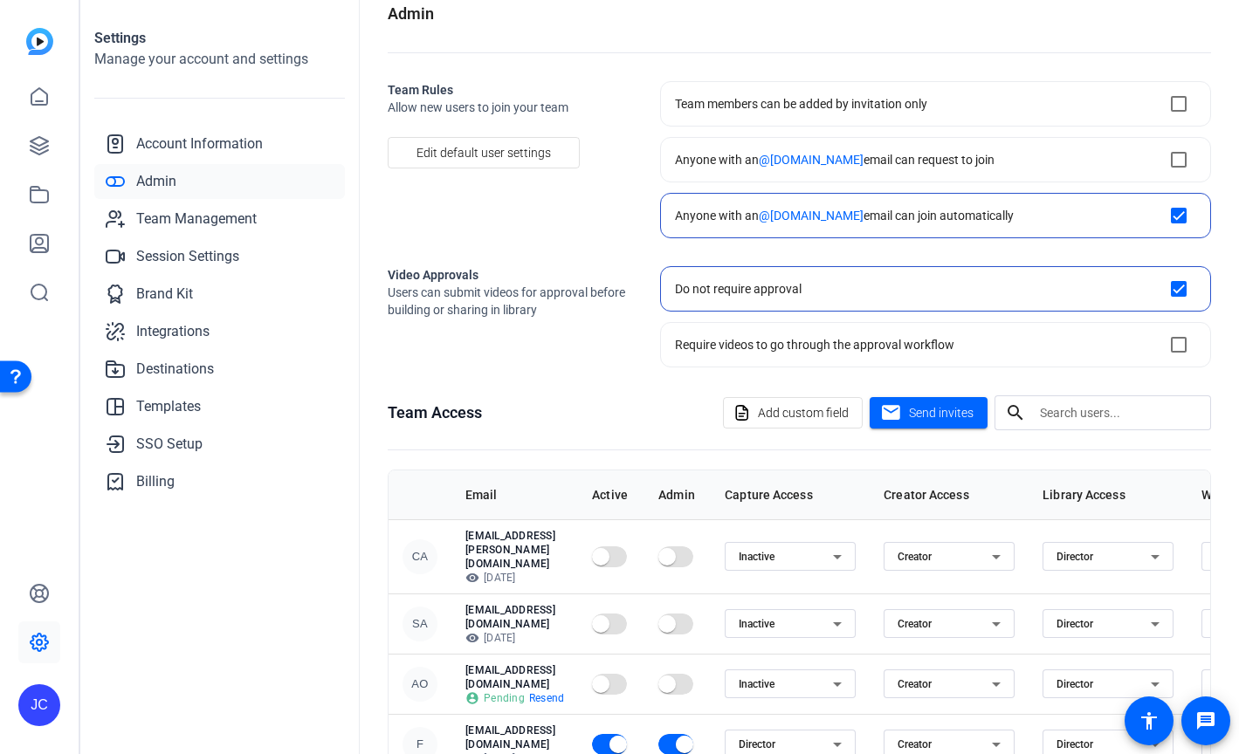
scroll to position [0, 0]
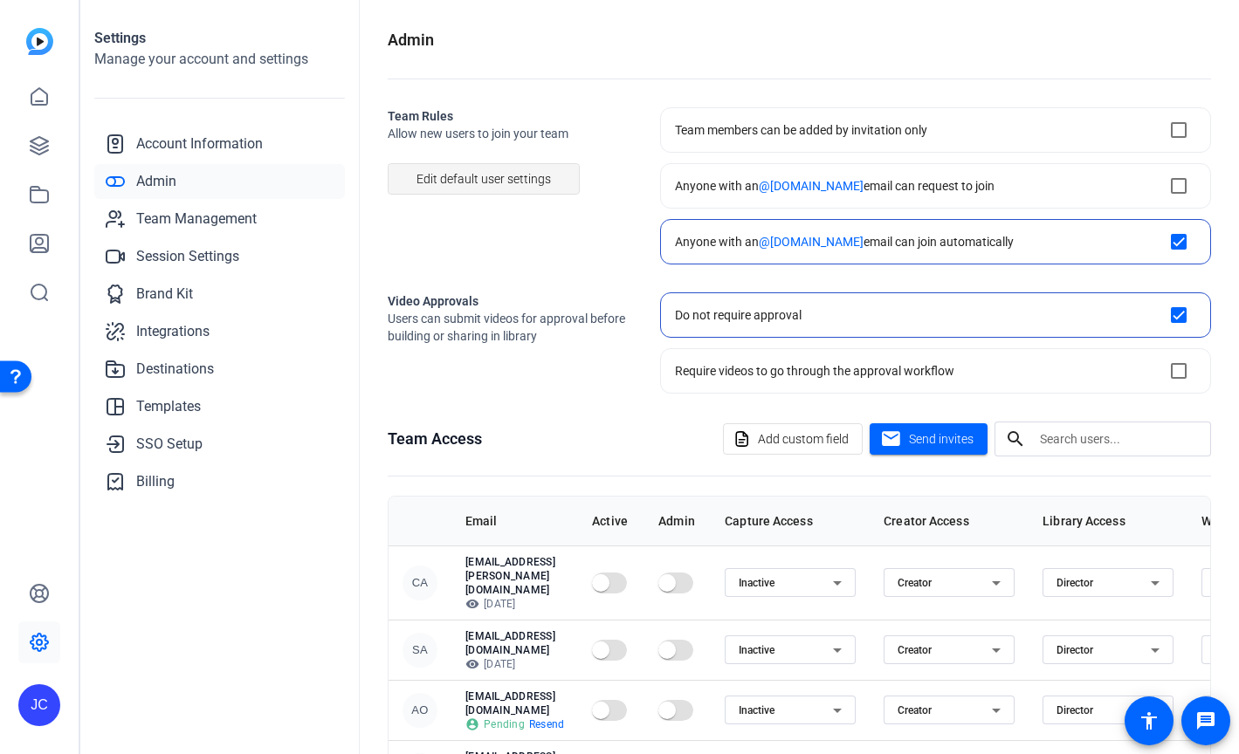
click at [501, 184] on span "Edit default user settings" at bounding box center [483, 178] width 134 height 33
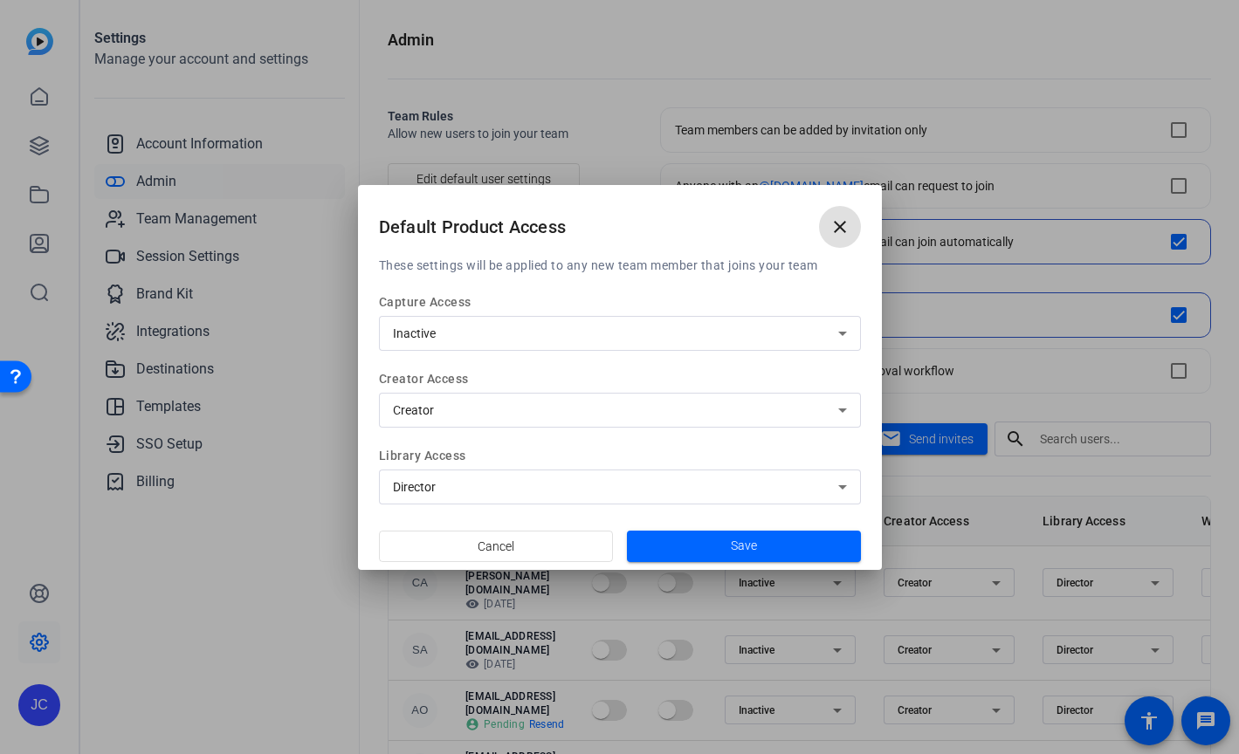
click at [837, 223] on mat-icon "close" at bounding box center [839, 226] width 21 height 21
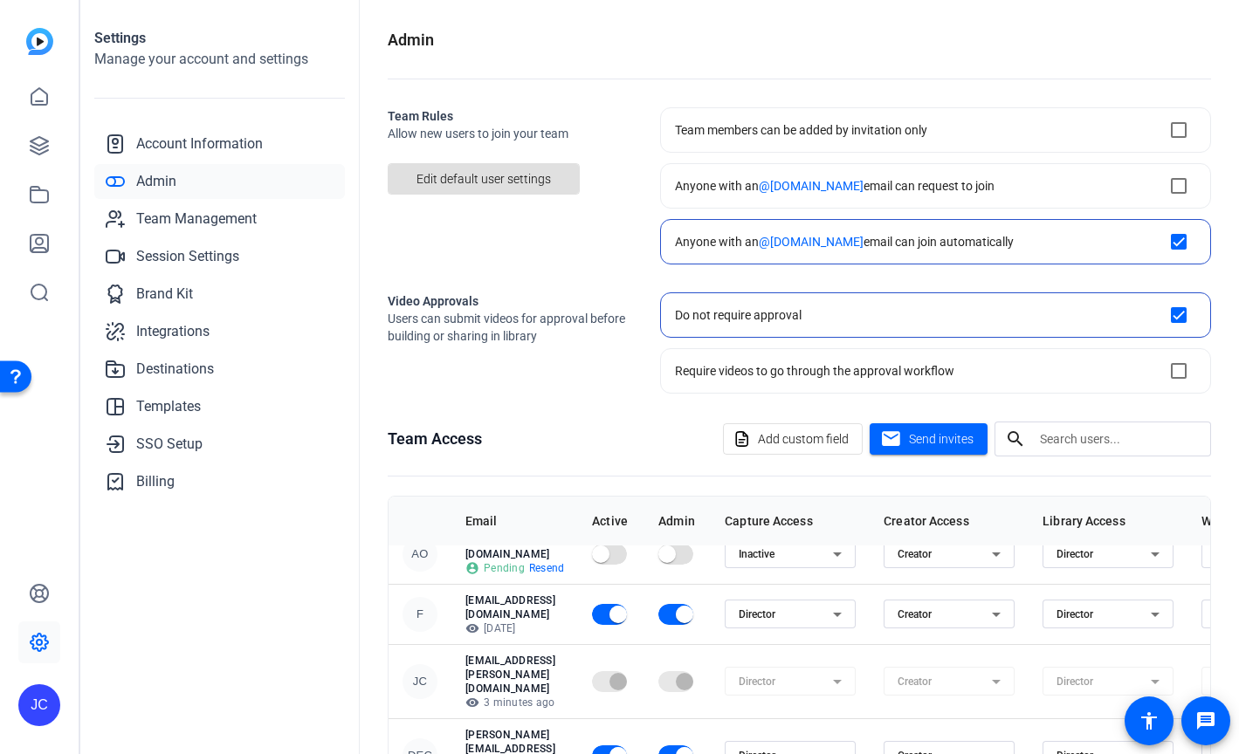
scroll to position [224, 0]
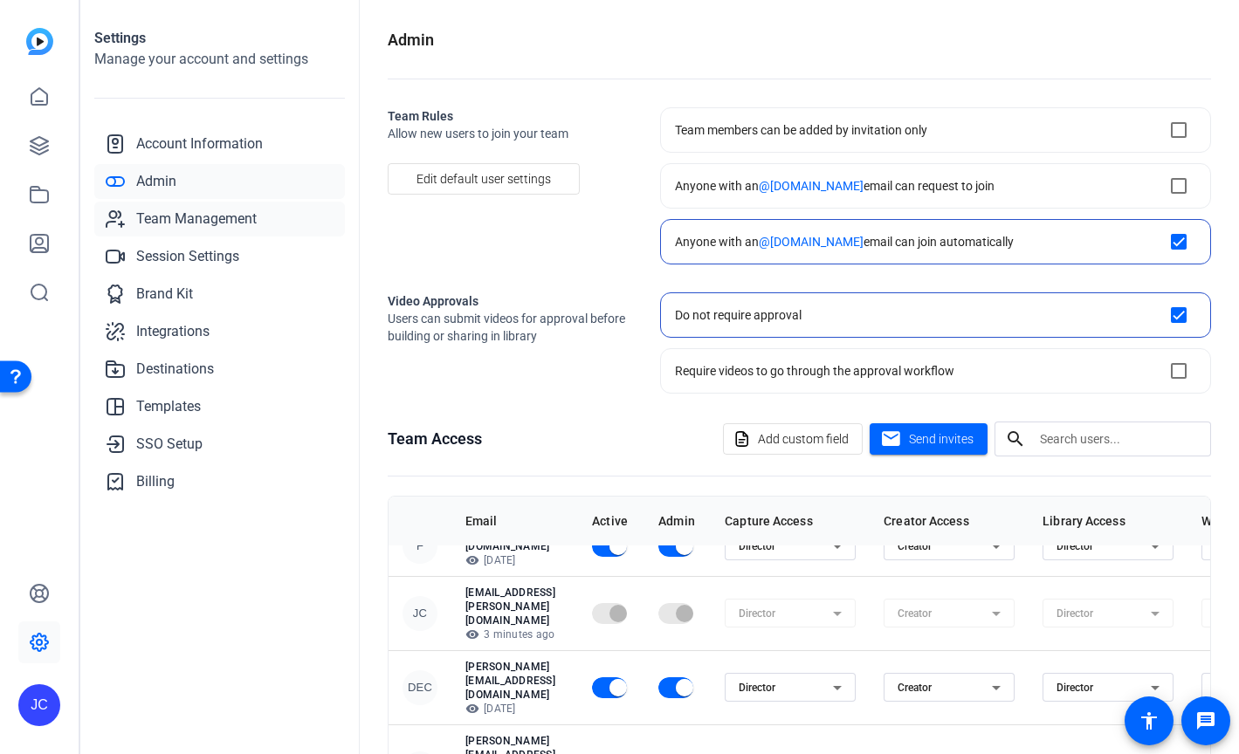
click at [203, 221] on span "Team Management" at bounding box center [196, 219] width 120 height 21
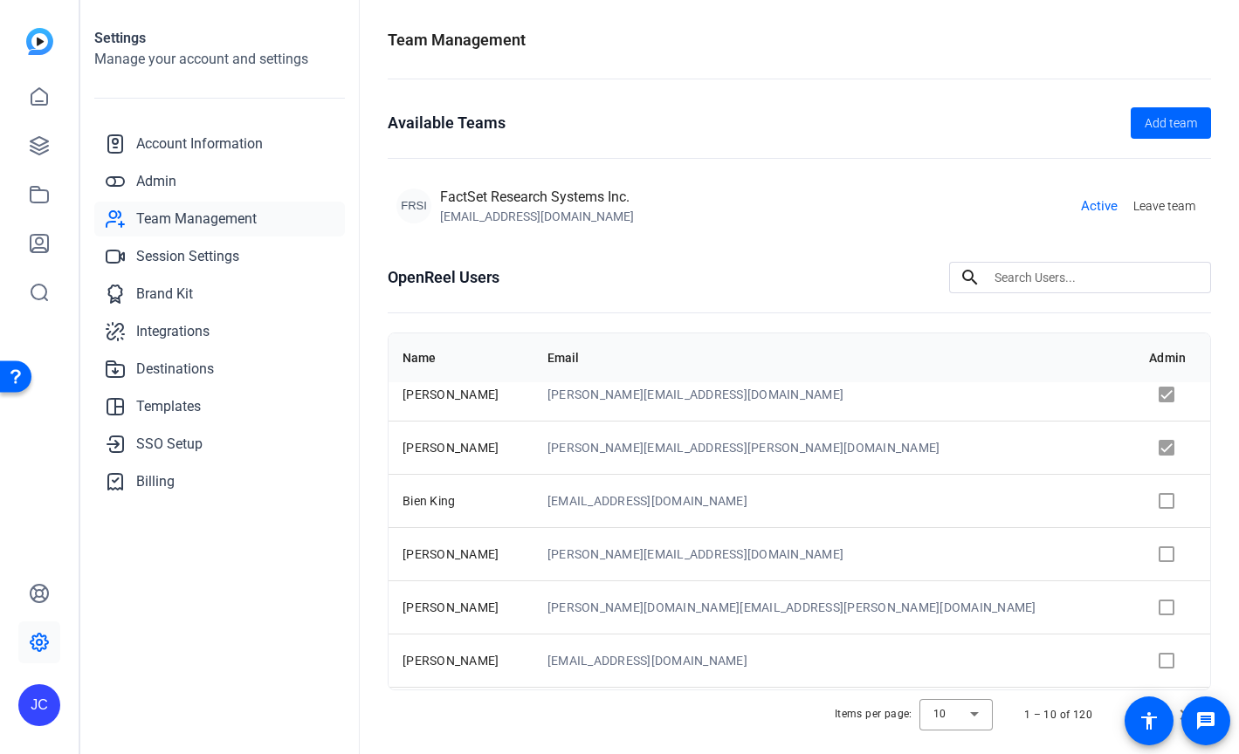
scroll to position [39, 0]
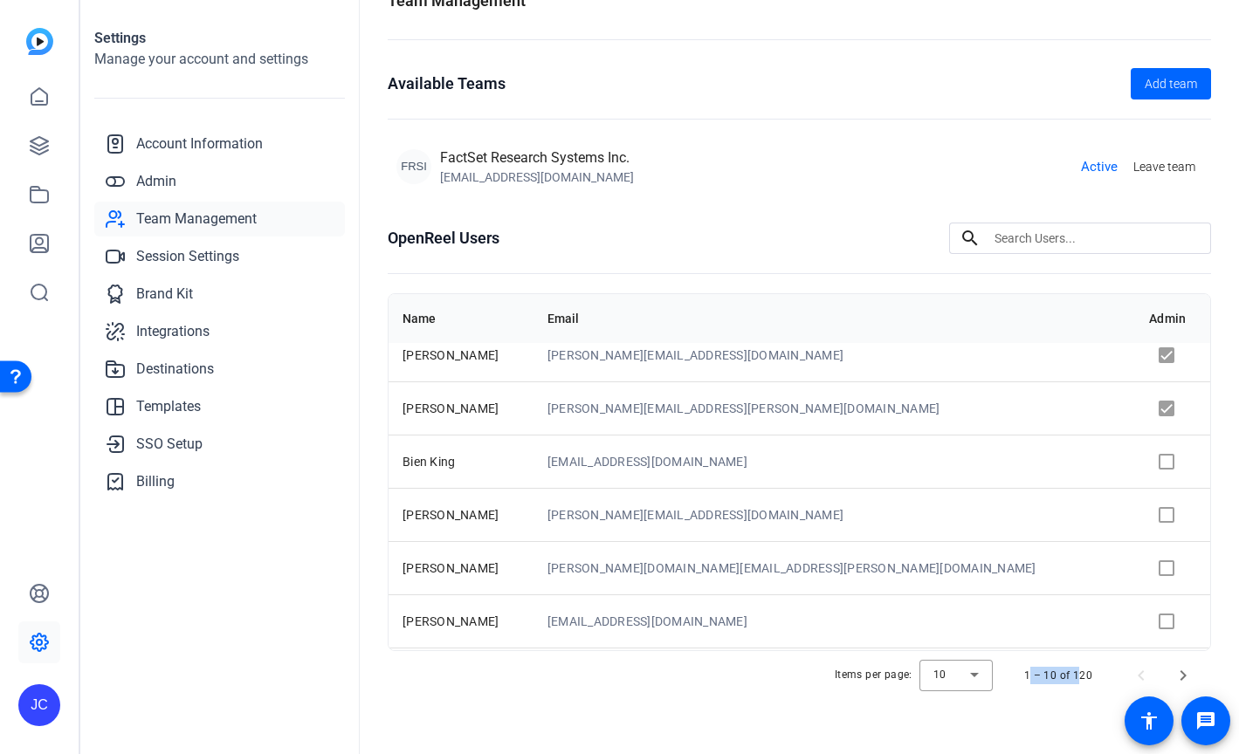
drag, startPoint x: 1073, startPoint y: 674, endPoint x: 1104, endPoint y: 662, distance: 33.7
click at [1104, 662] on div "1 – 10 of 120" at bounding box center [1103, 676] width 201 height 42
drag, startPoint x: 1101, startPoint y: 675, endPoint x: 1062, endPoint y: 675, distance: 39.3
click at [1062, 675] on div "1 – 10 of 120" at bounding box center [1103, 676] width 201 height 42
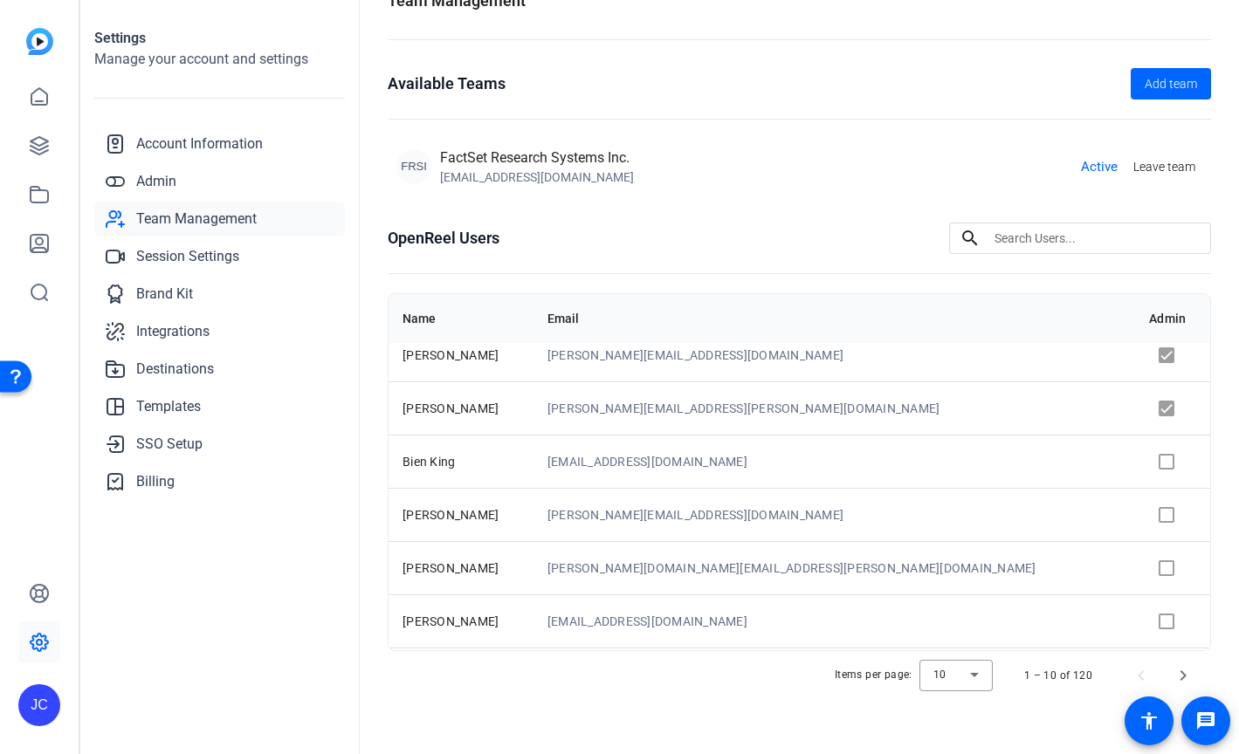
click at [1074, 678] on div "1 – 10 of 120" at bounding box center [1058, 675] width 68 height 17
drag, startPoint x: 1094, startPoint y: 675, endPoint x: 1067, endPoint y: 675, distance: 27.1
click at [1067, 675] on div "1 – 10 of 120" at bounding box center [1103, 676] width 201 height 42
click at [1095, 673] on div "1 – 10 of 120" at bounding box center [1103, 676] width 201 height 42
drag, startPoint x: 1096, startPoint y: 673, endPoint x: 1073, endPoint y: 673, distance: 23.6
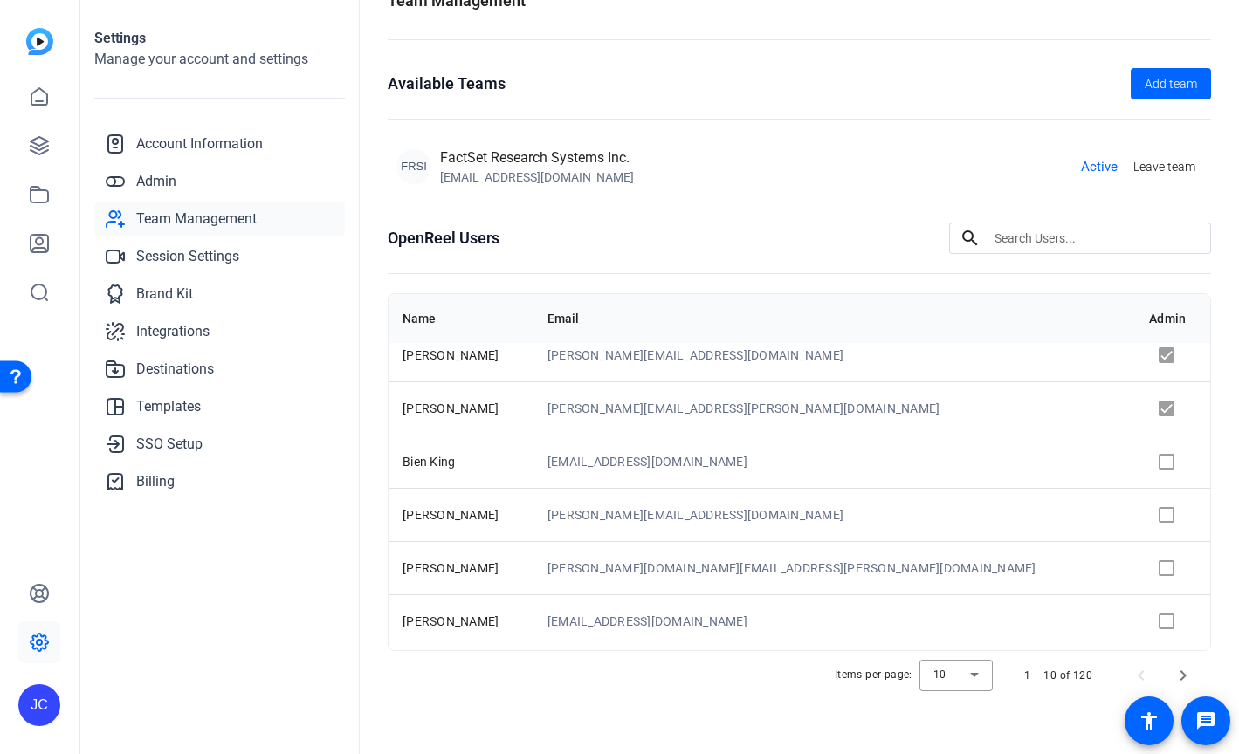
click at [1073, 673] on div "1 – 10 of 120" at bounding box center [1103, 676] width 201 height 42
click at [832, 673] on div "Items per page: 10" at bounding box center [913, 675] width 165 height 31
click at [972, 676] on div at bounding box center [955, 676] width 73 height 42
click at [841, 669] on div at bounding box center [619, 377] width 1239 height 754
click at [162, 596] on div "Settings Manage your account and settings Account Information Admin Team Manage…" at bounding box center [219, 377] width 279 height 754
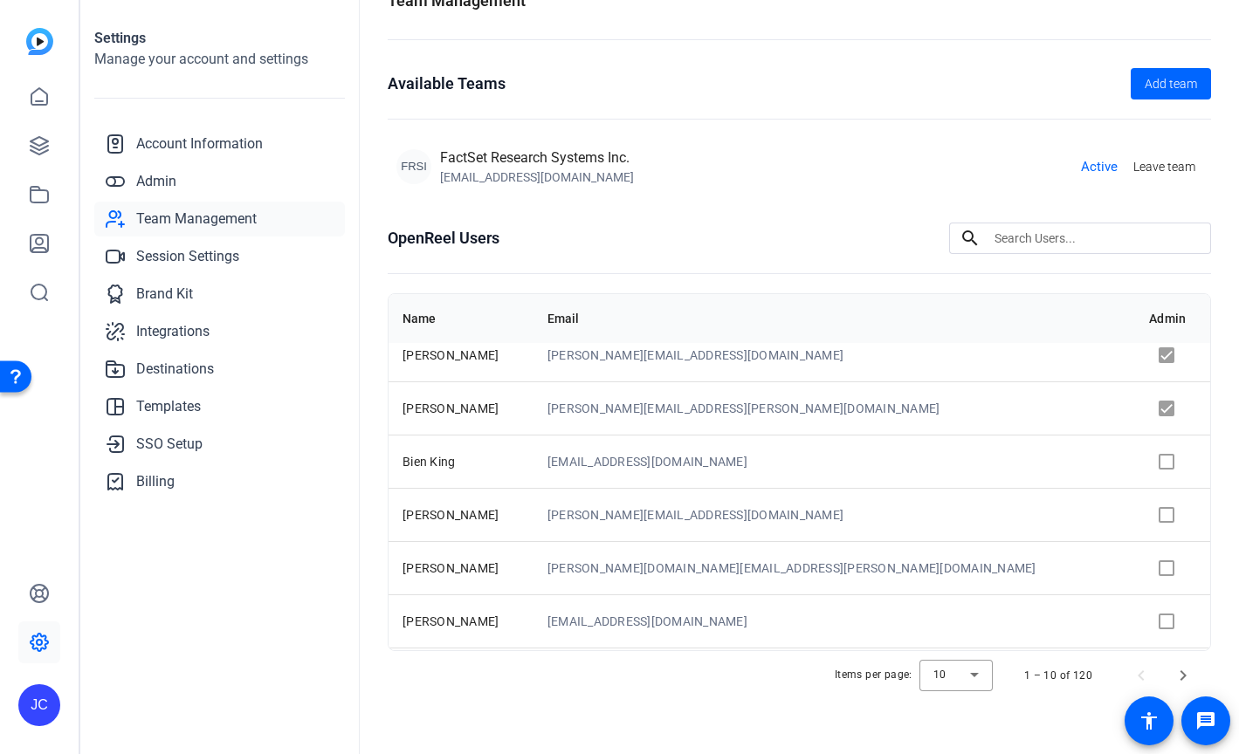
click at [48, 695] on div "JC" at bounding box center [39, 705] width 42 height 42
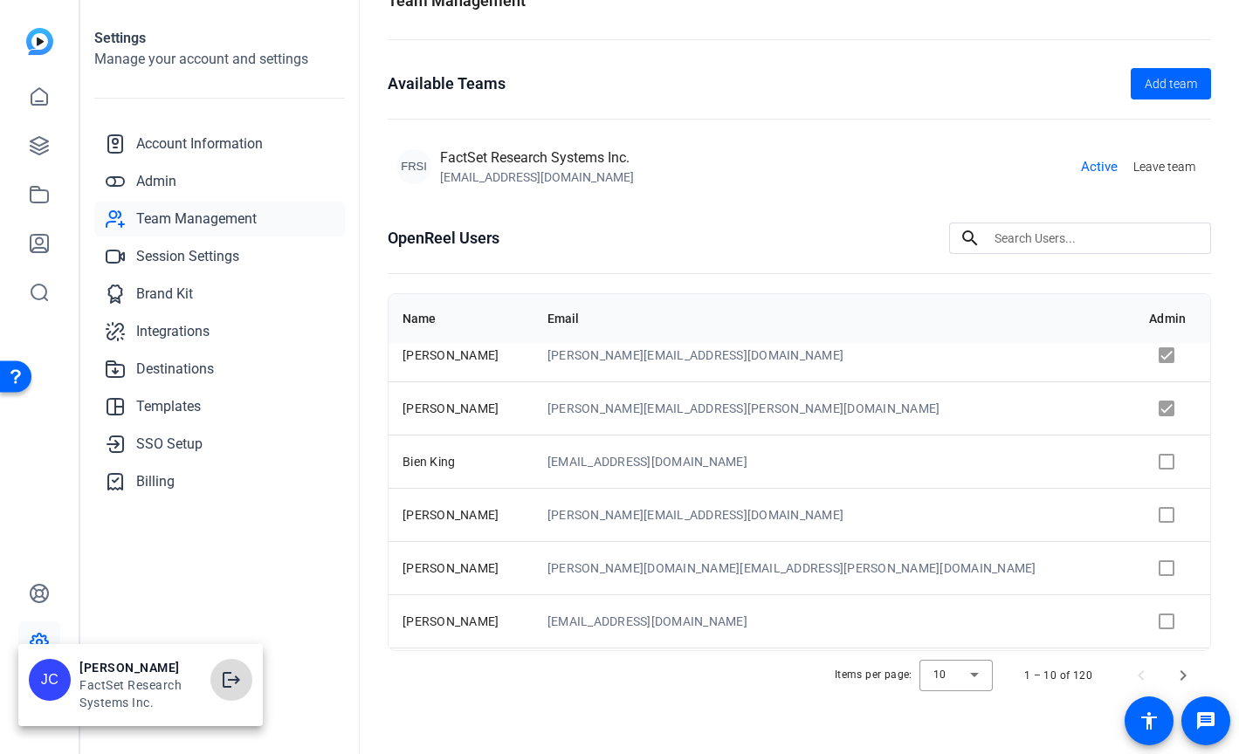
click at [233, 670] on mat-icon "logout" at bounding box center [231, 680] width 21 height 21
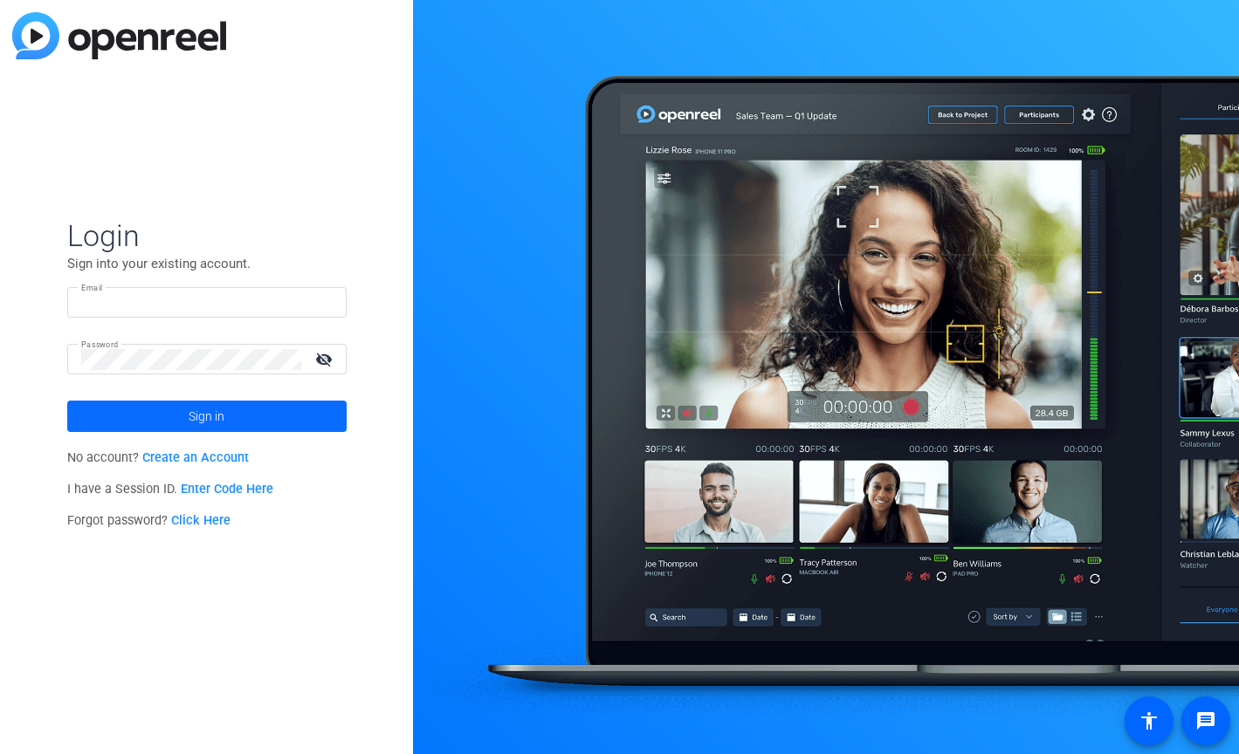
type input "[EMAIL_ADDRESS][PERSON_NAME][DOMAIN_NAME]"
click at [282, 410] on span at bounding box center [206, 416] width 279 height 42
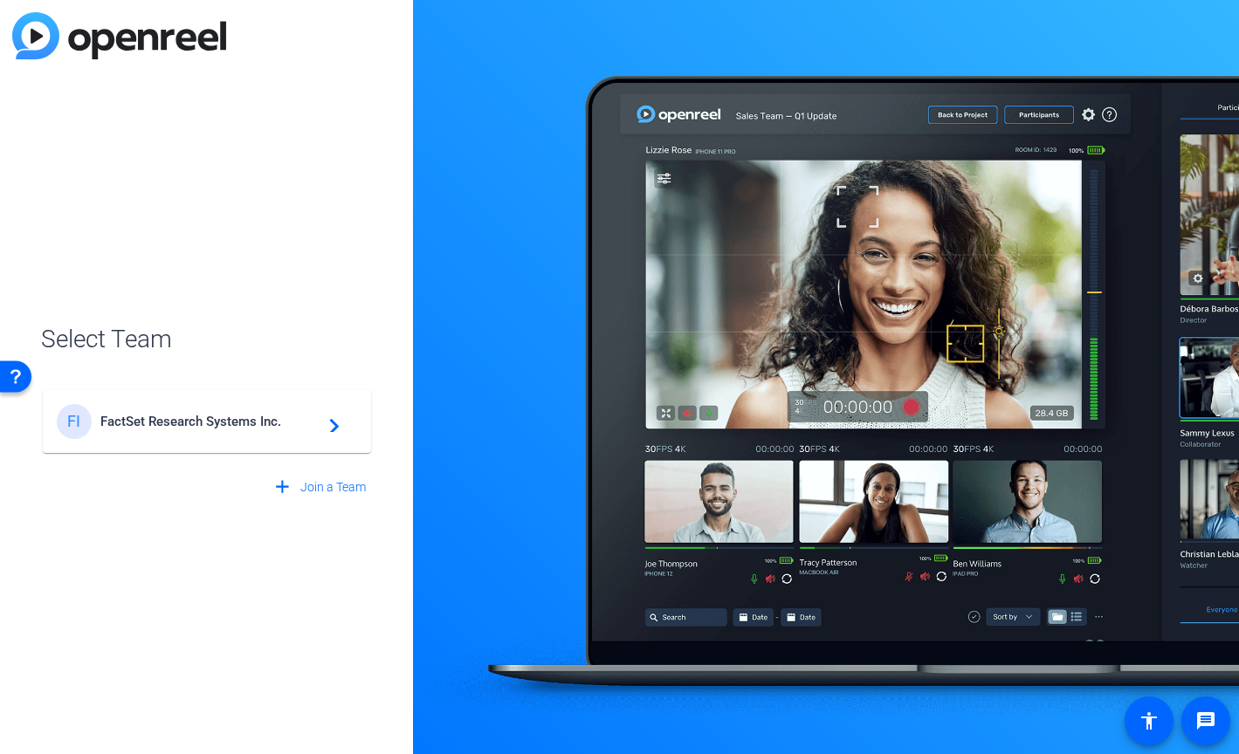
click at [347, 423] on div "FI FactSet Research Systems Inc. navigate_next" at bounding box center [207, 421] width 300 height 35
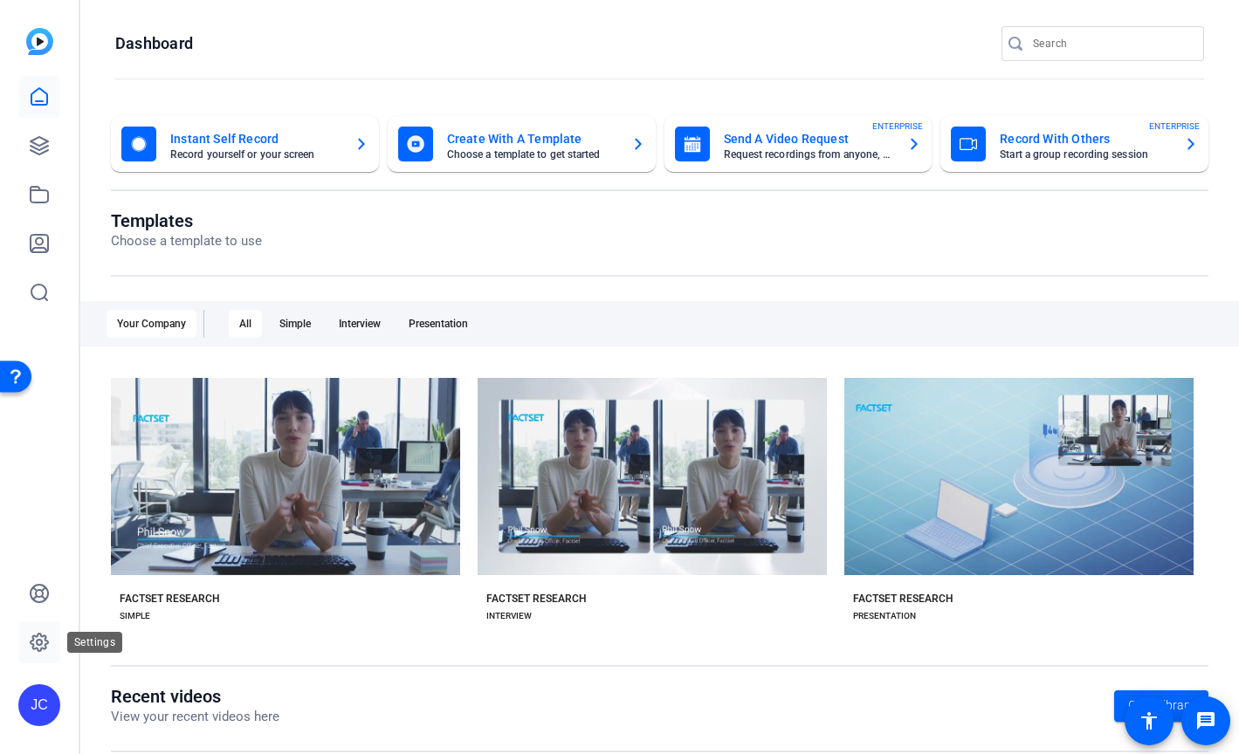
click at [42, 636] on icon at bounding box center [39, 642] width 17 height 17
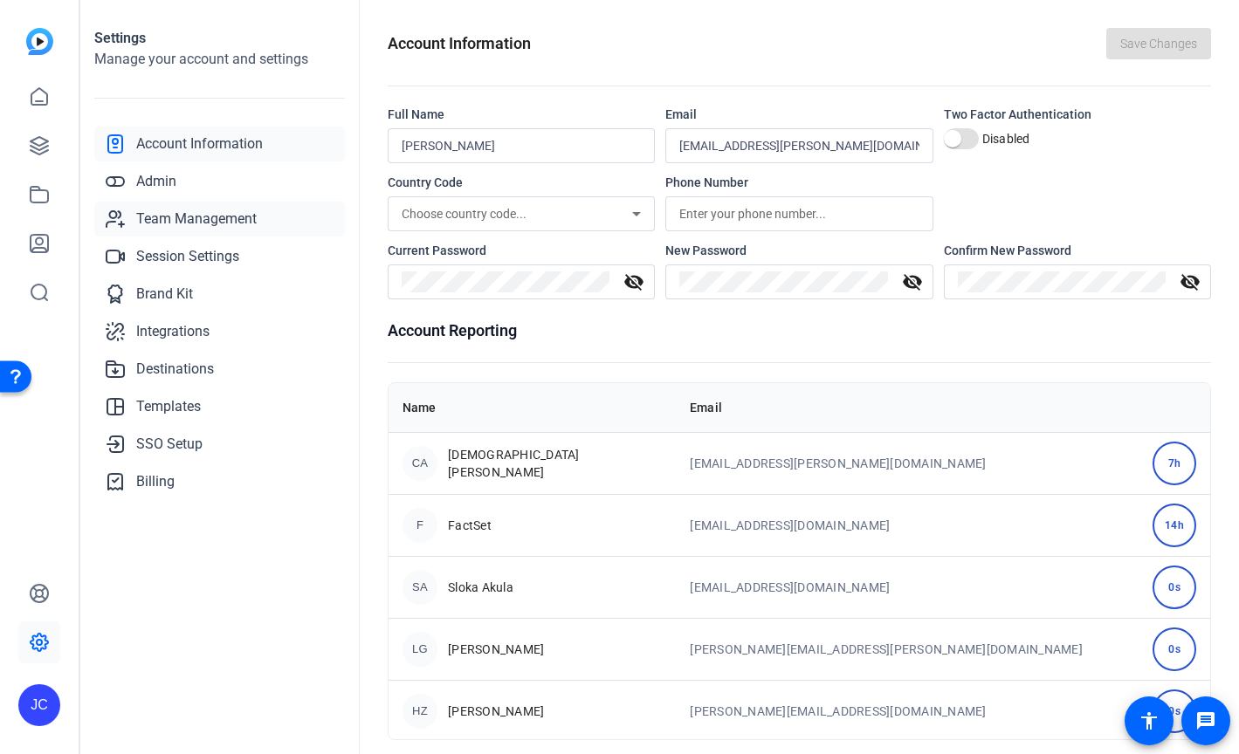
click at [187, 209] on span "Team Management" at bounding box center [196, 219] width 120 height 21
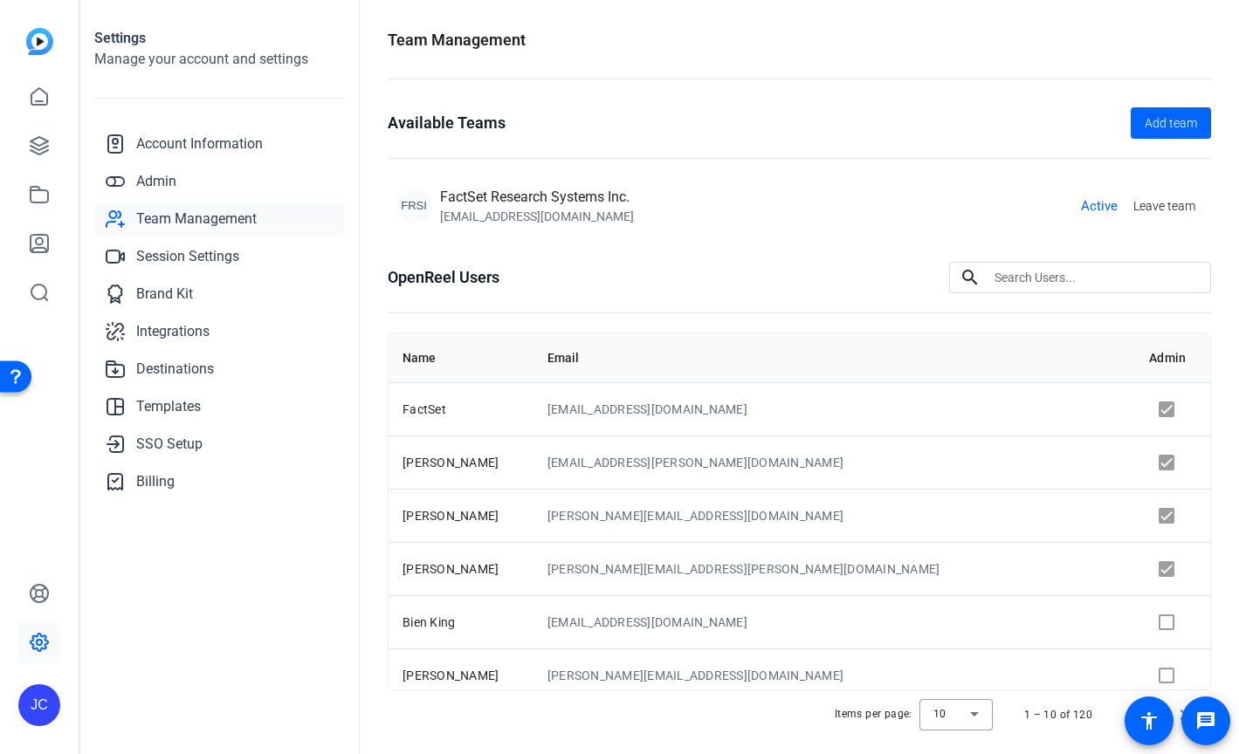
click at [663, 215] on div "FRSI FactSet Research Systems Inc. [EMAIL_ADDRESS][DOMAIN_NAME] Active Leave te…" at bounding box center [799, 206] width 806 height 38
click at [519, 193] on div "FactSet Research Systems Inc." at bounding box center [537, 197] width 194 height 21
drag, startPoint x: 440, startPoint y: 217, endPoint x: 639, endPoint y: 212, distance: 199.1
click at [639, 212] on div "FRSI FactSet Research Systems Inc. [EMAIL_ADDRESS][DOMAIN_NAME] Active Leave te…" at bounding box center [799, 206] width 806 height 38
click at [661, 215] on div "FRSI FactSet Research Systems Inc. [EMAIL_ADDRESS][DOMAIN_NAME] Active Leave te…" at bounding box center [799, 206] width 806 height 38
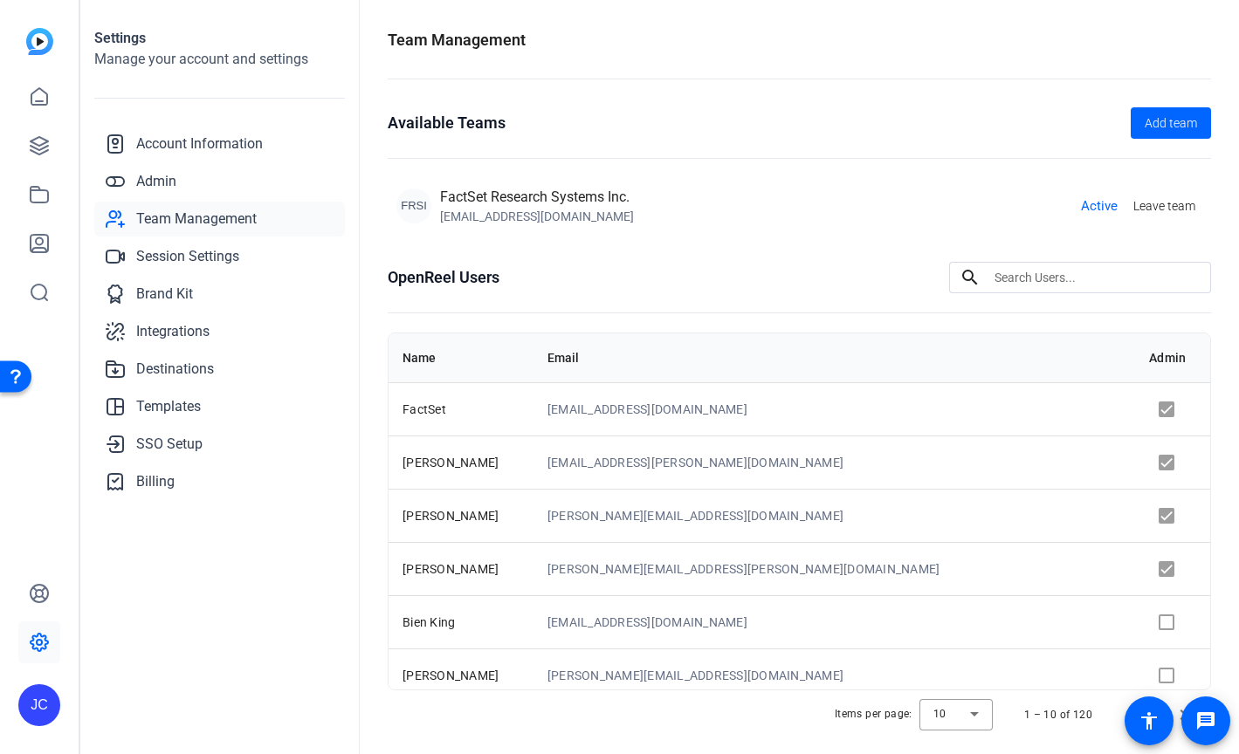
drag, startPoint x: 439, startPoint y: 199, endPoint x: 654, endPoint y: 210, distance: 215.0
click at [655, 210] on div "FRSI FactSet Research Systems Inc. [EMAIL_ADDRESS][DOMAIN_NAME] Active Leave te…" at bounding box center [799, 206] width 806 height 38
click at [654, 210] on div "FRSI FactSet Research Systems Inc. [EMAIL_ADDRESS][DOMAIN_NAME] Active Leave te…" at bounding box center [799, 206] width 806 height 38
click at [608, 205] on div "FactSet Research Systems Inc." at bounding box center [537, 197] width 194 height 21
click at [978, 198] on div "FRSI FactSet Research Systems Inc. [EMAIL_ADDRESS][DOMAIN_NAME] Active Leave te…" at bounding box center [799, 206] width 806 height 38
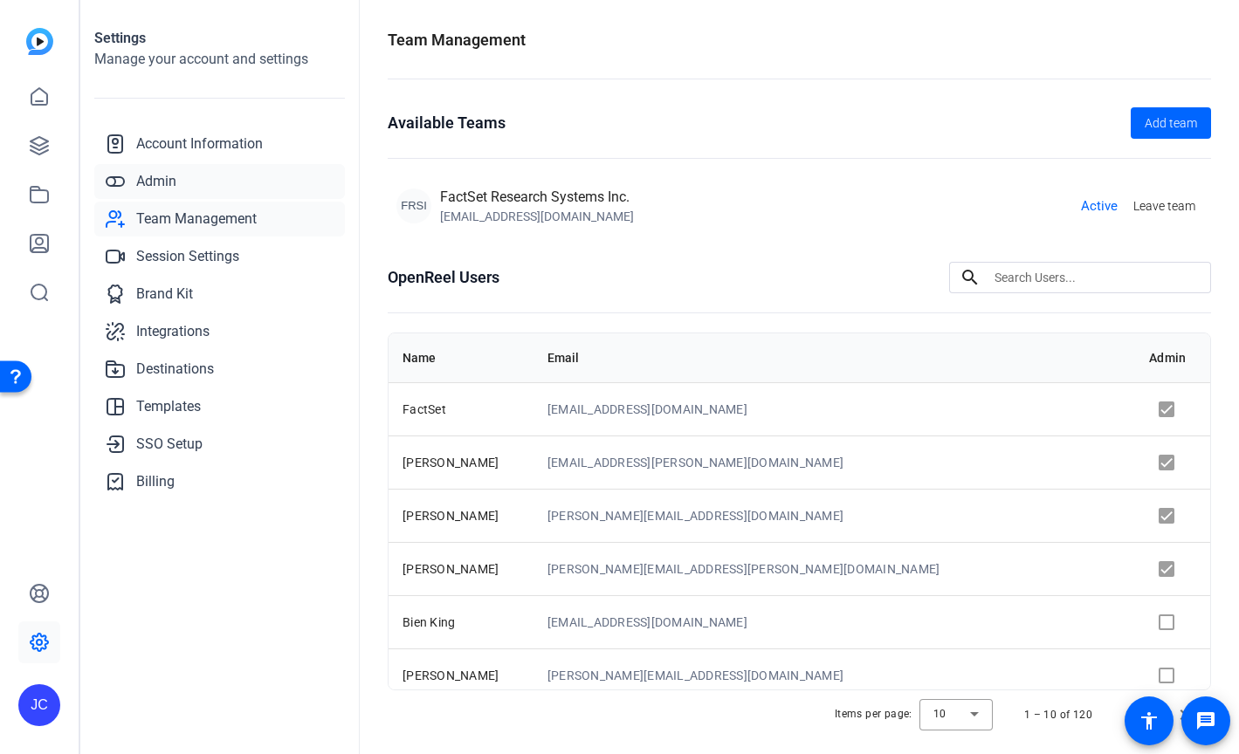
click at [153, 182] on span "Admin" at bounding box center [156, 181] width 40 height 21
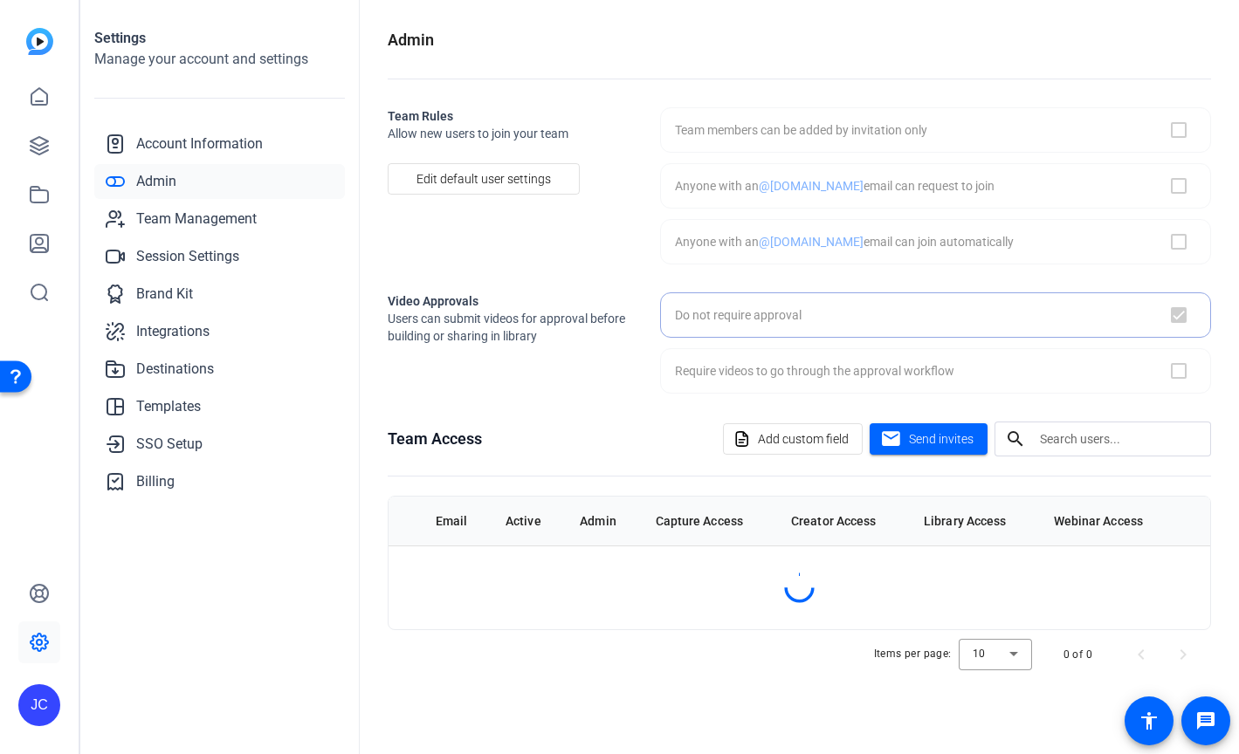
checkbox input "true"
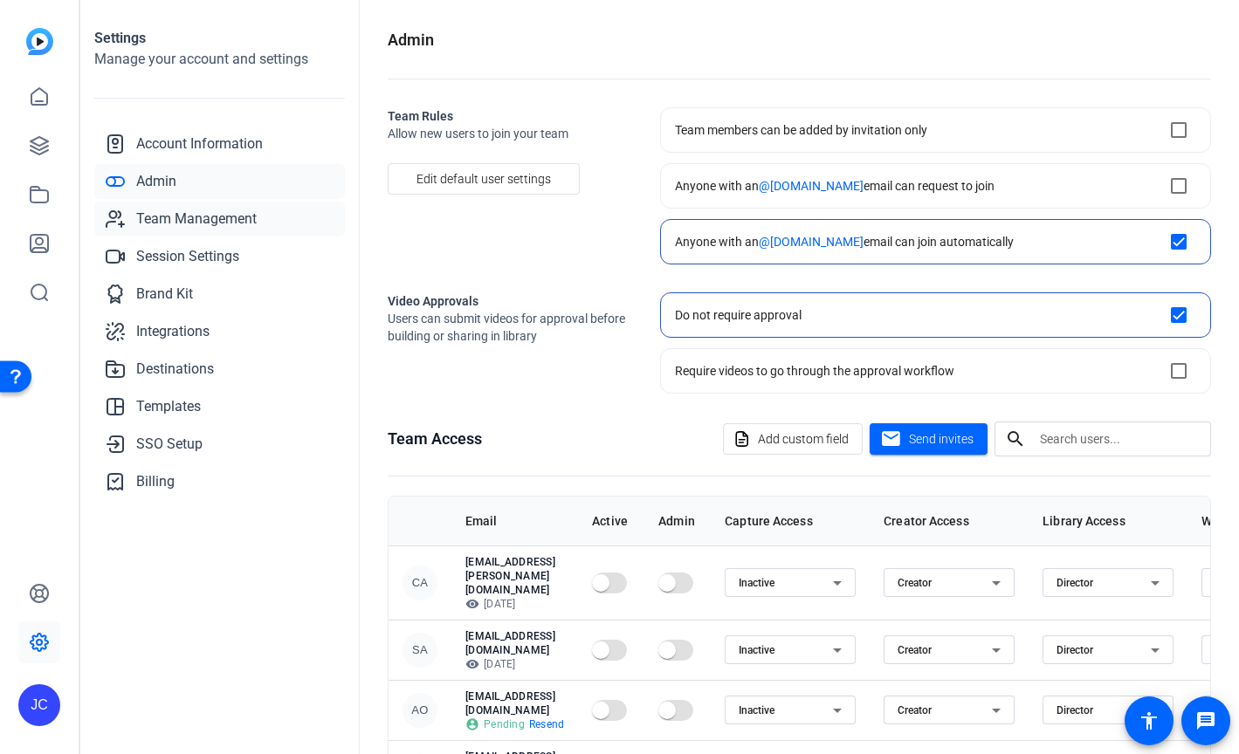
click at [219, 226] on span "Team Management" at bounding box center [196, 219] width 120 height 21
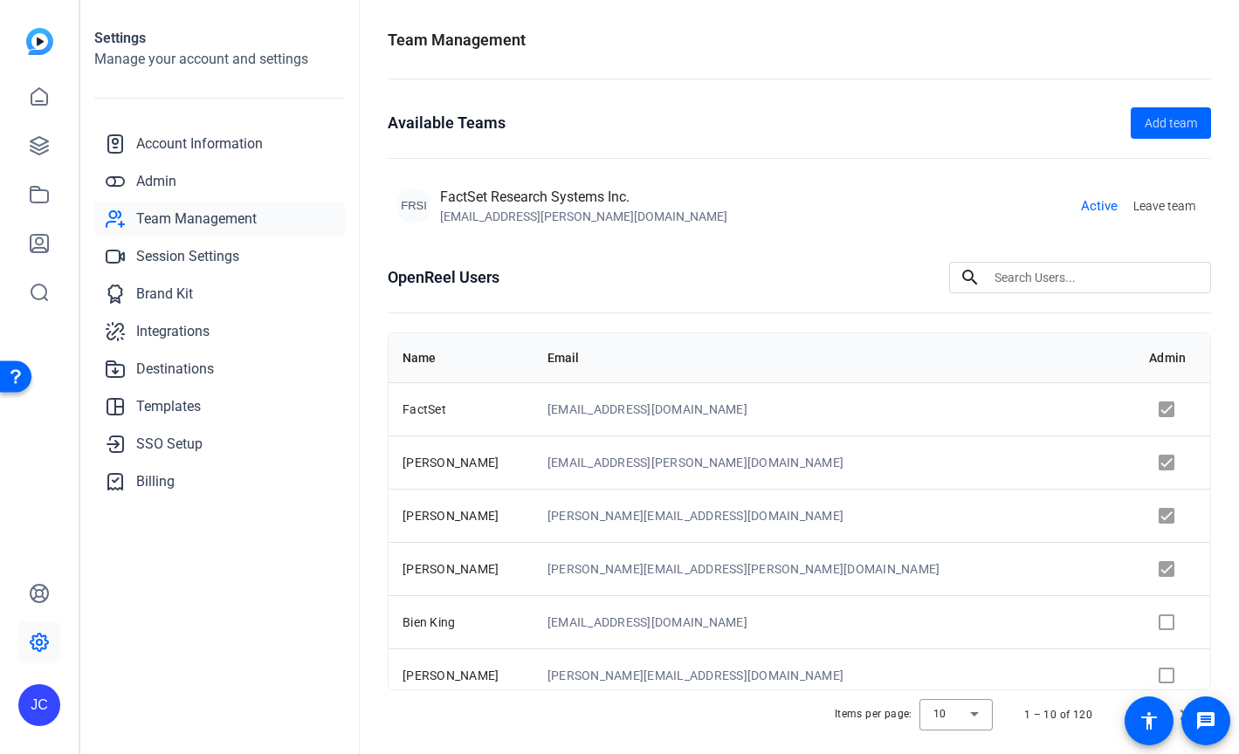
click at [574, 210] on div "[EMAIL_ADDRESS][PERSON_NAME][DOMAIN_NAME]" at bounding box center [583, 216] width 287 height 17
click at [161, 185] on span "Admin" at bounding box center [156, 181] width 40 height 21
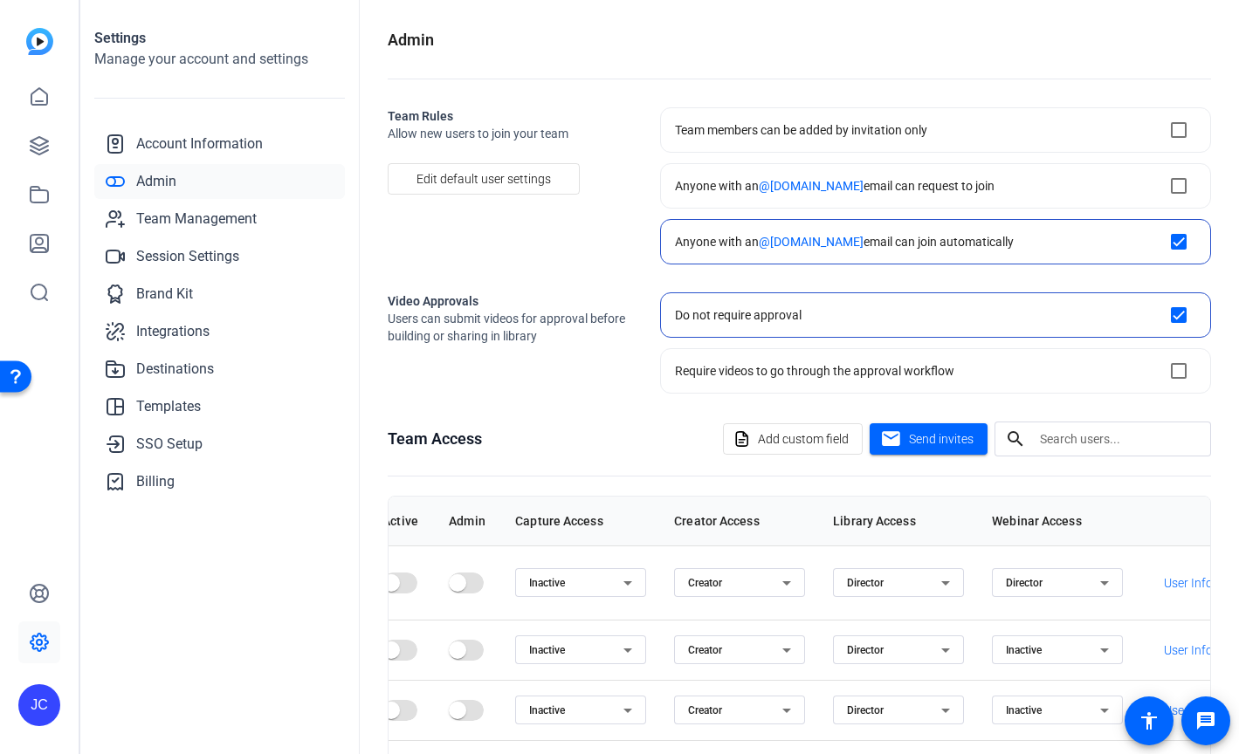
scroll to position [0, 298]
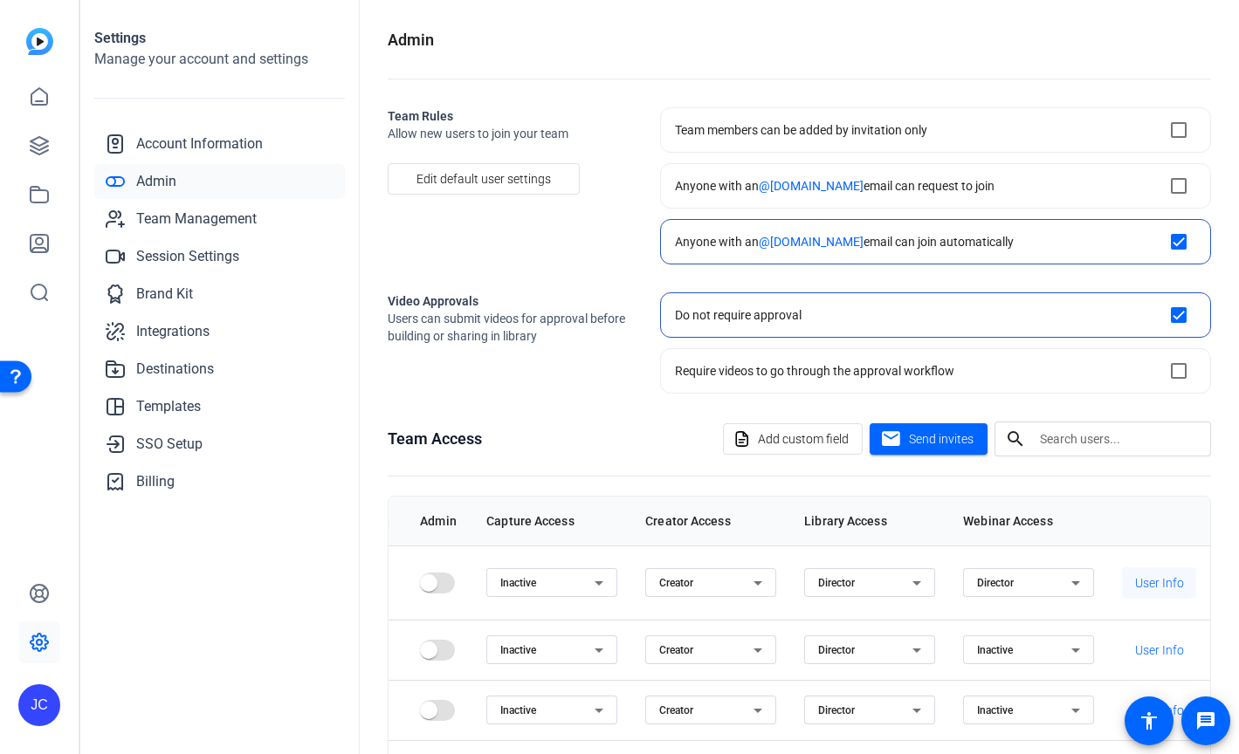
click at [1168, 574] on span "User Info" at bounding box center [1159, 582] width 49 height 17
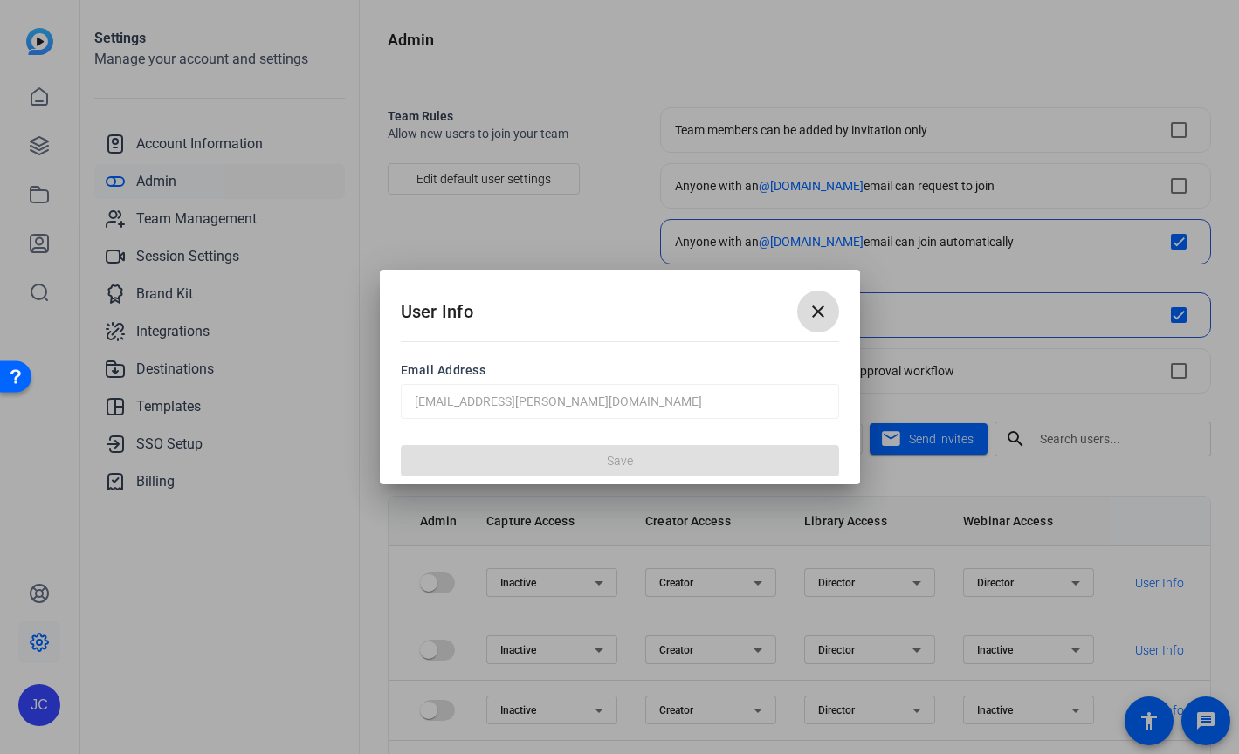
click at [817, 316] on mat-icon "close" at bounding box center [817, 311] width 21 height 21
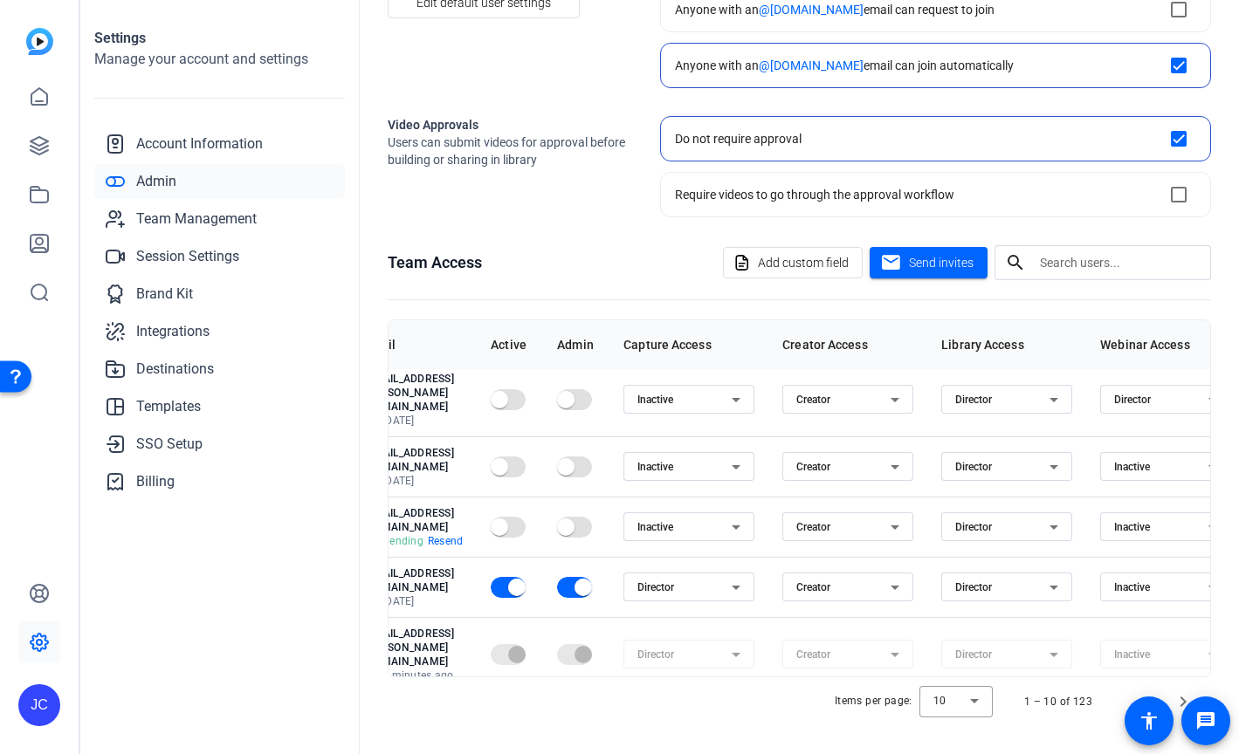
scroll to position [7, 0]
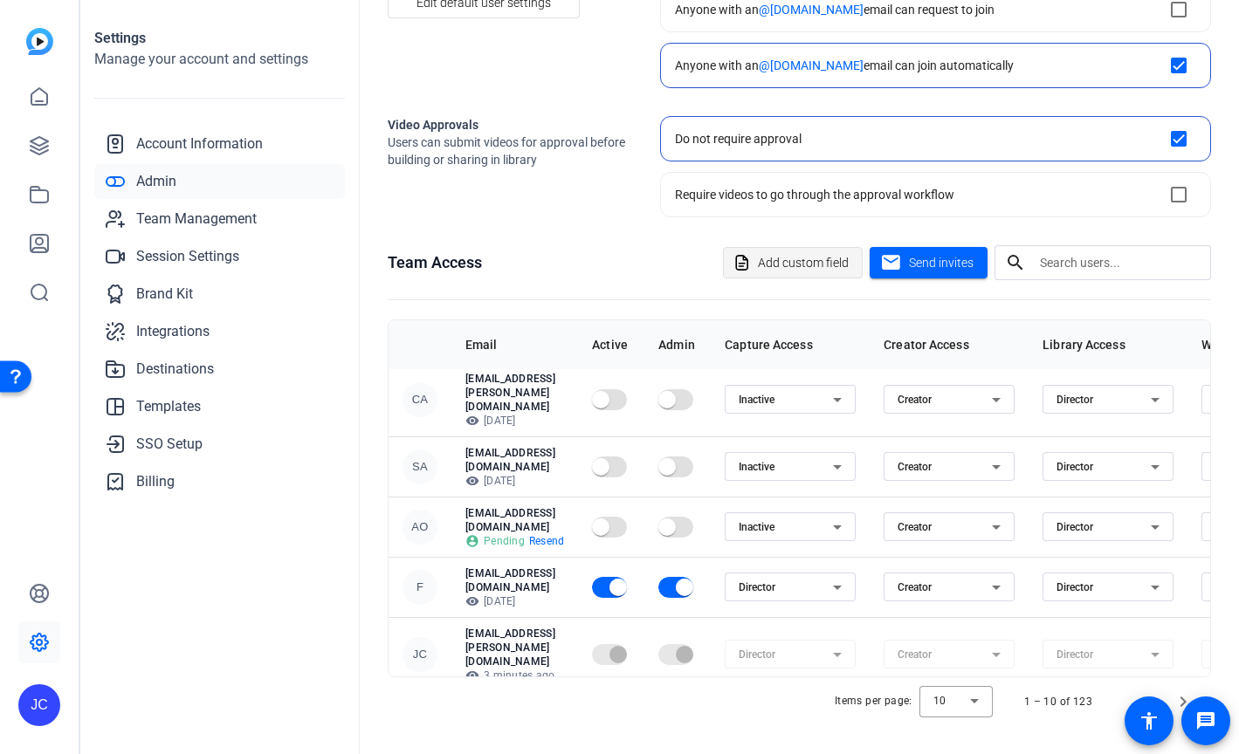
click at [798, 269] on span "Add custom field" at bounding box center [803, 262] width 91 height 33
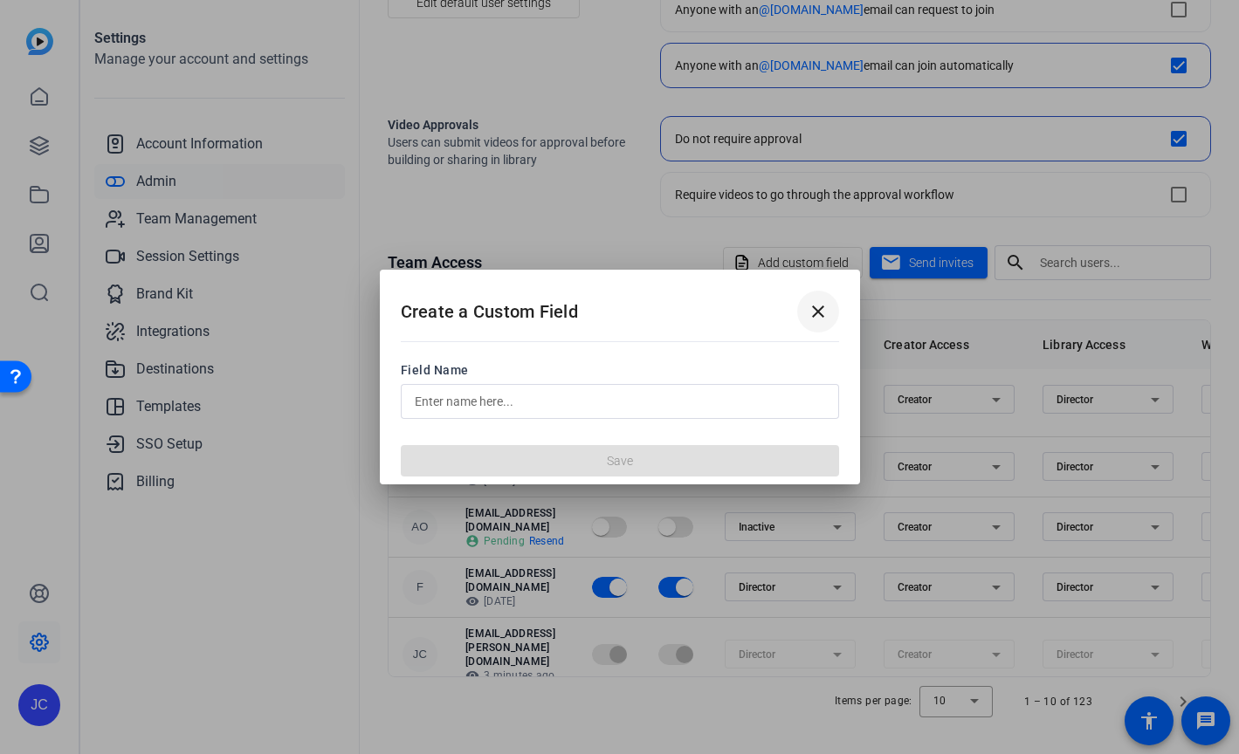
click at [820, 314] on mat-icon "close" at bounding box center [817, 311] width 21 height 21
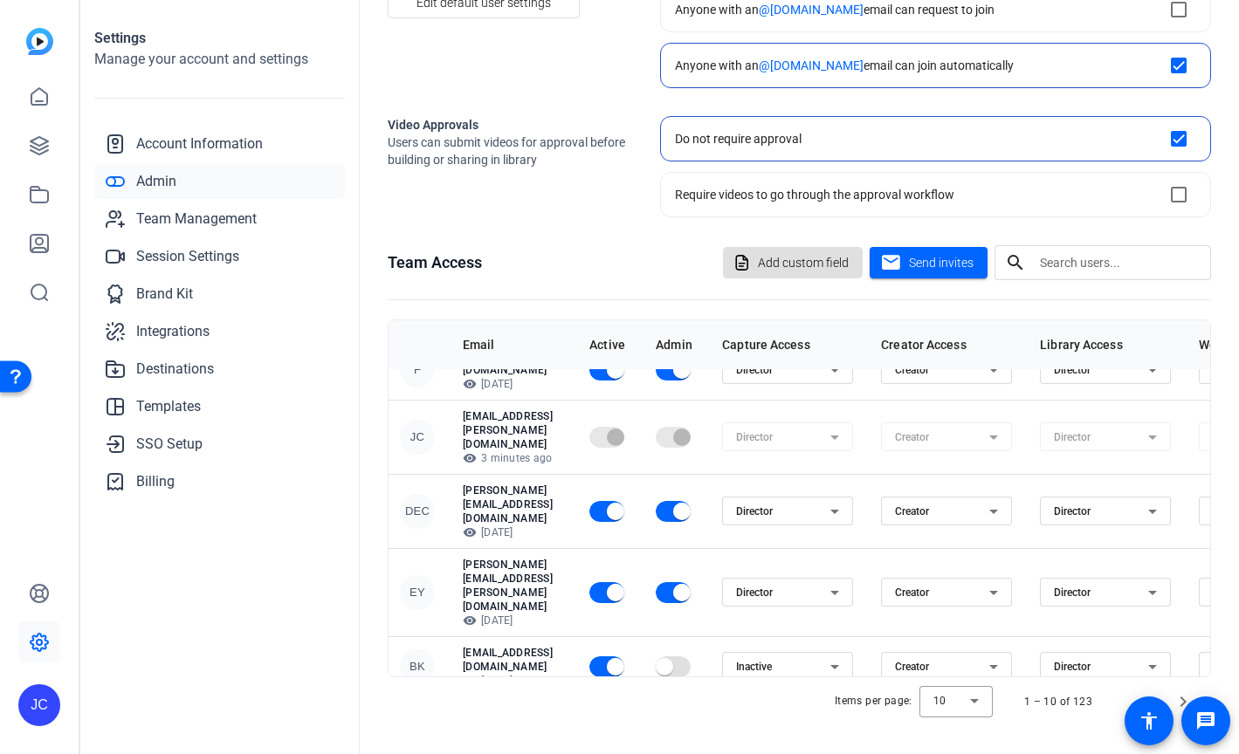
scroll to position [224, 9]
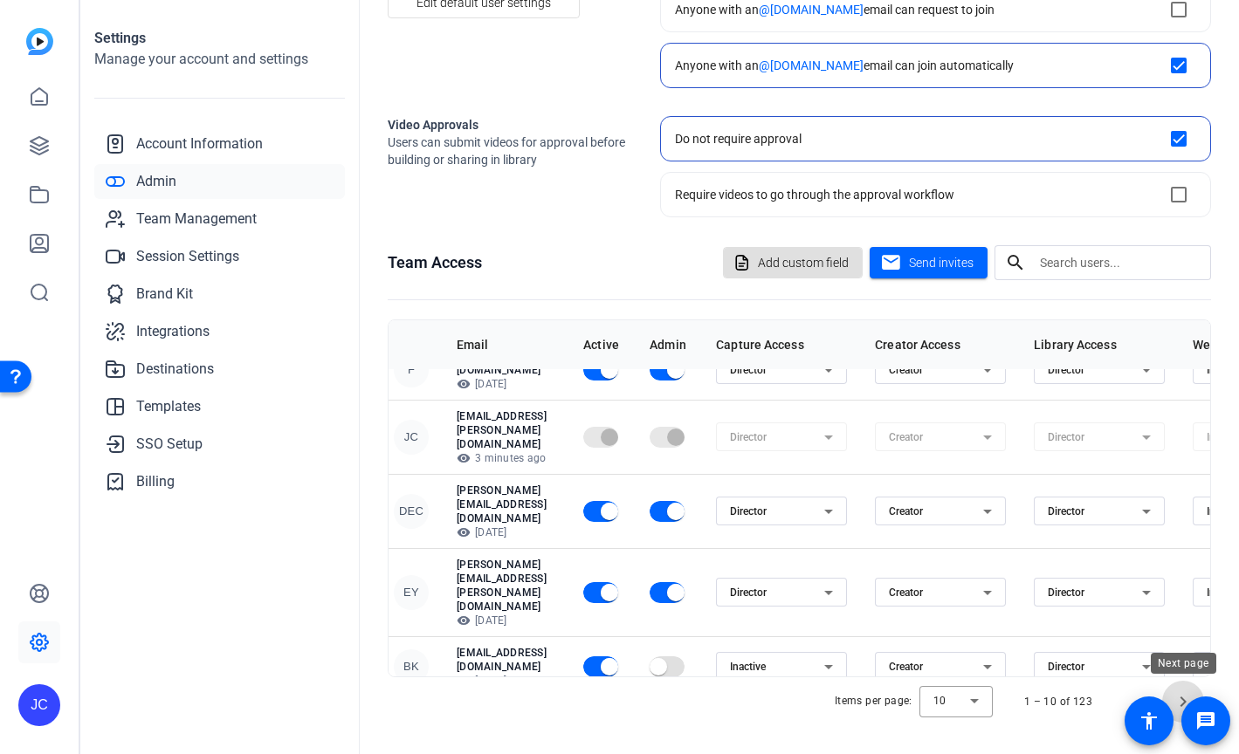
click at [1179, 692] on span "Next page" at bounding box center [1183, 702] width 42 height 42
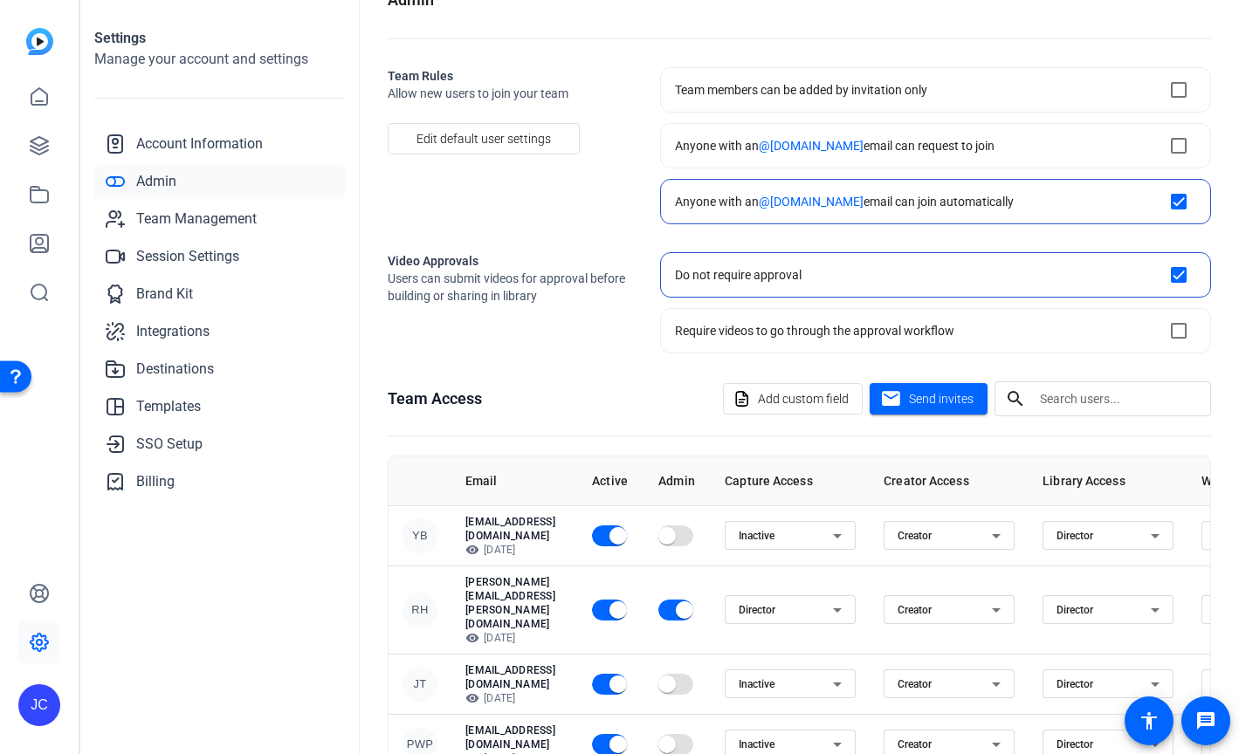
scroll to position [0, 0]
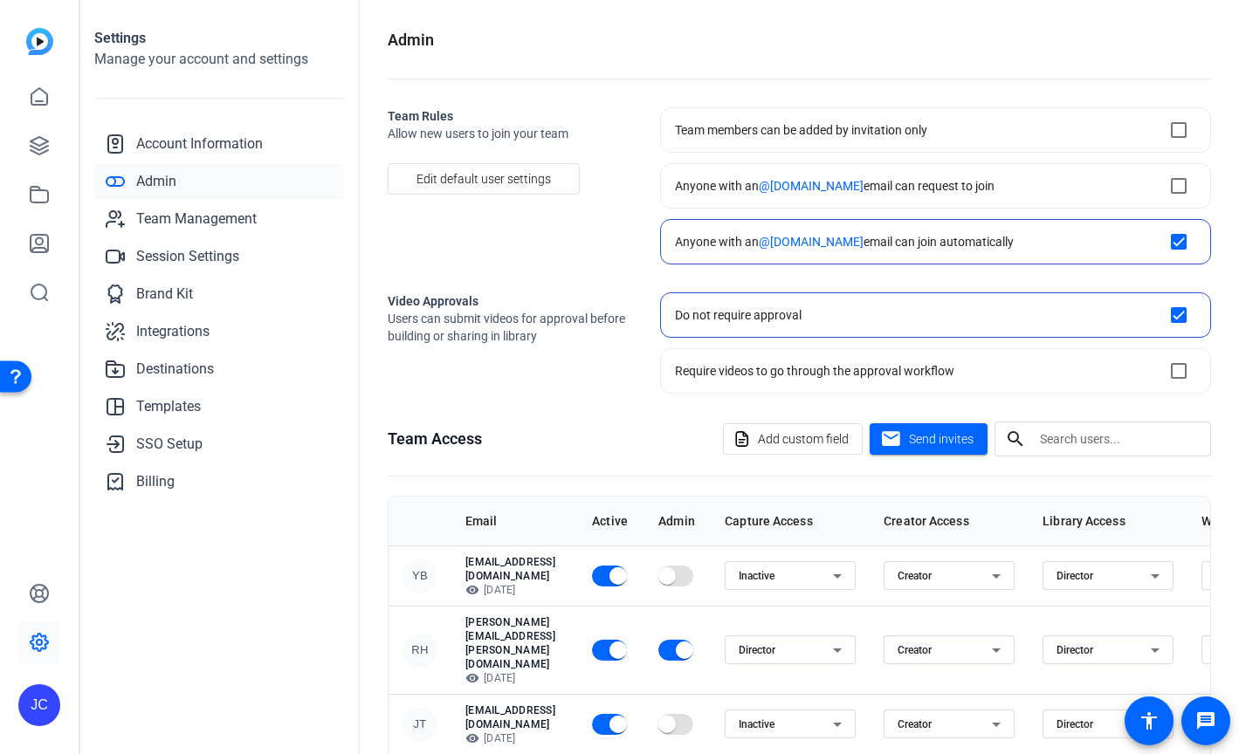
click at [1000, 589] on div "Creator" at bounding box center [948, 575] width 103 height 29
click at [1032, 483] on div at bounding box center [619, 377] width 1239 height 754
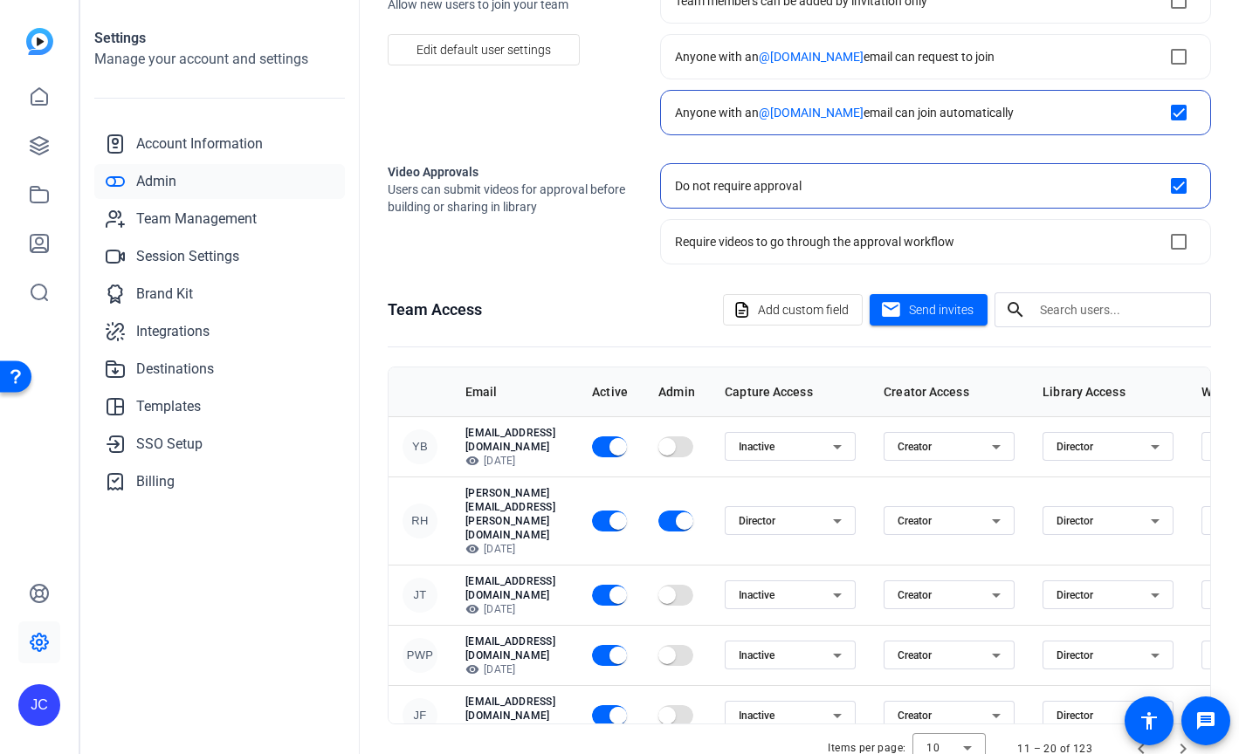
scroll to position [176, 0]
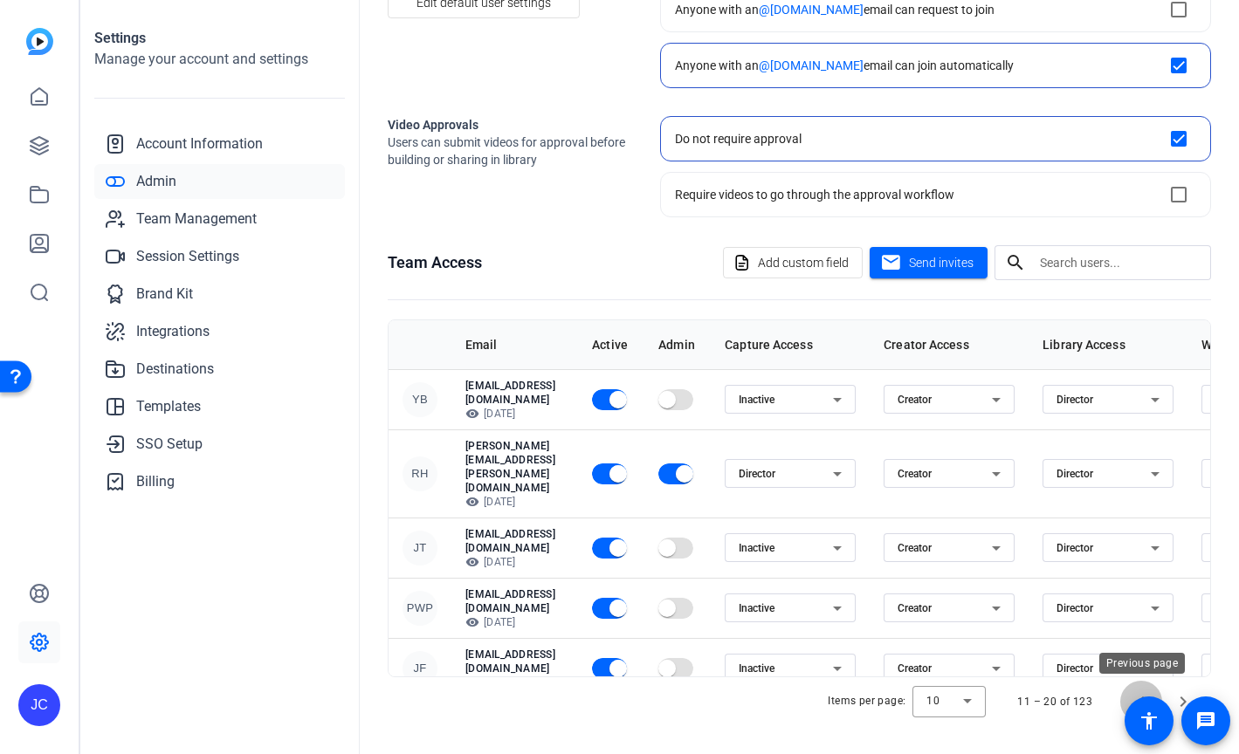
click at [1142, 688] on span "Previous page" at bounding box center [1141, 702] width 42 height 42
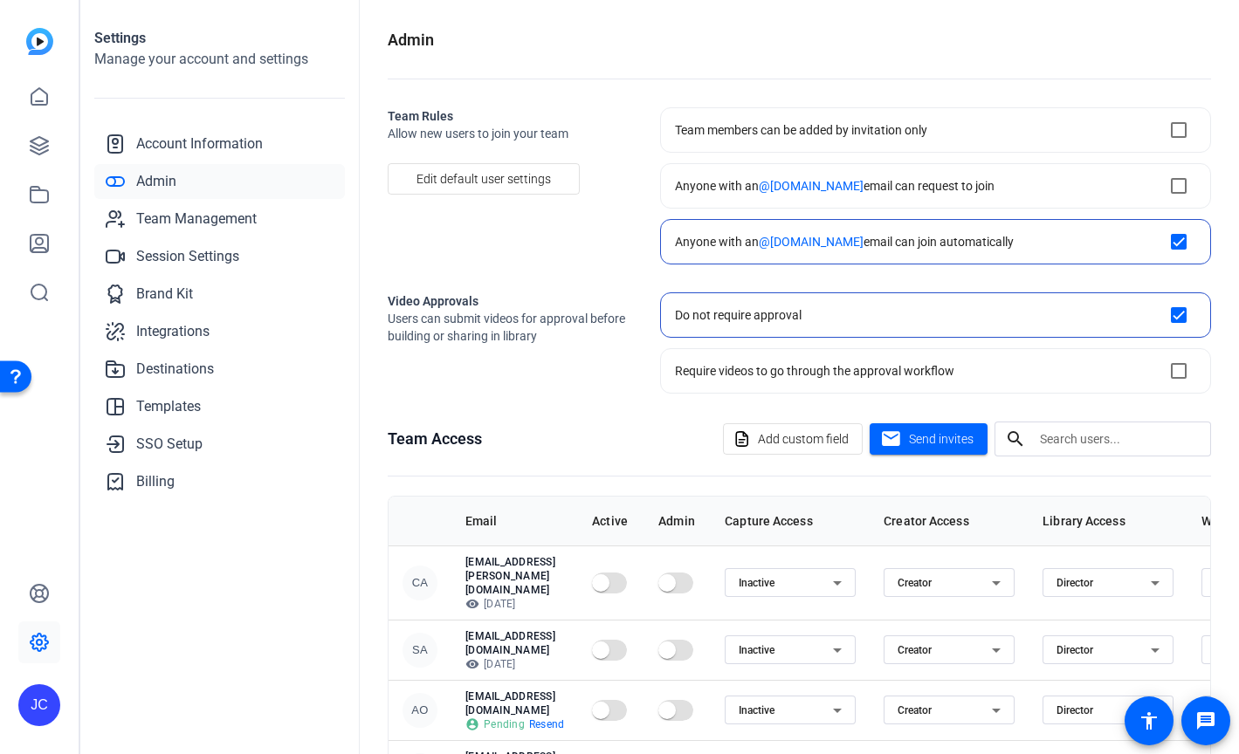
click at [992, 573] on div "Creator" at bounding box center [944, 583] width 94 height 21
click at [986, 631] on span "Inactive" at bounding box center [976, 635] width 39 height 21
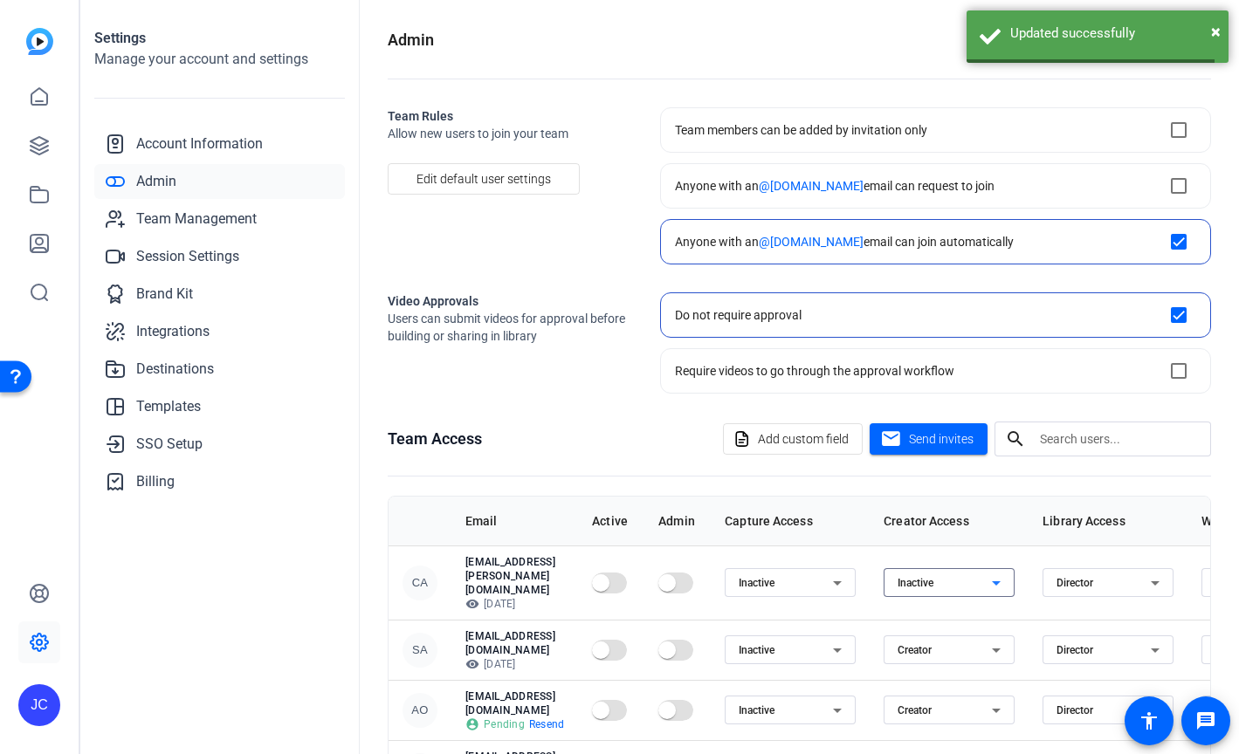
click at [992, 640] on div "Creator" at bounding box center [944, 650] width 94 height 21
click at [985, 685] on span "Inactive" at bounding box center [976, 688] width 39 height 21
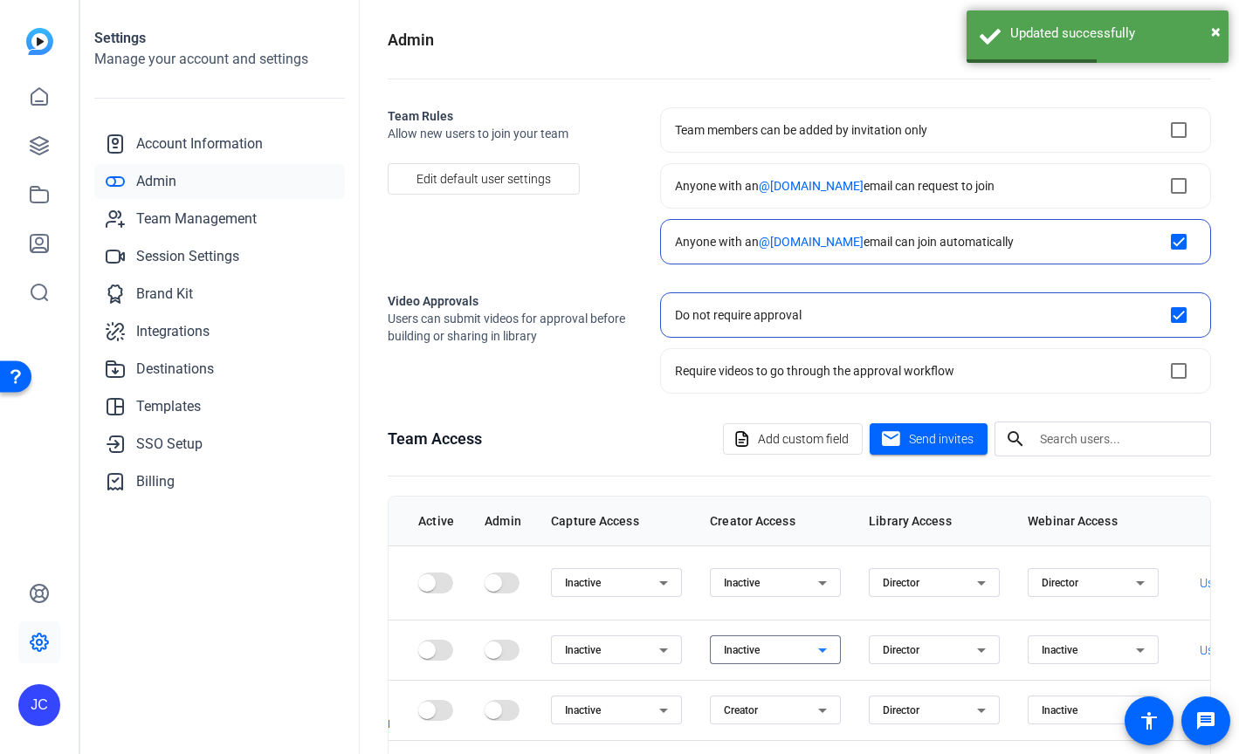
scroll to position [0, 207]
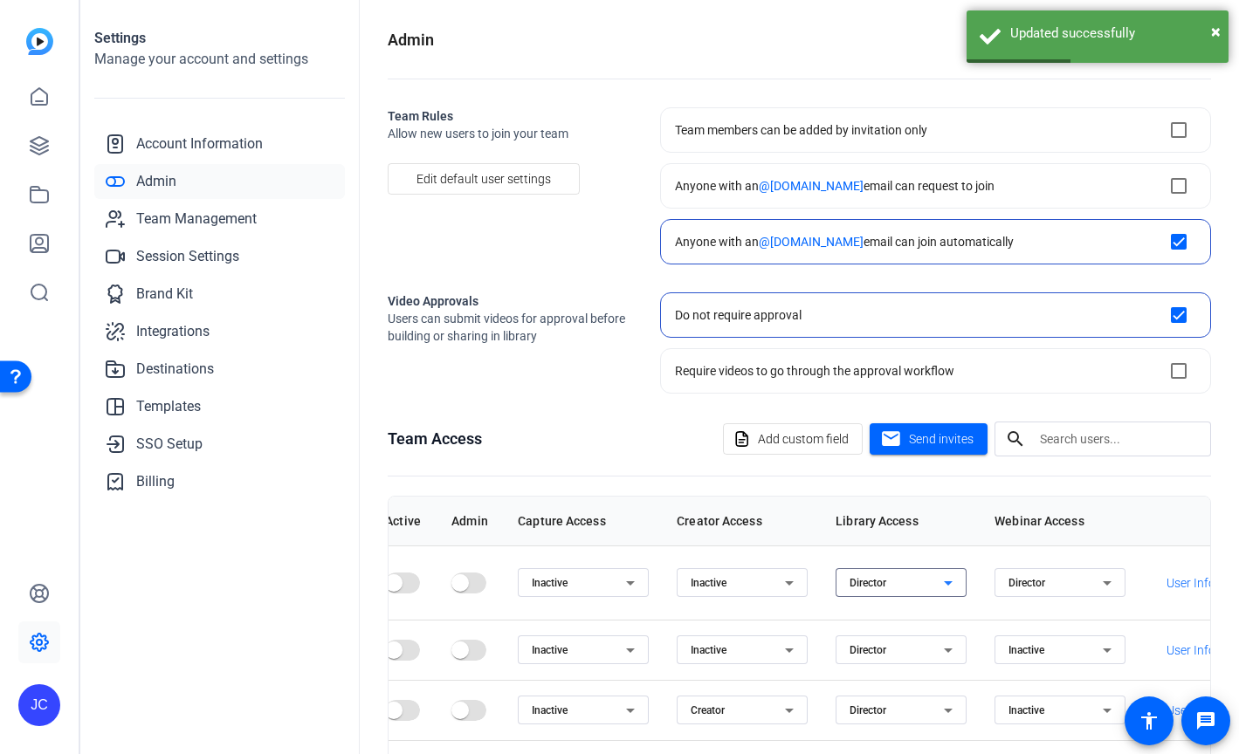
click at [958, 574] on icon at bounding box center [948, 583] width 21 height 21
click at [961, 634] on mat-option "Inactive" at bounding box center [960, 636] width 131 height 28
click at [944, 640] on div "Director" at bounding box center [896, 650] width 94 height 21
click at [979, 686] on mat-option "Inactive" at bounding box center [960, 689] width 131 height 28
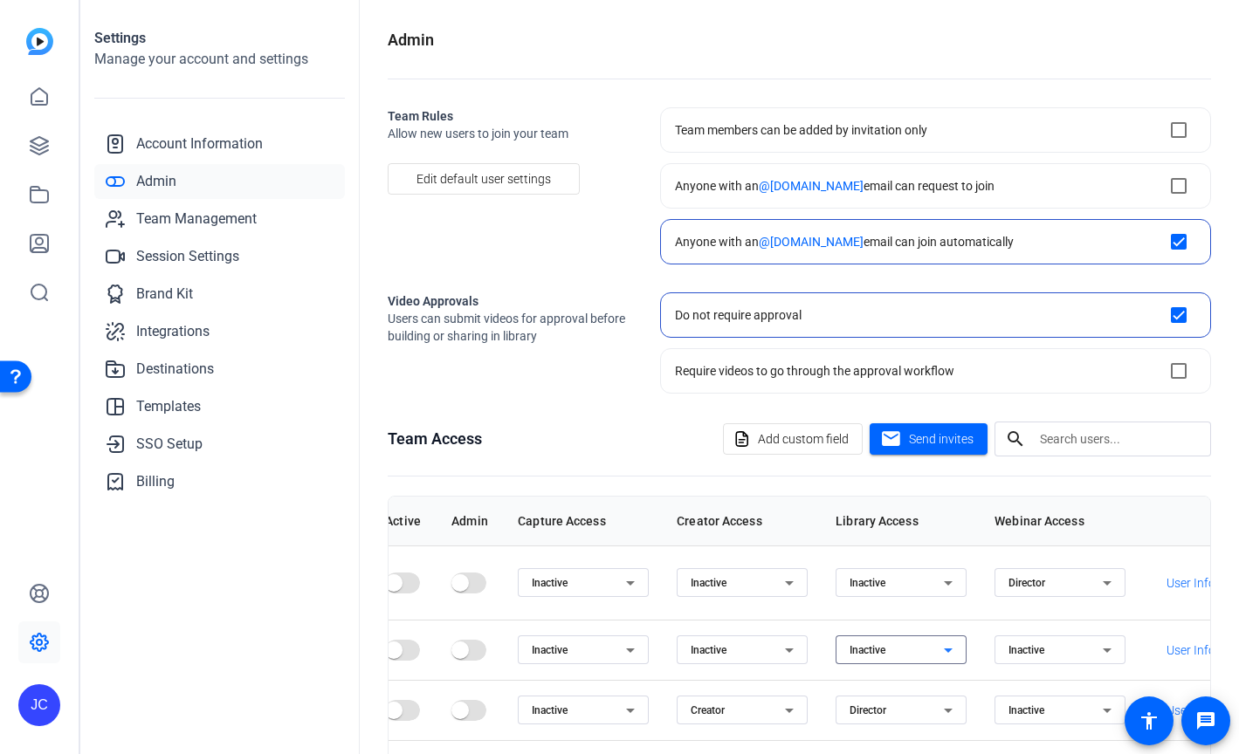
click at [1103, 581] on div "Director" at bounding box center [1055, 583] width 94 height 21
click at [1116, 631] on mat-option "Inactive" at bounding box center [1119, 636] width 131 height 28
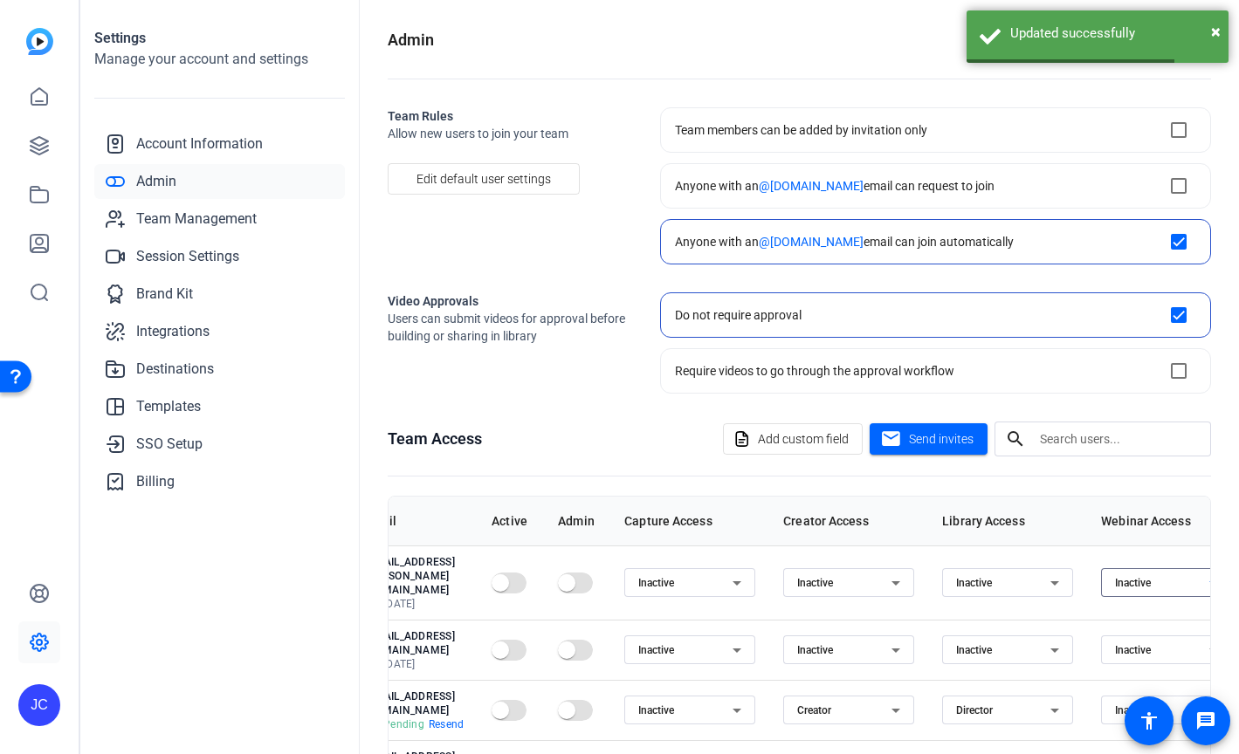
scroll to position [0, 0]
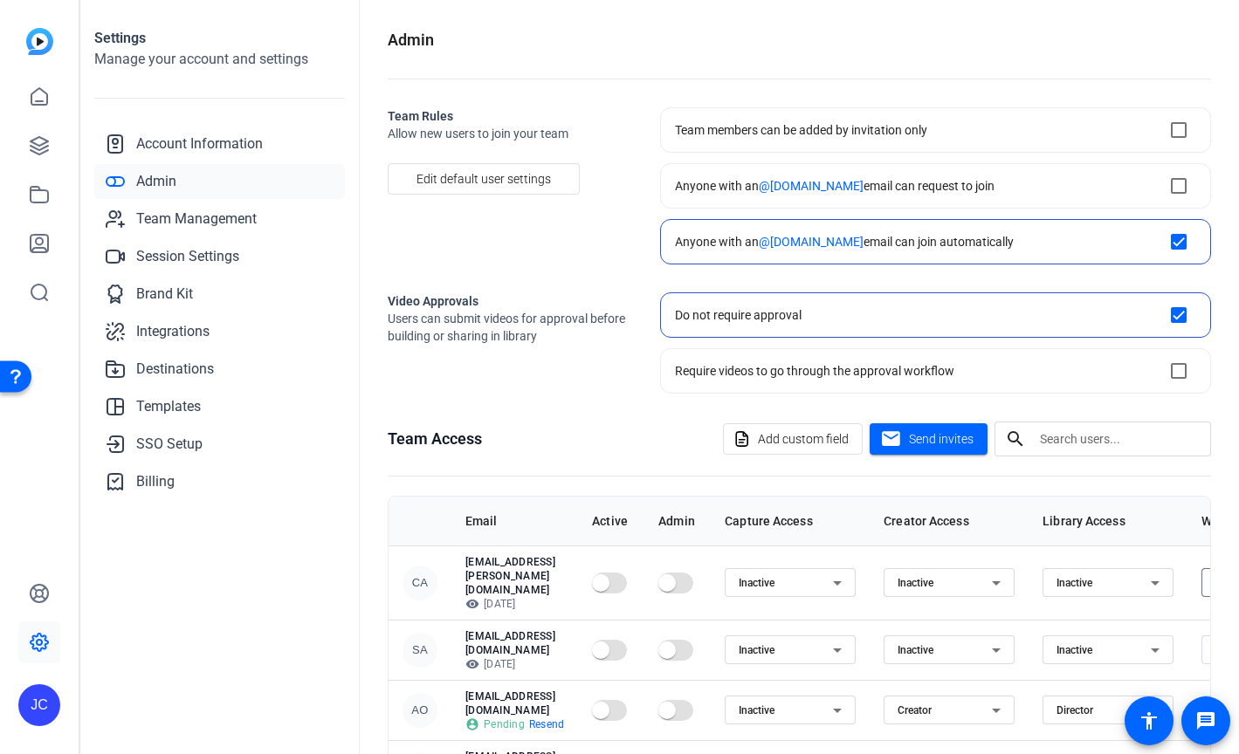
click at [534, 568] on p "[EMAIL_ADDRESS][PERSON_NAME][DOMAIN_NAME]" at bounding box center [514, 576] width 99 height 42
click at [932, 450] on span at bounding box center [928, 439] width 118 height 42
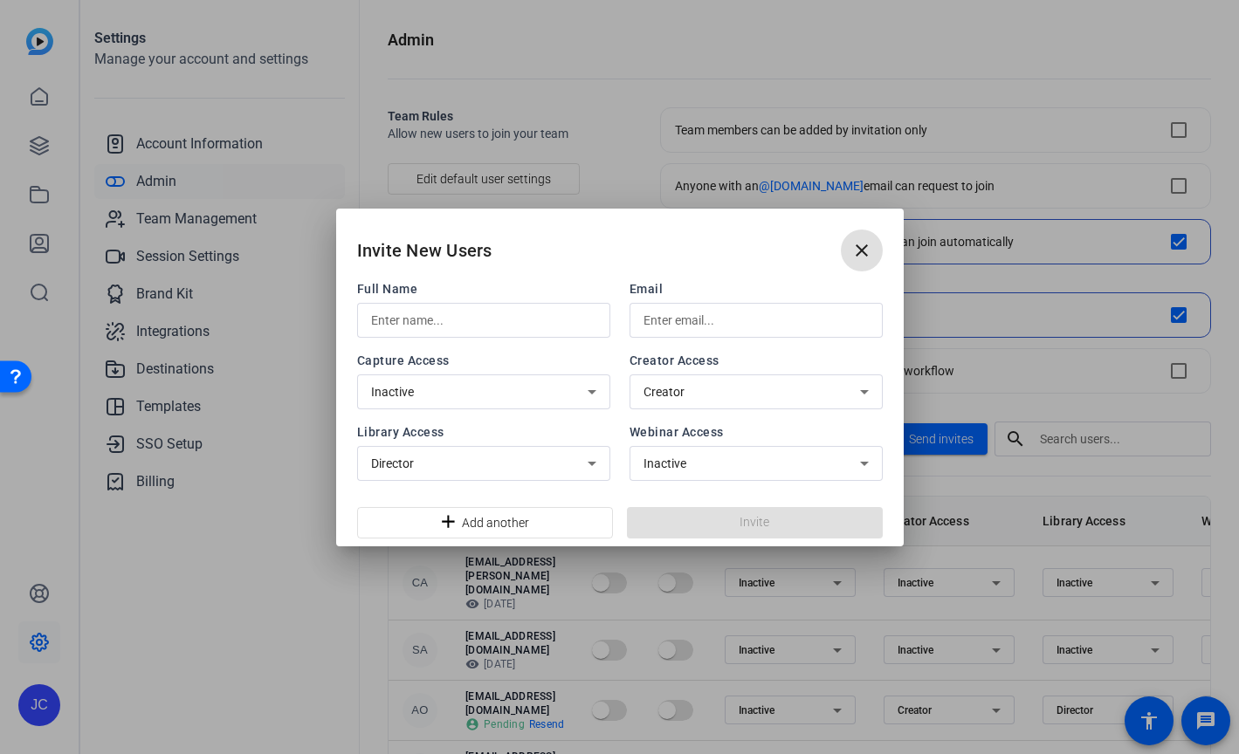
click at [861, 251] on mat-icon "close" at bounding box center [861, 250] width 21 height 21
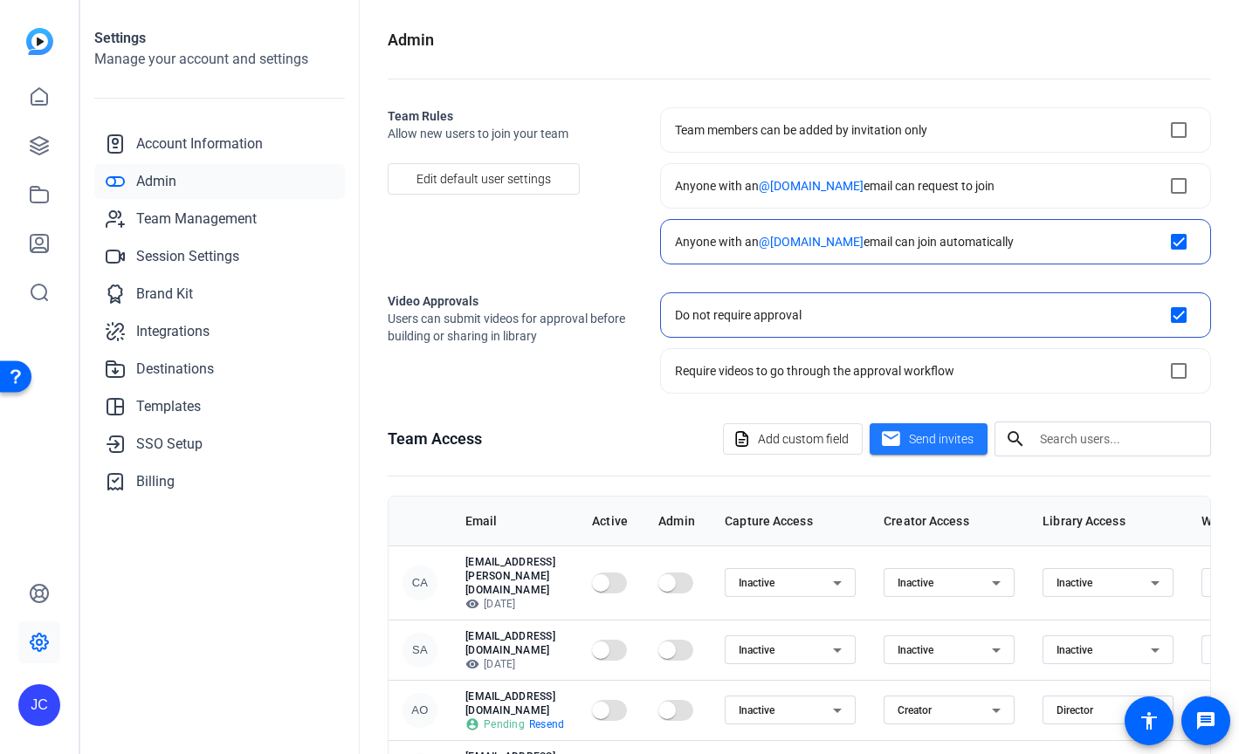
click at [640, 237] on div "Team Rules Allow new users to join your team Edit default user settings Team me…" at bounding box center [799, 185] width 823 height 157
click at [144, 25] on div "Settings Manage your account and settings Account Information Admin Team Manage…" at bounding box center [219, 377] width 279 height 754
click at [1179, 130] on input "checkbox" at bounding box center [1178, 130] width 35 height 35
checkbox input "true"
checkbox input "false"
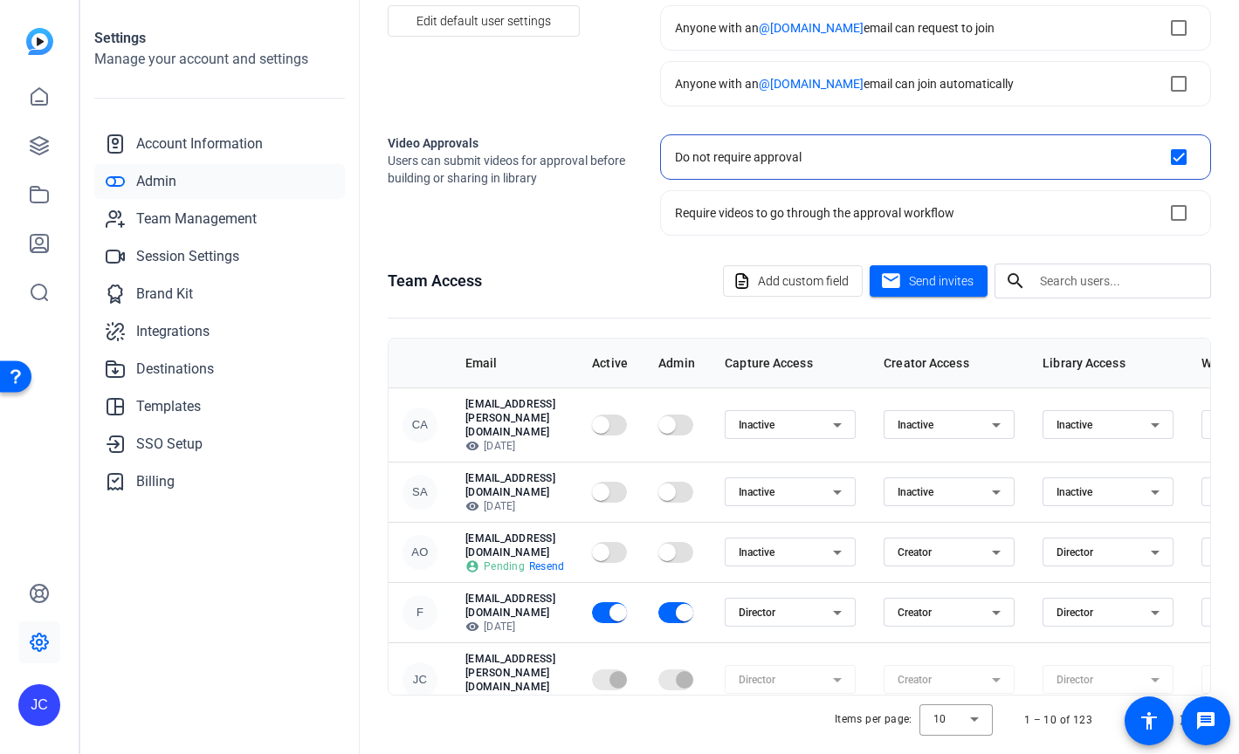
scroll to position [176, 0]
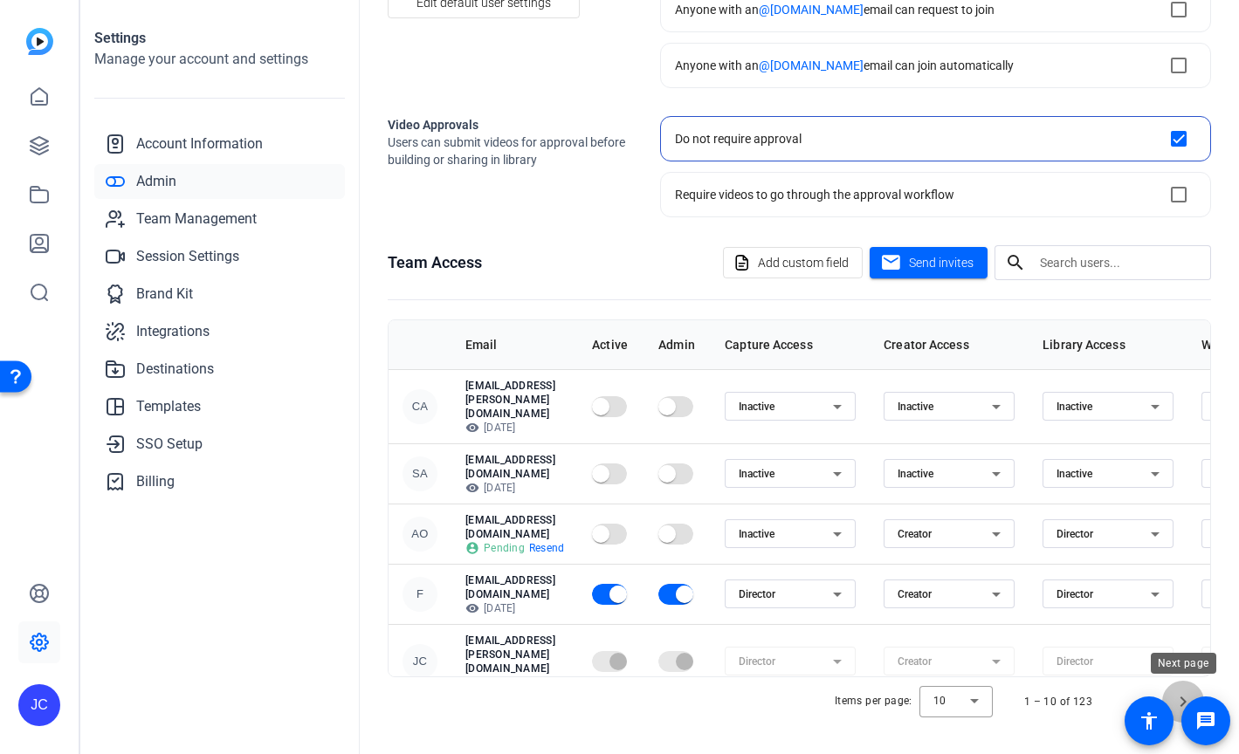
click at [1183, 695] on span "Next page" at bounding box center [1183, 702] width 42 height 42
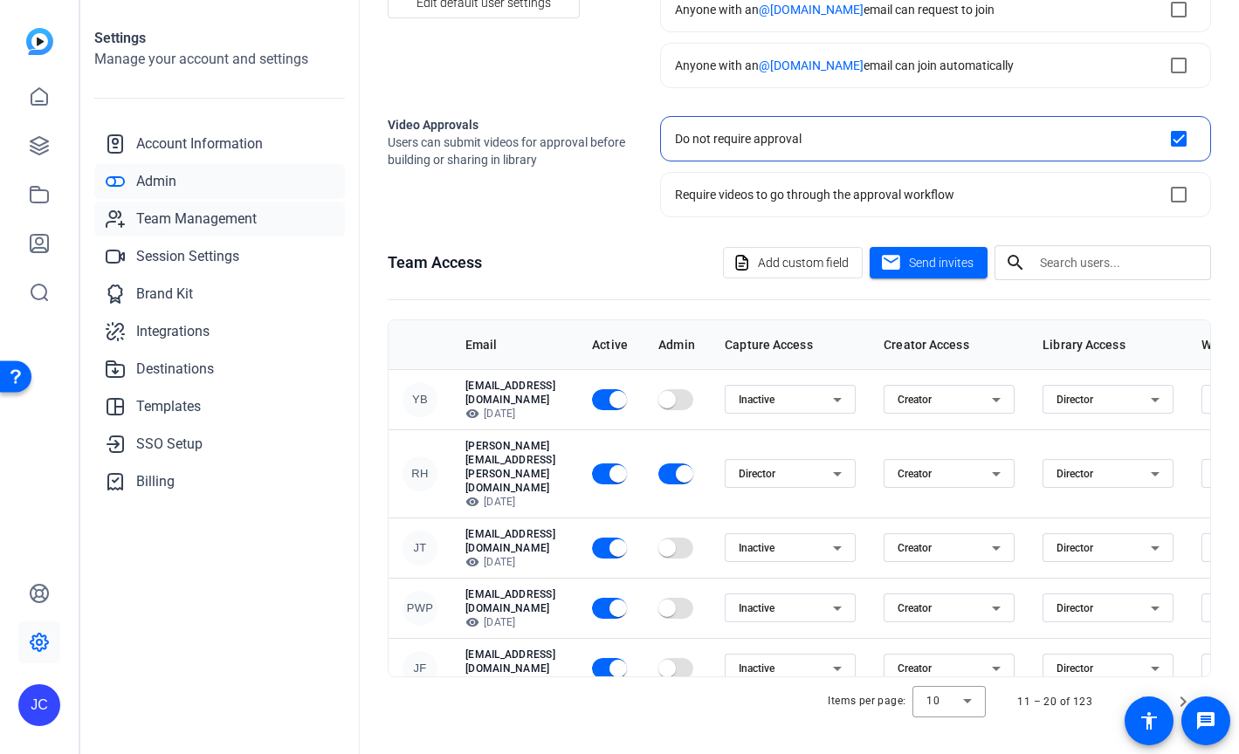
click at [171, 221] on span "Team Management" at bounding box center [196, 219] width 120 height 21
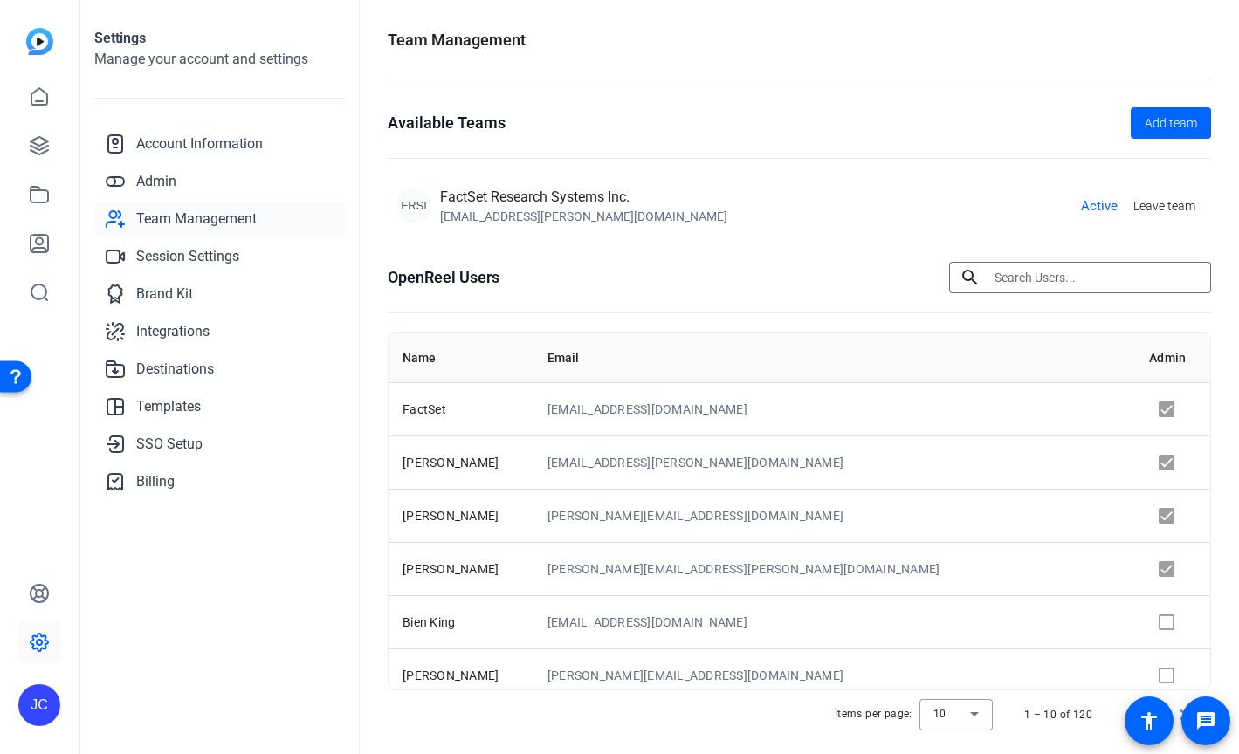
click at [1039, 278] on input at bounding box center [1095, 277] width 203 height 21
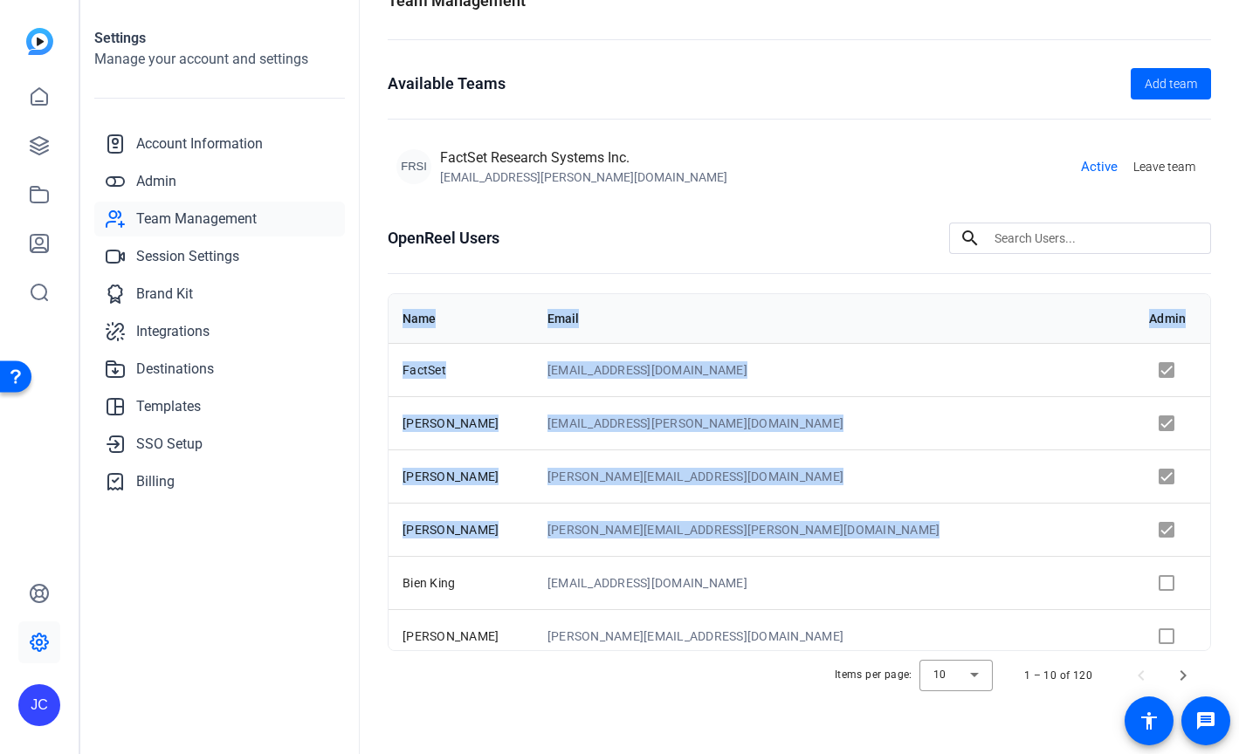
drag, startPoint x: 402, startPoint y: 395, endPoint x: 599, endPoint y: 274, distance: 230.4
click at [599, 274] on div "OpenReel Users search Name Email Admin FactSet [EMAIL_ADDRESS][DOMAIN_NAME] [PE…" at bounding box center [799, 462] width 823 height 478
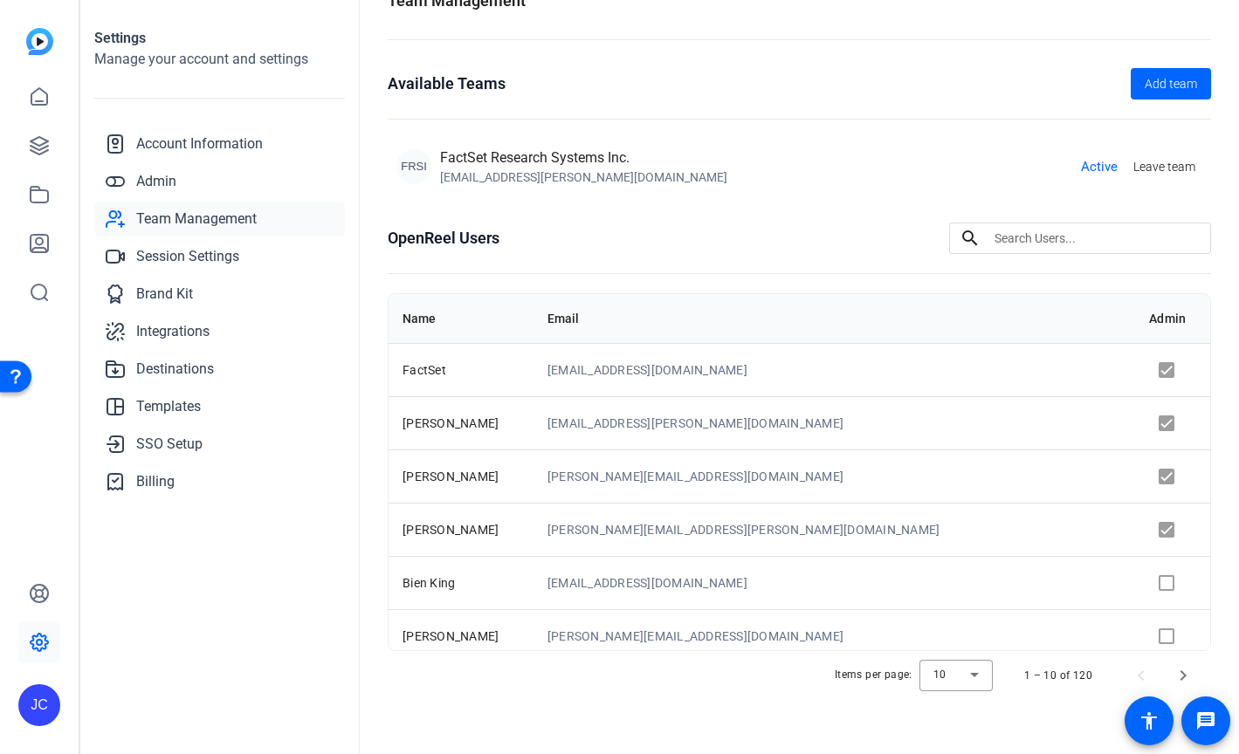
click at [895, 231] on div "OpenReel Users search" at bounding box center [799, 238] width 823 height 31
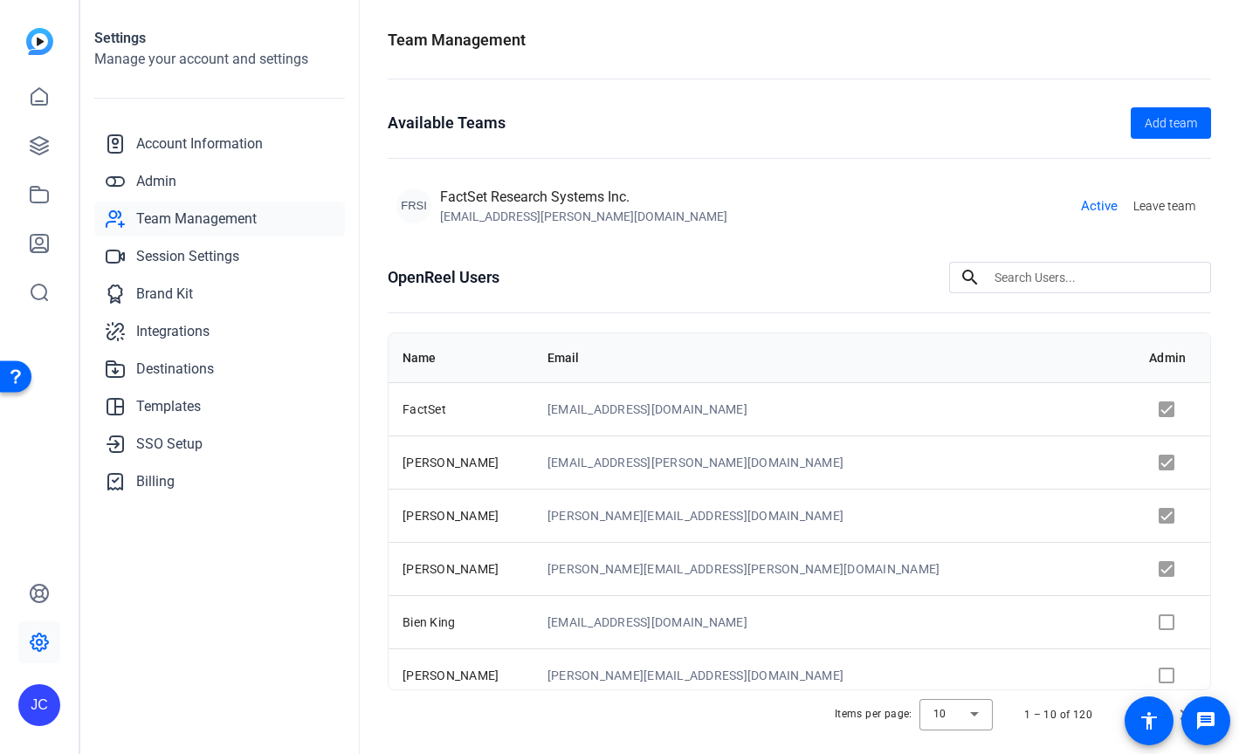
click at [241, 54] on h2 "Manage your account and settings" at bounding box center [219, 59] width 251 height 21
click at [196, 175] on link "Admin" at bounding box center [219, 181] width 251 height 35
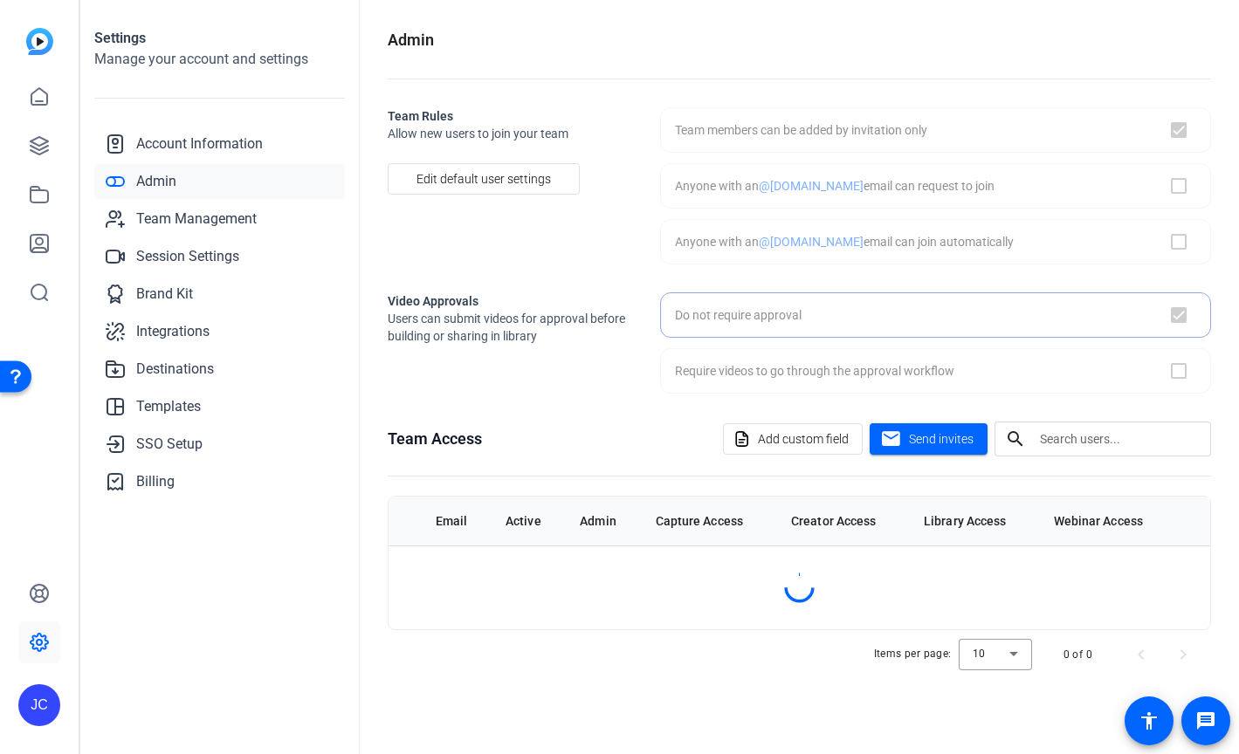
checkbox input "true"
